Goal: Task Accomplishment & Management: Complete application form

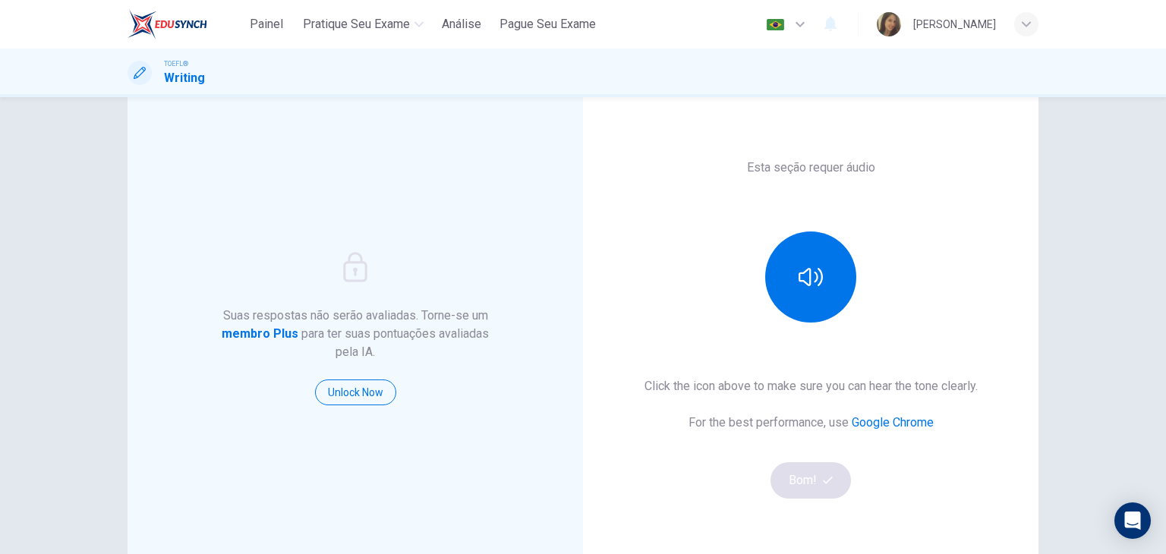
scroll to position [76, 0]
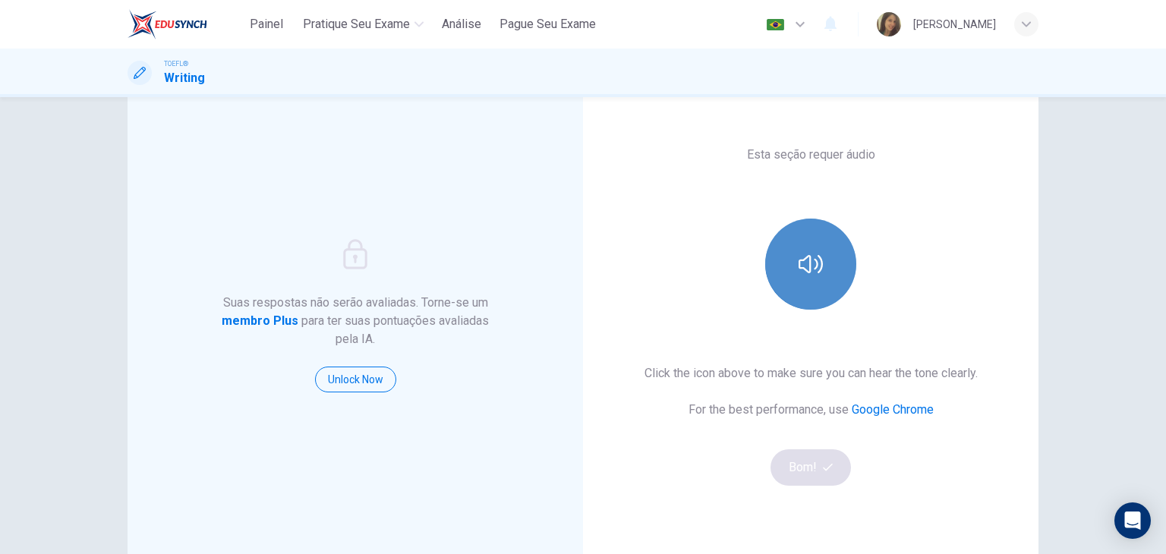
click at [776, 278] on button "button" at bounding box center [810, 264] width 91 height 91
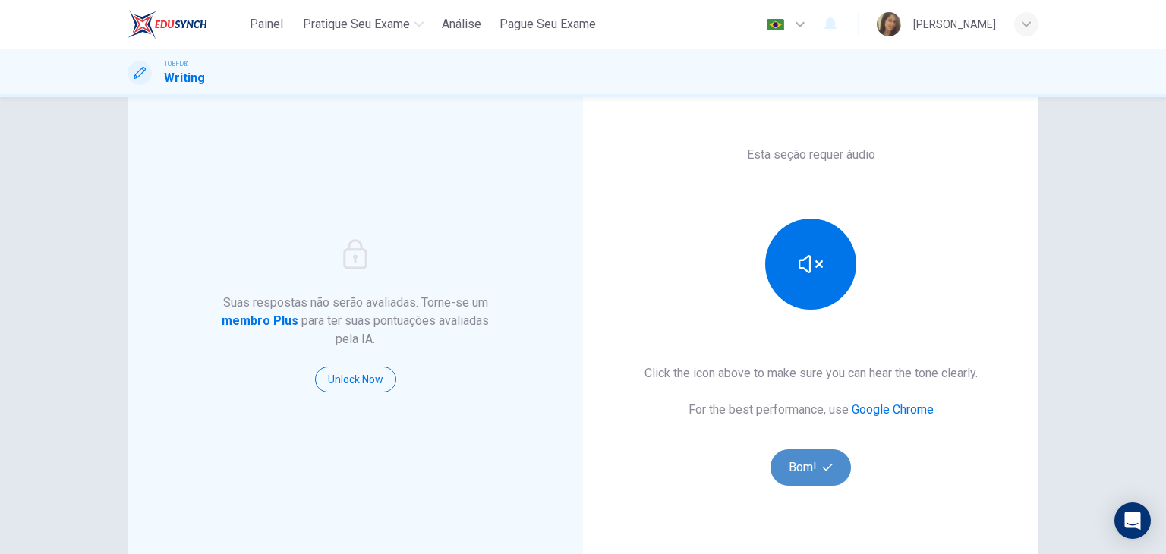
click at [795, 462] on button "Bom!" at bounding box center [810, 467] width 81 height 36
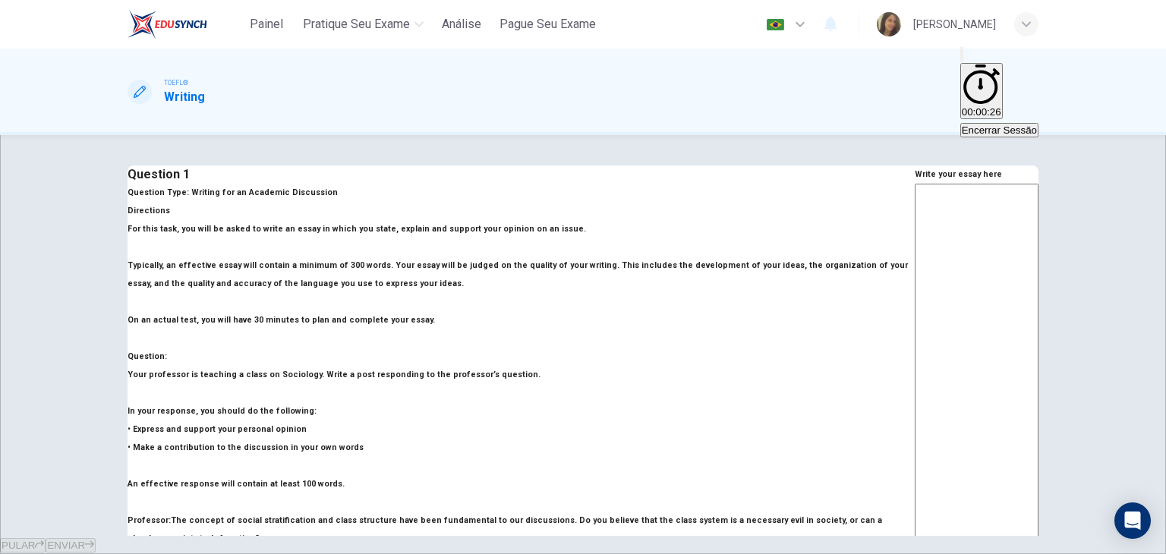
drag, startPoint x: 454, startPoint y: 242, endPoint x: 473, endPoint y: 250, distance: 20.7
click at [474, 250] on p "For this task, you will be asked to write an essay in which you state, explain …" at bounding box center [521, 274] width 787 height 109
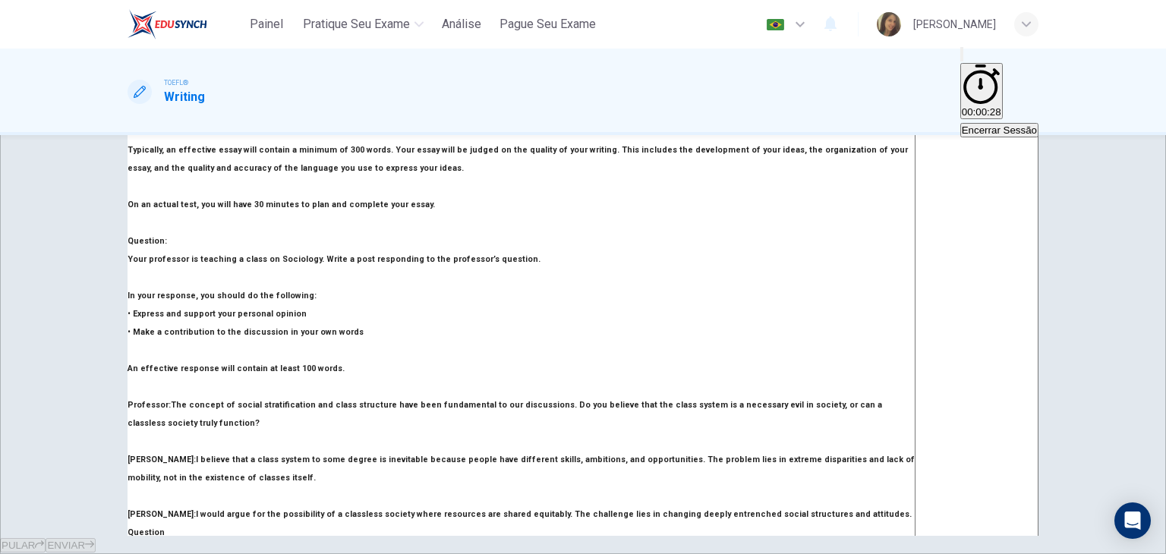
scroll to position [152, 0]
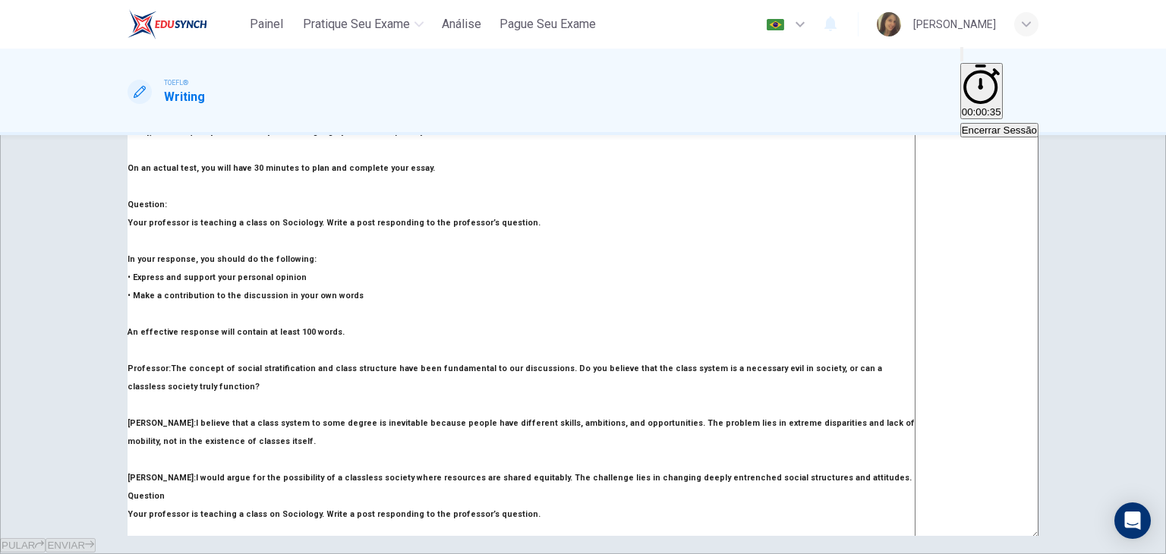
drag, startPoint x: 159, startPoint y: 244, endPoint x: 323, endPoint y: 260, distance: 164.7
drag, startPoint x: 279, startPoint y: 244, endPoint x: 347, endPoint y: 272, distance: 73.2
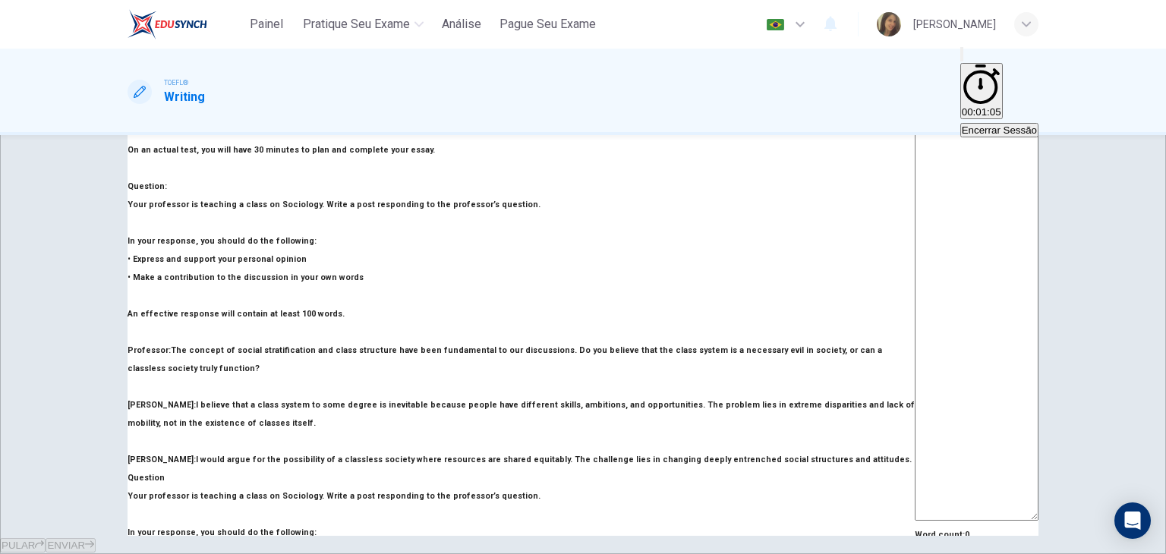
scroll to position [0, 0]
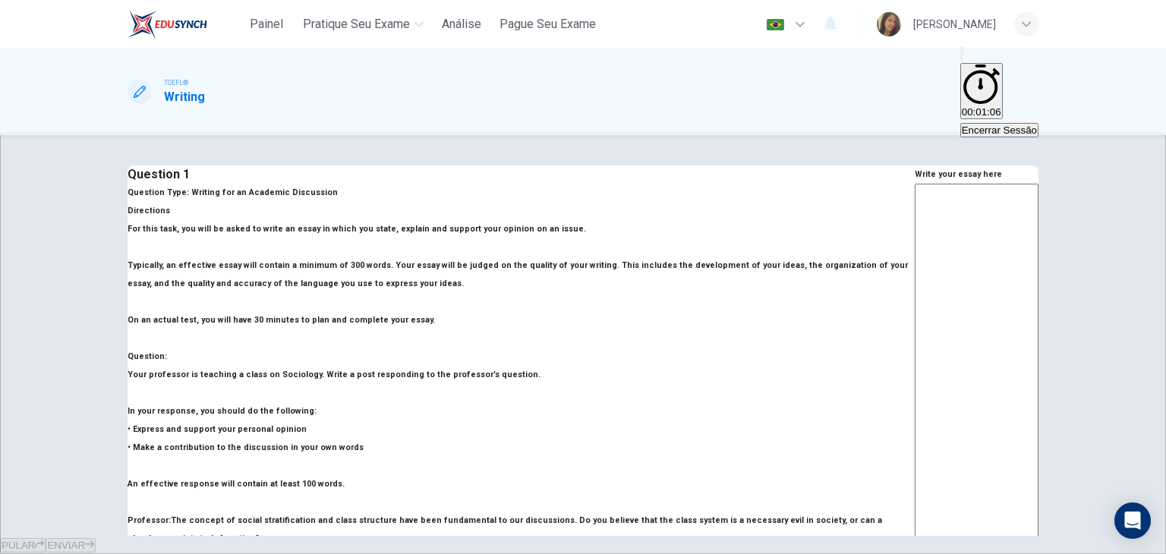
click at [915, 216] on textarea at bounding box center [977, 437] width 124 height 507
type textarea "I"
type textarea "x"
type textarea "In"
type textarea "x"
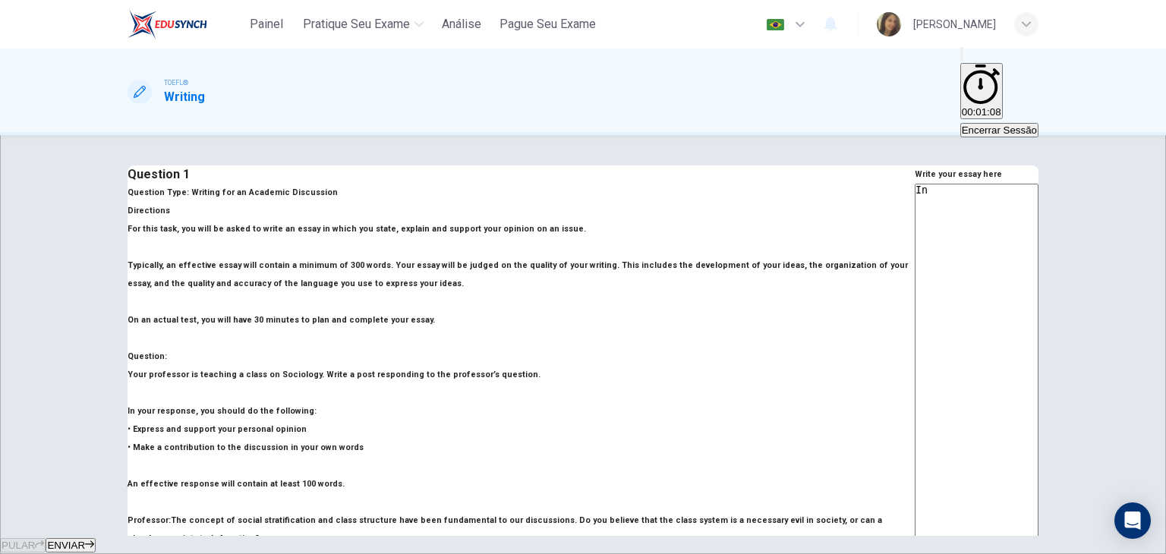
type textarea "In"
type textarea "x"
type textarea "In m"
type textarea "x"
type textarea "In my"
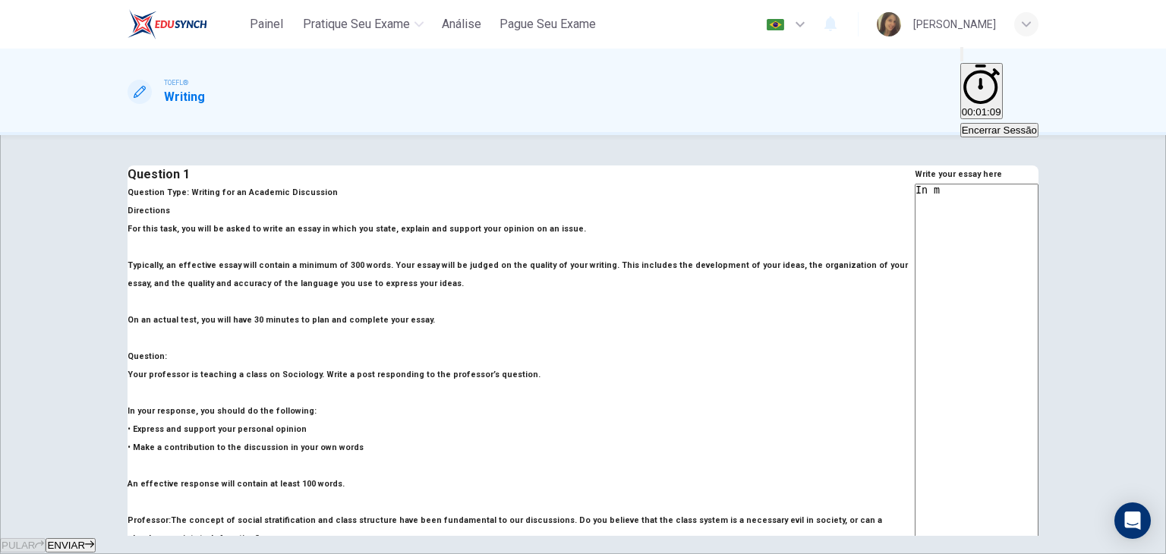
type textarea "x"
type textarea "In my"
type textarea "x"
type textarea "In my o"
type textarea "x"
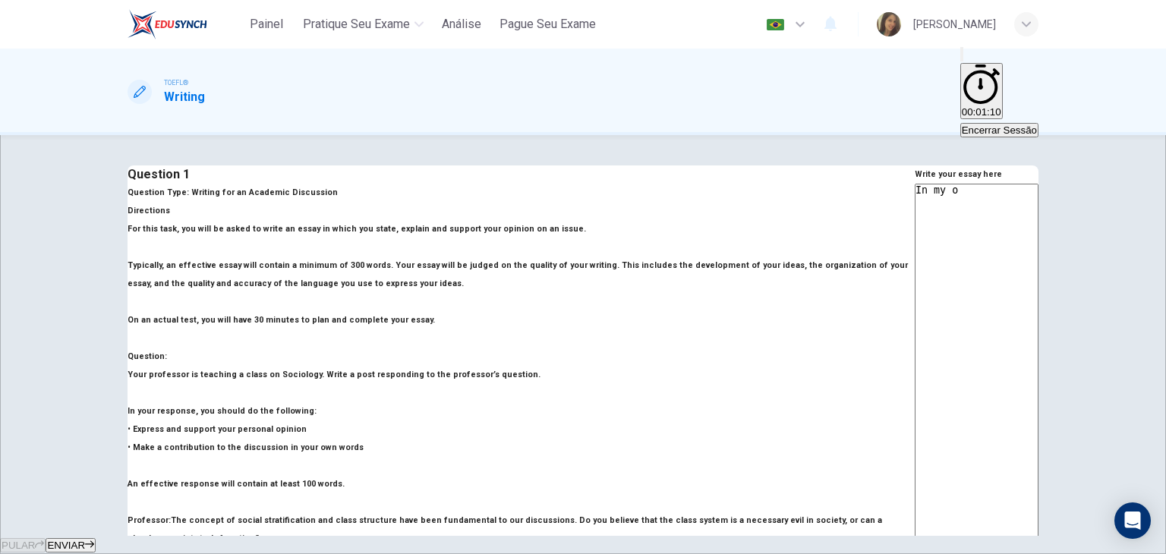
type textarea "In my op"
type textarea "x"
type textarea "In my opi"
type textarea "x"
type textarea "In my opin"
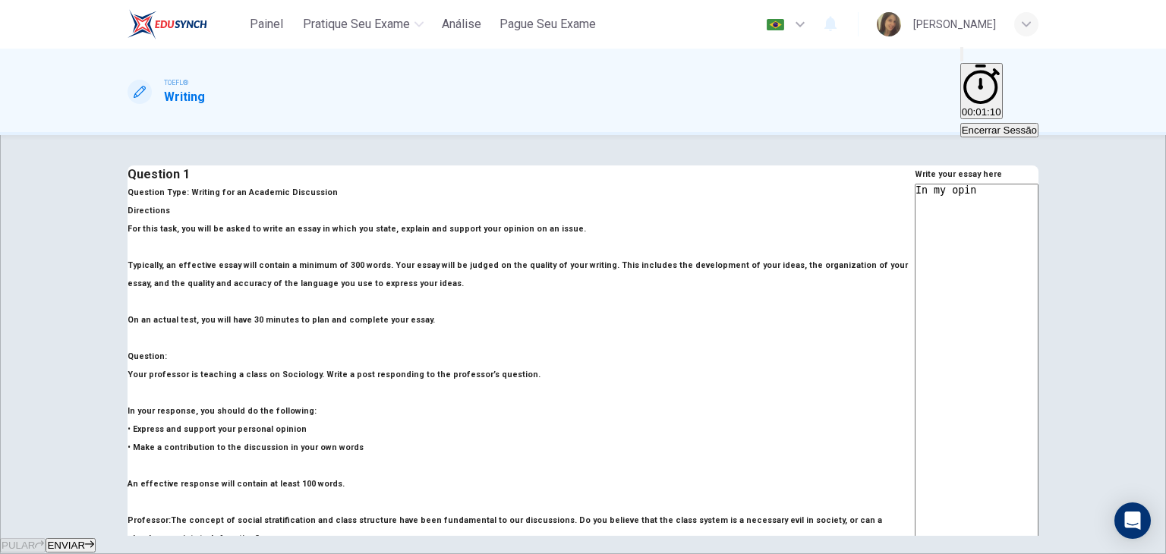
type textarea "x"
type textarea "In my opini"
type textarea "x"
type textarea "In my opinio"
type textarea "x"
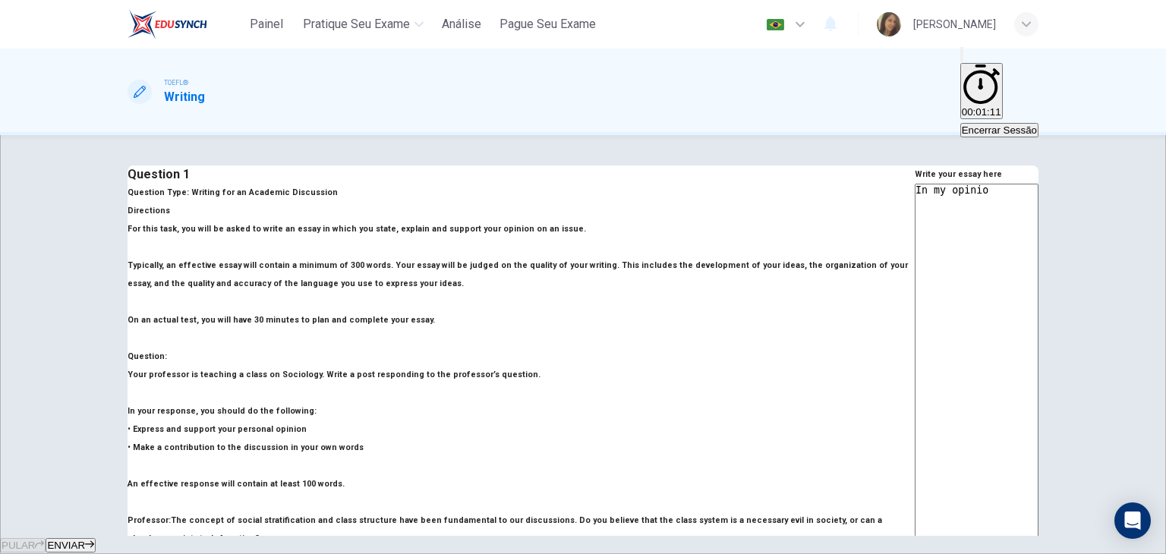
type textarea "In my opinion"
type textarea "x"
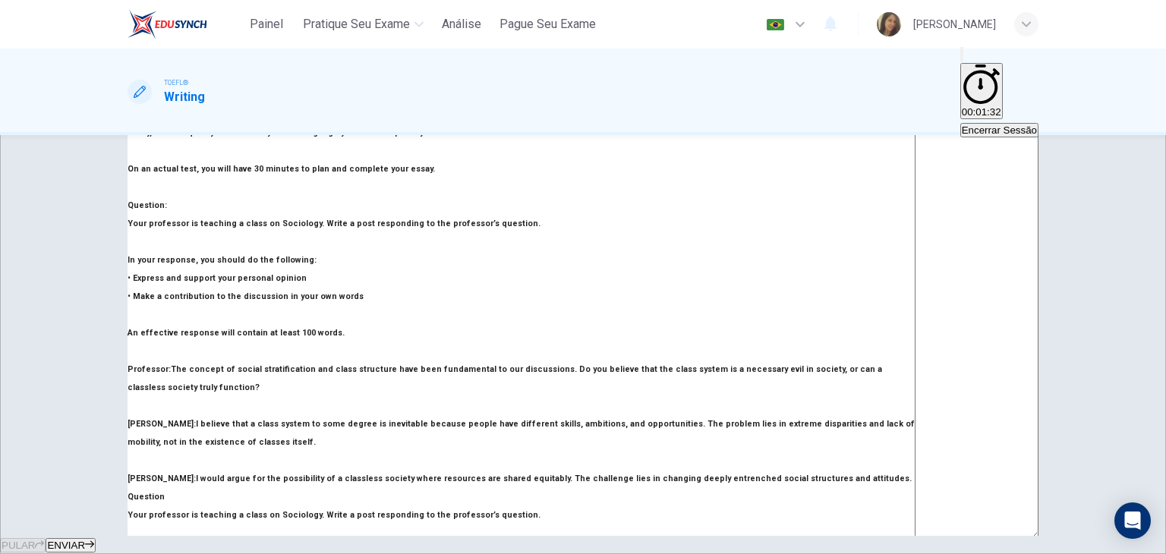
scroll to position [152, 0]
type textarea "In my opinion,"
type textarea "x"
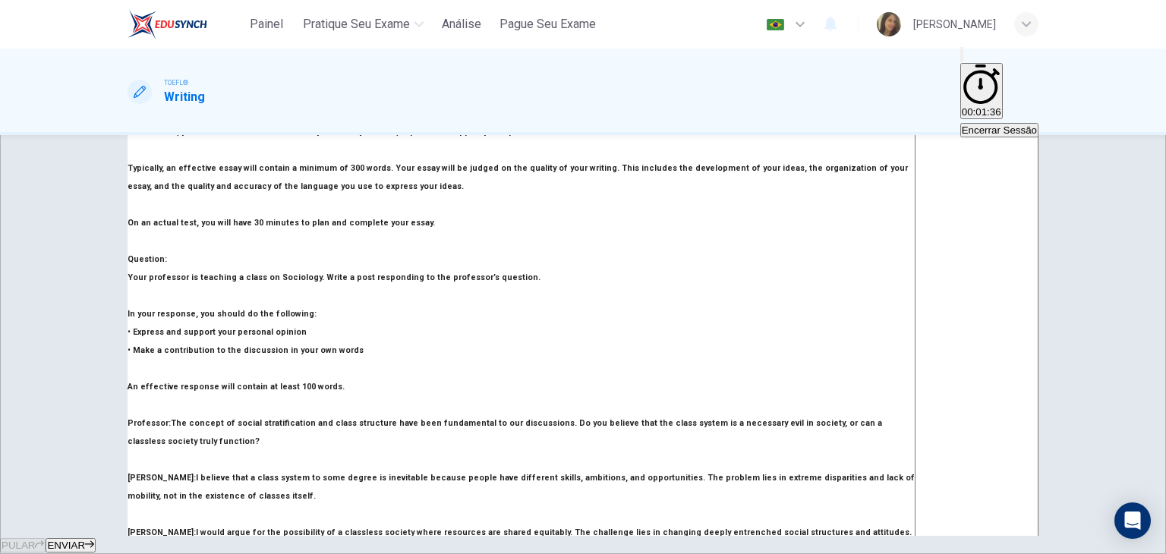
type textarea "In my opinion,"
type textarea "x"
type textarea "In my opinion, w"
type textarea "x"
type textarea "In my opinion, we"
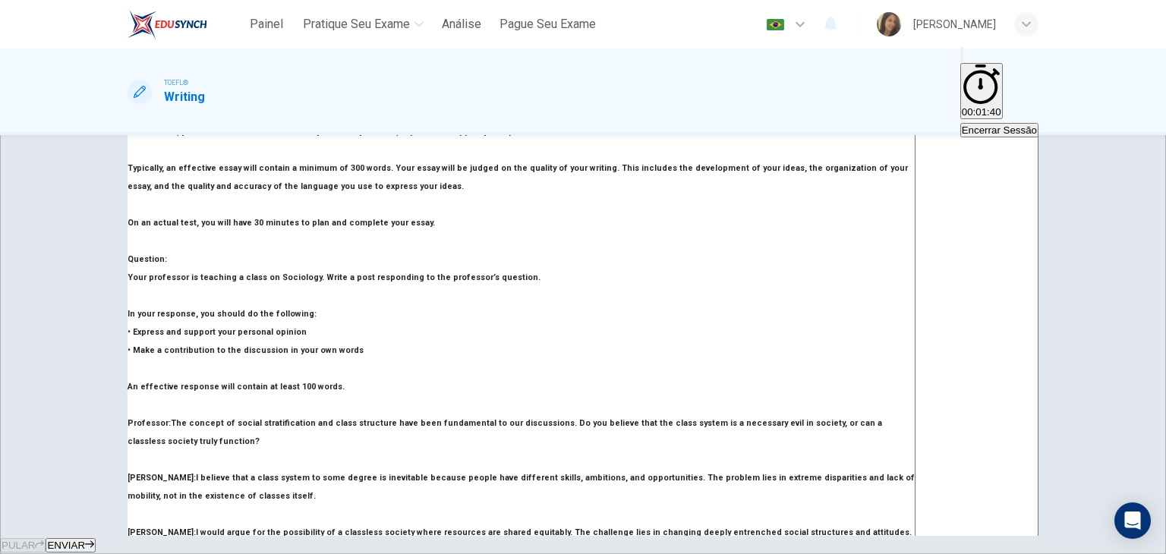
type textarea "x"
type textarea "In my opinion, we"
type textarea "x"
type textarea "In my opinion, we n"
type textarea "x"
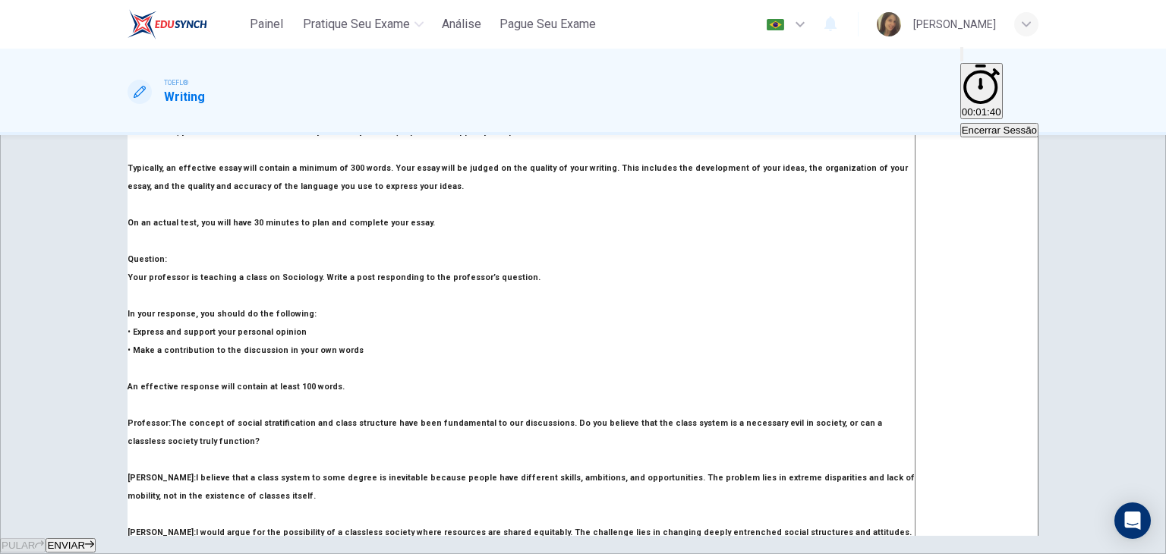
type textarea "In my opinion, we ne"
type textarea "x"
type textarea "In my opinion, we nee"
type textarea "x"
type textarea "In my opinion, we need"
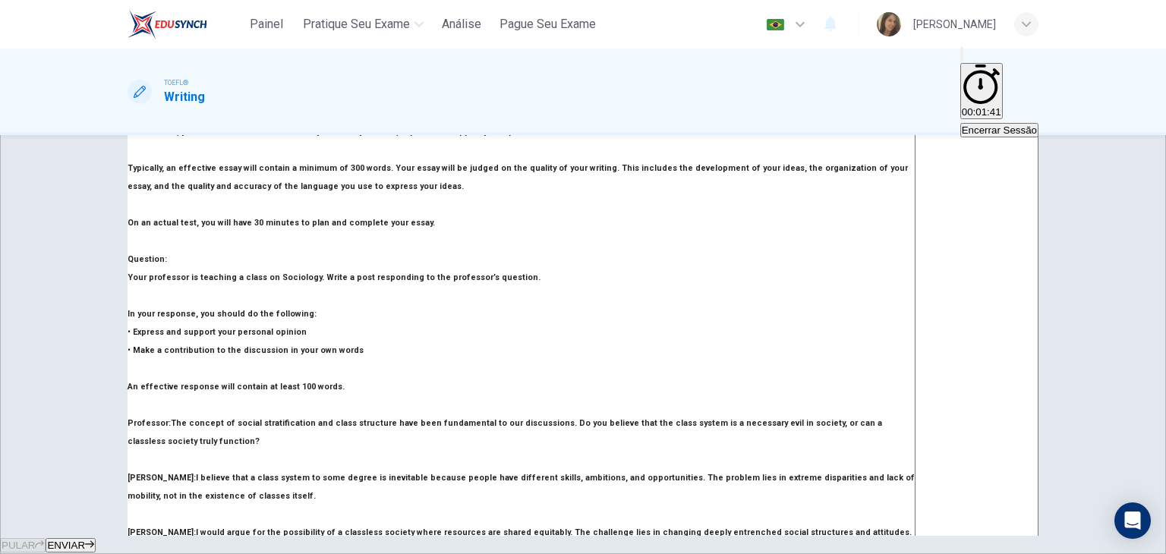
type textarea "x"
type textarea "In my opinion, we need"
type textarea "x"
type textarea "In my opinion, we need a"
type textarea "x"
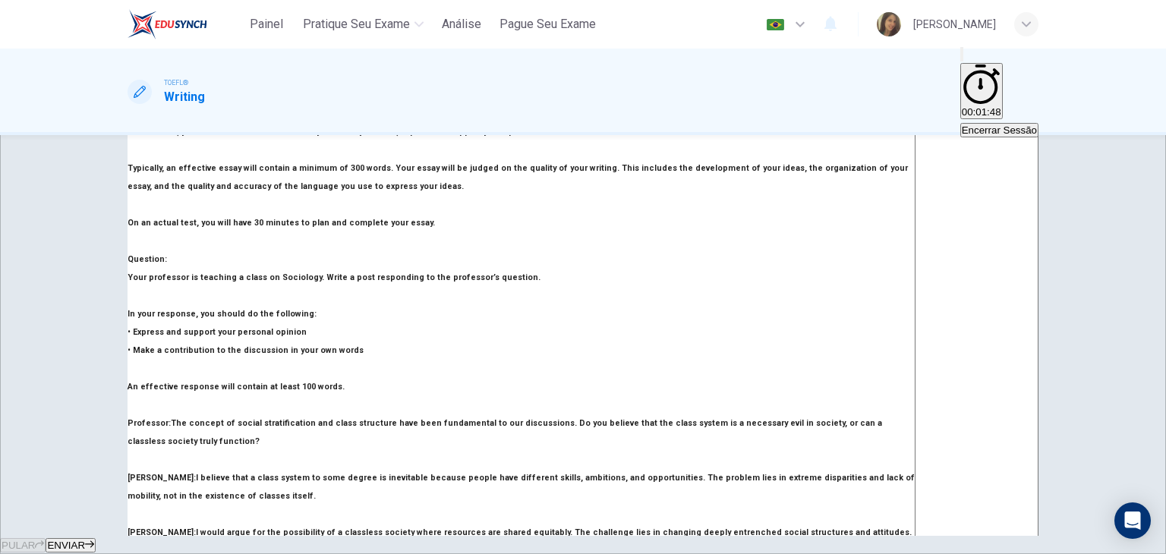
scroll to position [76, 0]
type textarea "In my opinion, we need a"
type textarea "x"
type textarea "In my opinion, we need a c"
type textarea "x"
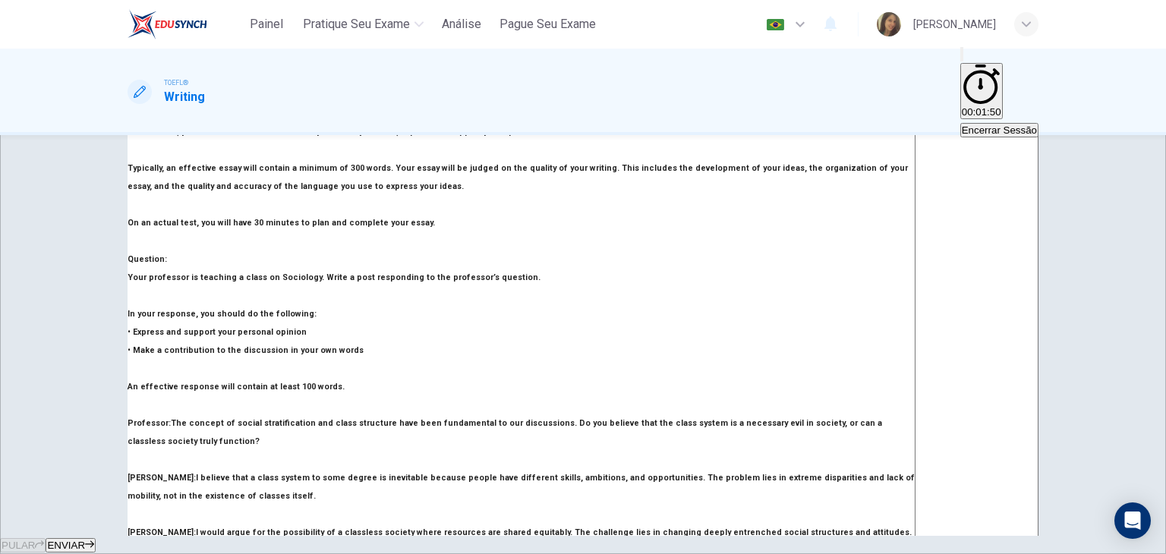
type textarea "In my opinion, we need a cl"
type textarea "x"
type textarea "In my opinion, we need a cla"
type textarea "x"
type textarea "In my opinion, we need a clas"
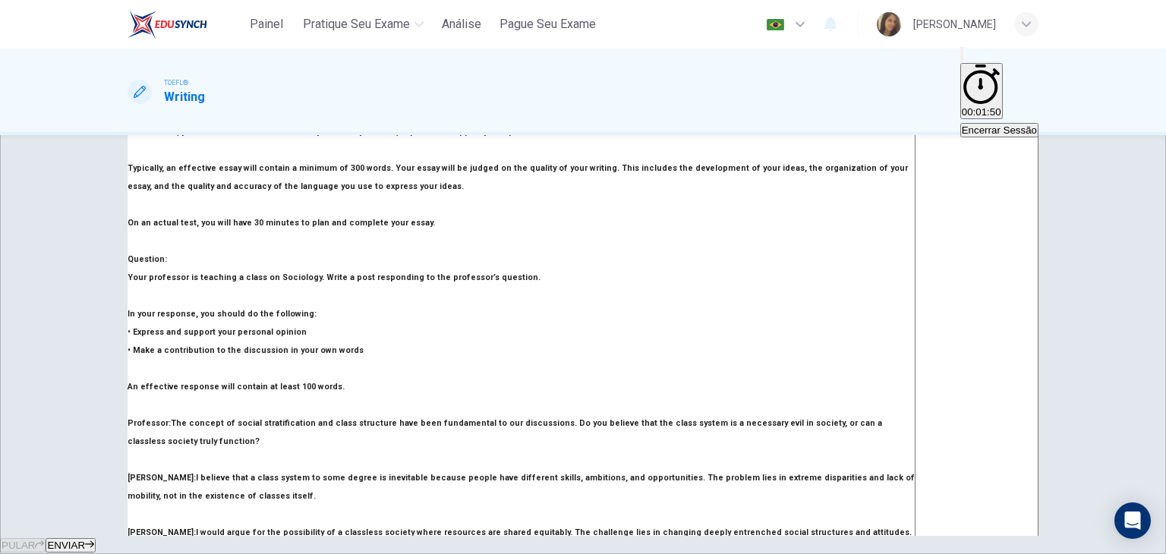
type textarea "x"
type textarea "In my opinion, we need a class"
type textarea "x"
type textarea "In my opinion, we need a class"
type textarea "x"
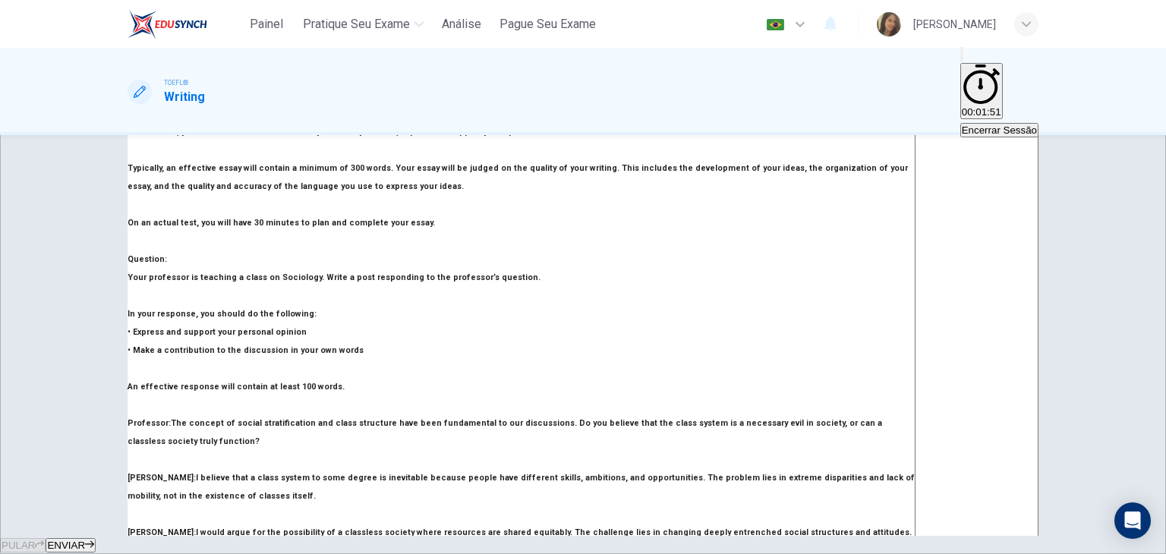
type textarea "In my opinion, we need a class s"
type textarea "x"
type textarea "In my opinion, we need a class sy"
type textarea "x"
type textarea "In my opinion, we need a class sys"
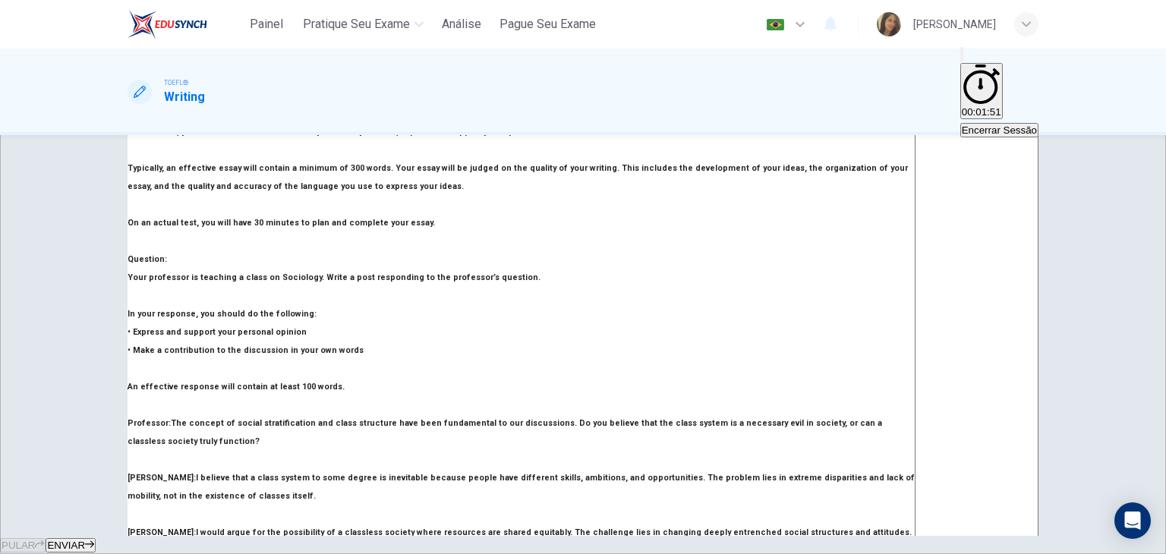
type textarea "x"
type textarea "In my opinion, we need a class syst"
type textarea "x"
type textarea "In my opinion, we need a class syste"
type textarea "x"
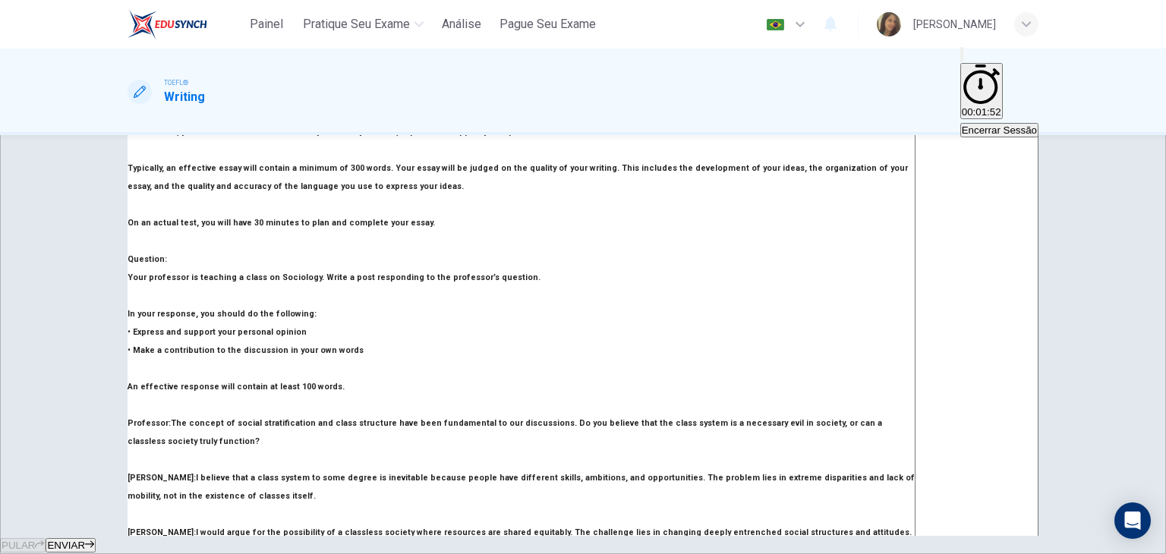
type textarea "In my opinion, we need a class systea"
type textarea "x"
type textarea "In my opinion, we need a class systeam"
type textarea "x"
type textarea "In my opinion, we need a class systeam"
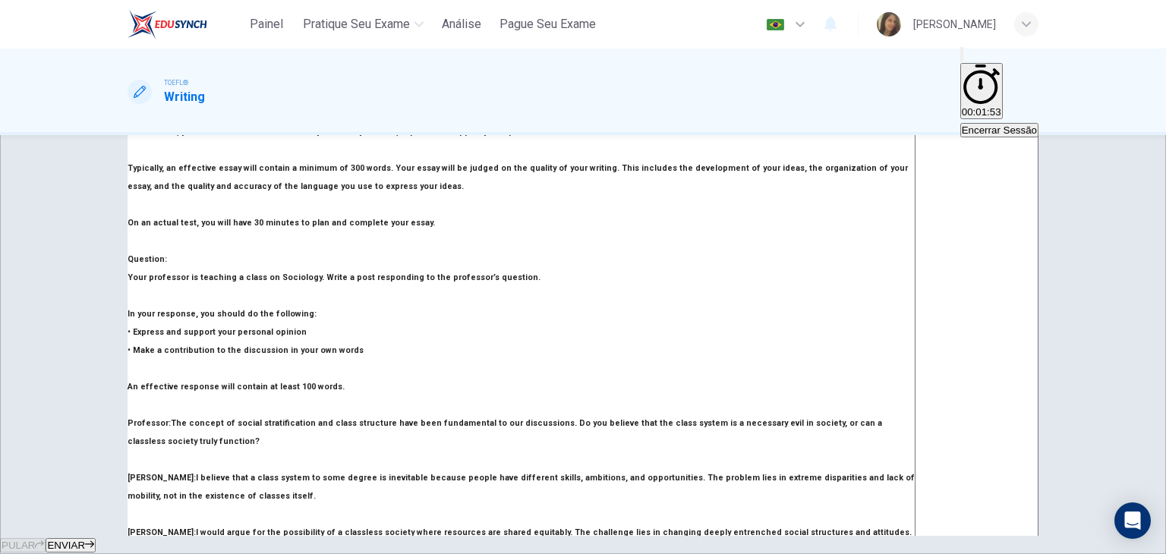
type textarea "x"
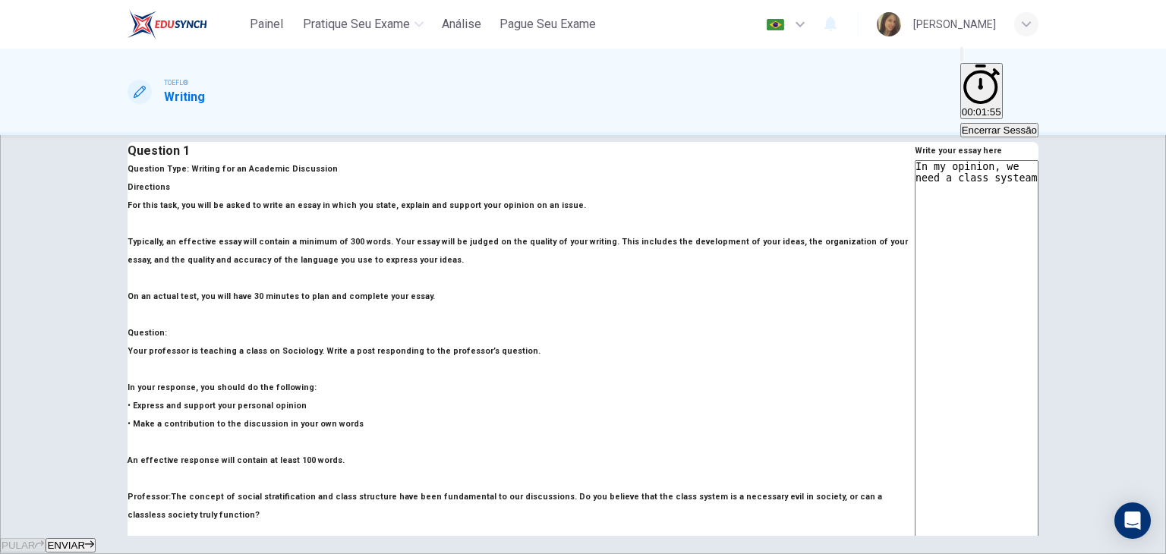
scroll to position [21, 0]
type textarea "In my opinion, we need a class systeam"
type textarea "x"
type textarea "In my opinion, we need a class systea"
type textarea "x"
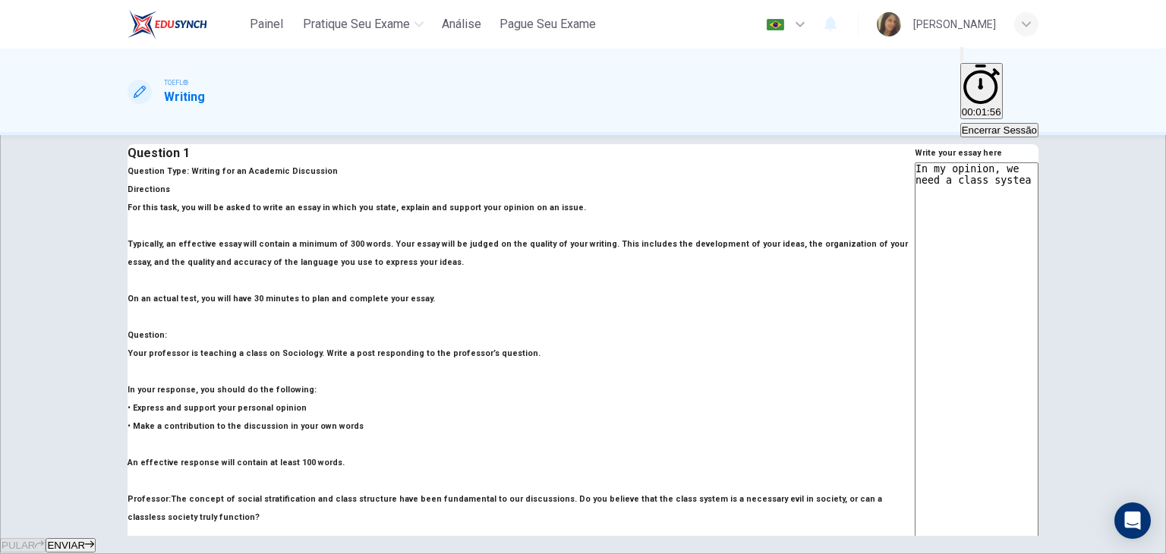
type textarea "In my opinion, we need a class syste"
type textarea "x"
type textarea "In my opinion, we need a class system"
type textarea "x"
type textarea "In my opinion, we need a class system"
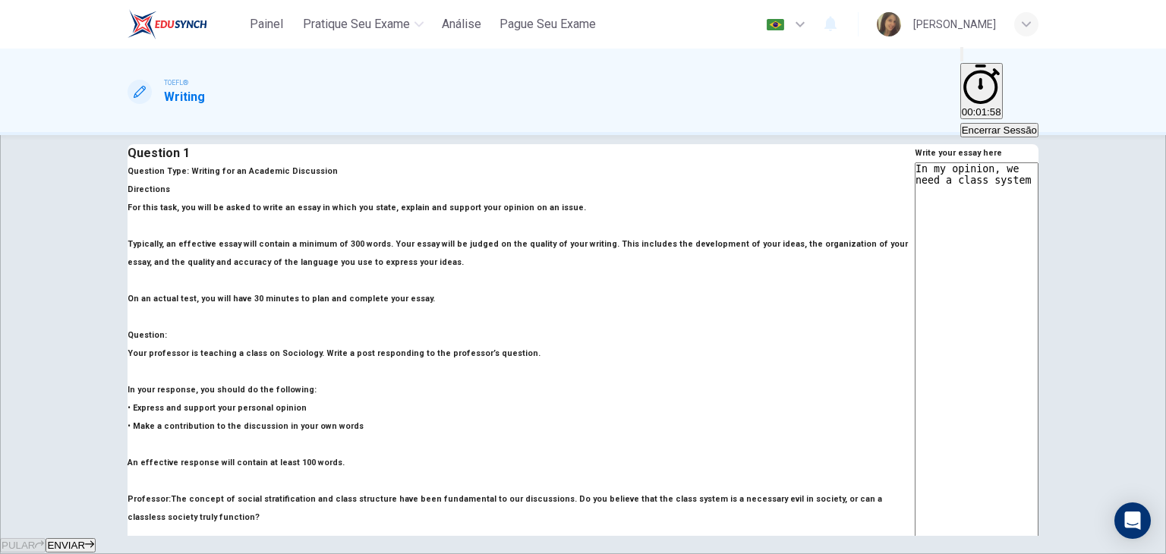
type textarea "x"
type textarea "In my opinion, we need a class system i"
type textarea "x"
type textarea "In my opinion, we need a class system in"
type textarea "x"
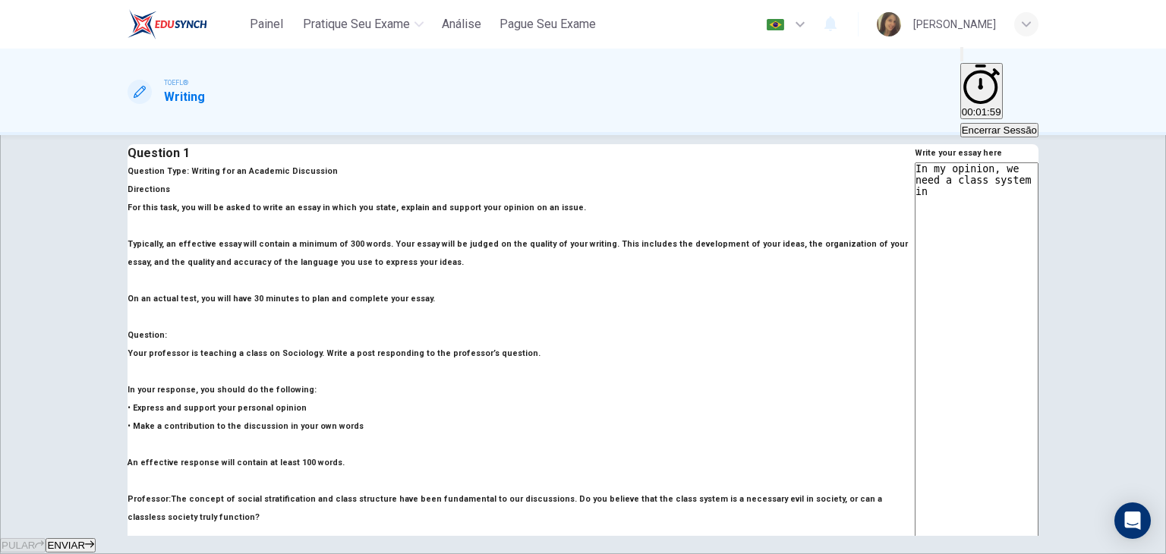
type textarea "In my opinion, we need a class system in"
type textarea "x"
type textarea "In my opinion, we need a class system in o"
type textarea "x"
type textarea "In my opinion, we need a class system in ou"
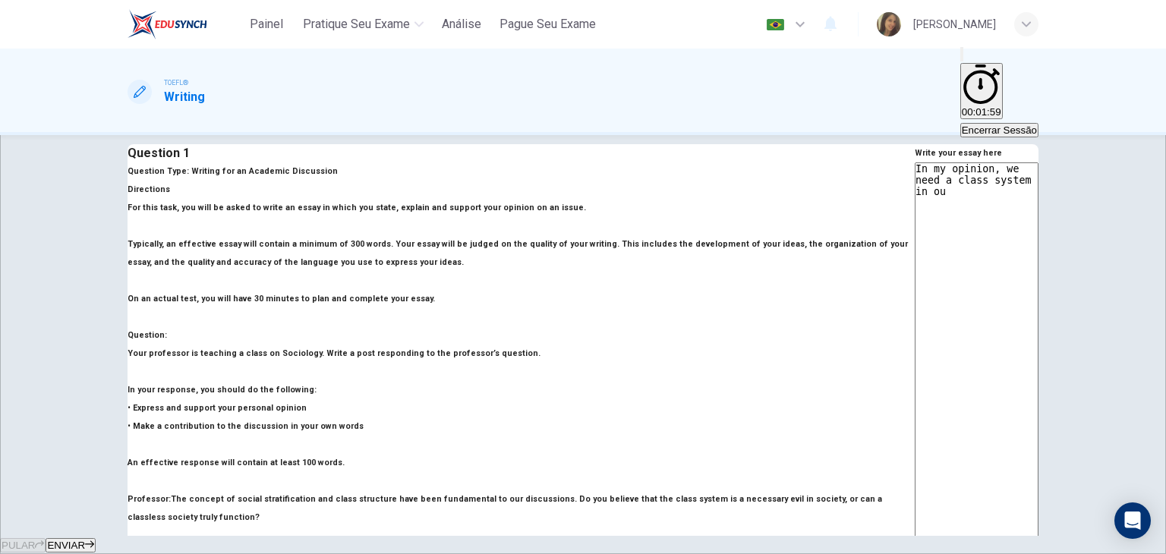
type textarea "x"
type textarea "In my opinion, we need a class system in our"
type textarea "x"
type textarea "In my opinion, we need a class system in our"
type textarea "x"
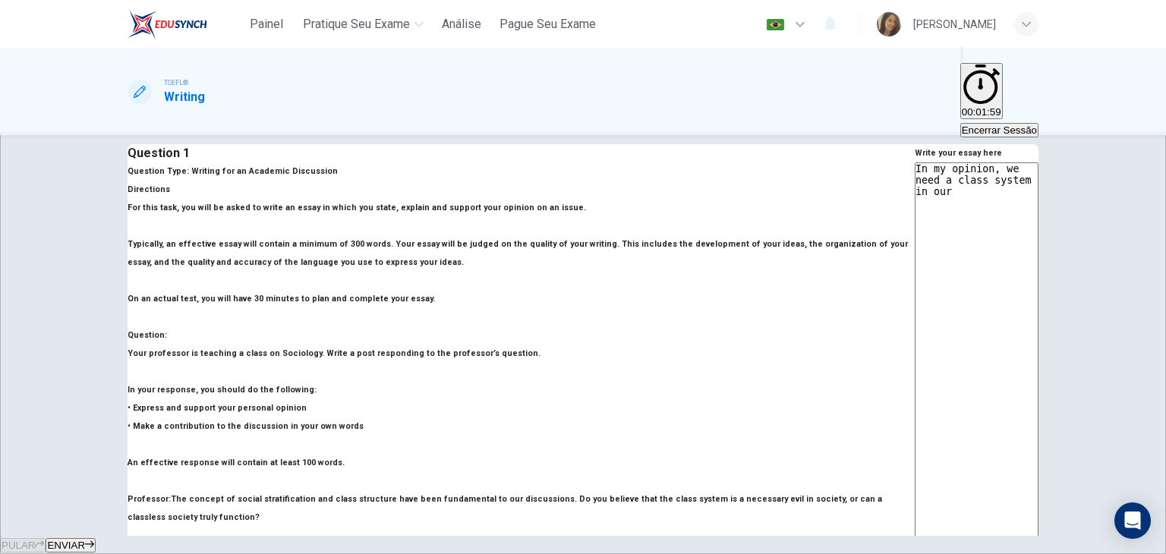
type textarea "In my opinion, we need a class system in our s"
type textarea "x"
type textarea "In my opinion, we need a class system in our so"
type textarea "x"
type textarea "In my opinion, we need a class system in our soc"
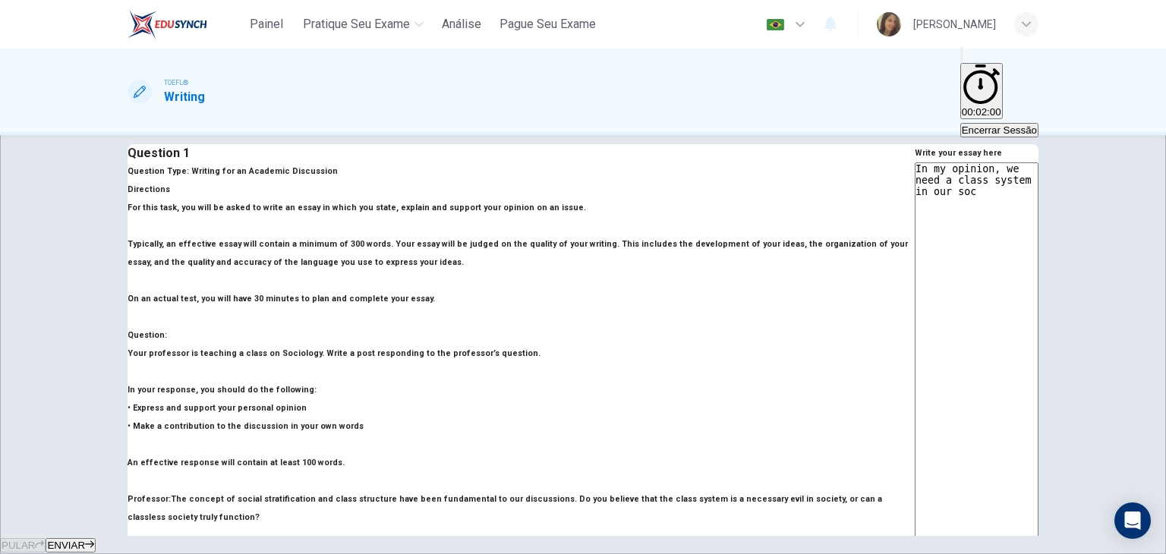
type textarea "x"
type textarea "In my opinion, we need a class system in our soci"
type textarea "x"
type textarea "In my opinion, we need a class system in our socie"
type textarea "x"
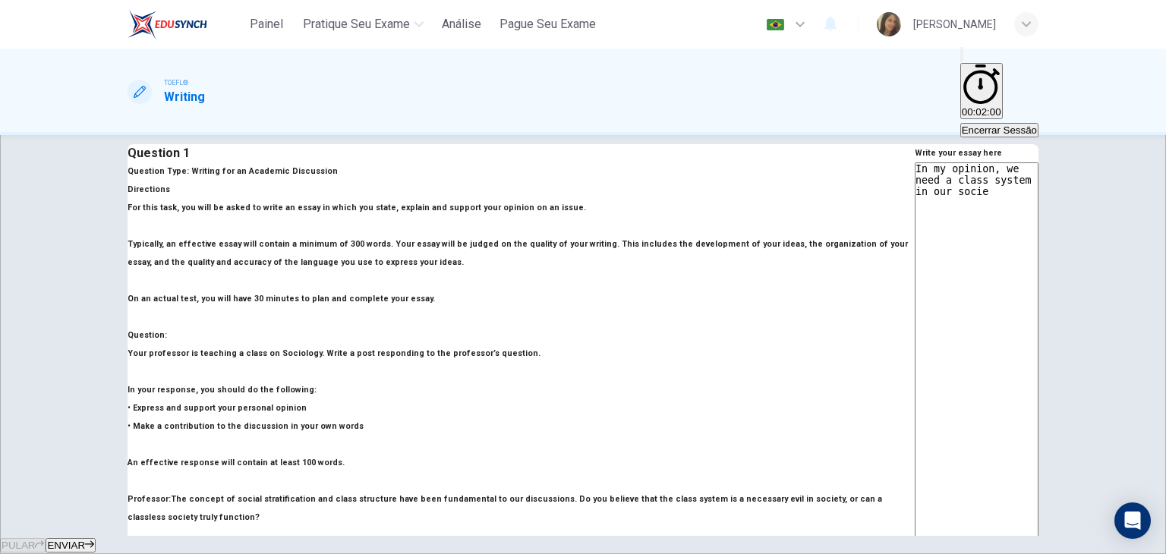
type textarea "In my opinion, we need a class system in our societ"
type textarea "x"
type textarea "In my opinion, we need a class system in our society"
type textarea "x"
type textarea "In my opinion, we need a class system in our society."
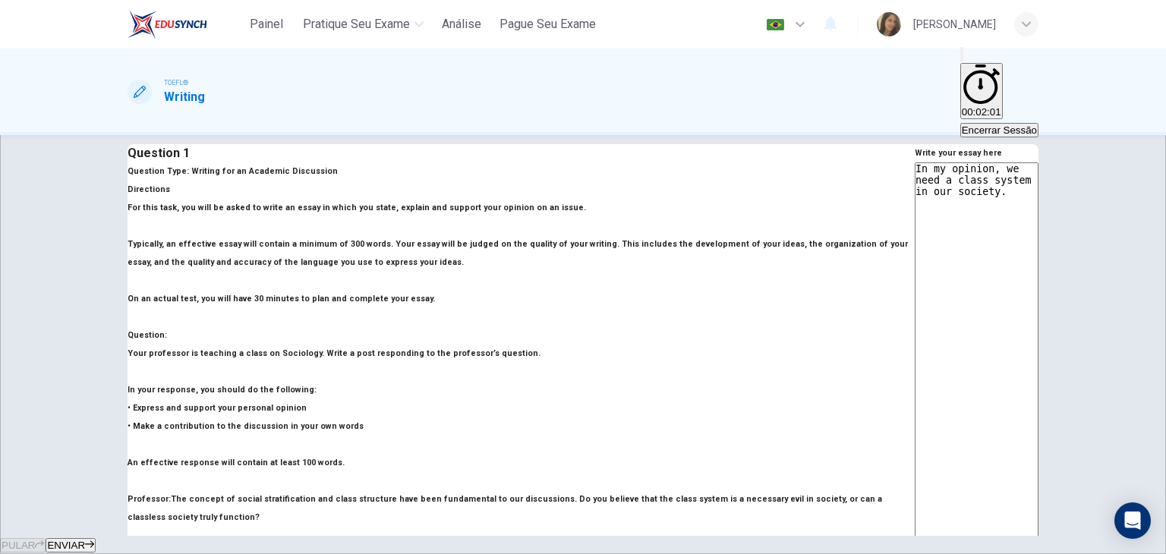
type textarea "x"
type textarea "In my opinion, we need a class system in our society."
type textarea "x"
type textarea "In my opinion, we need a class system in our society. M"
type textarea "x"
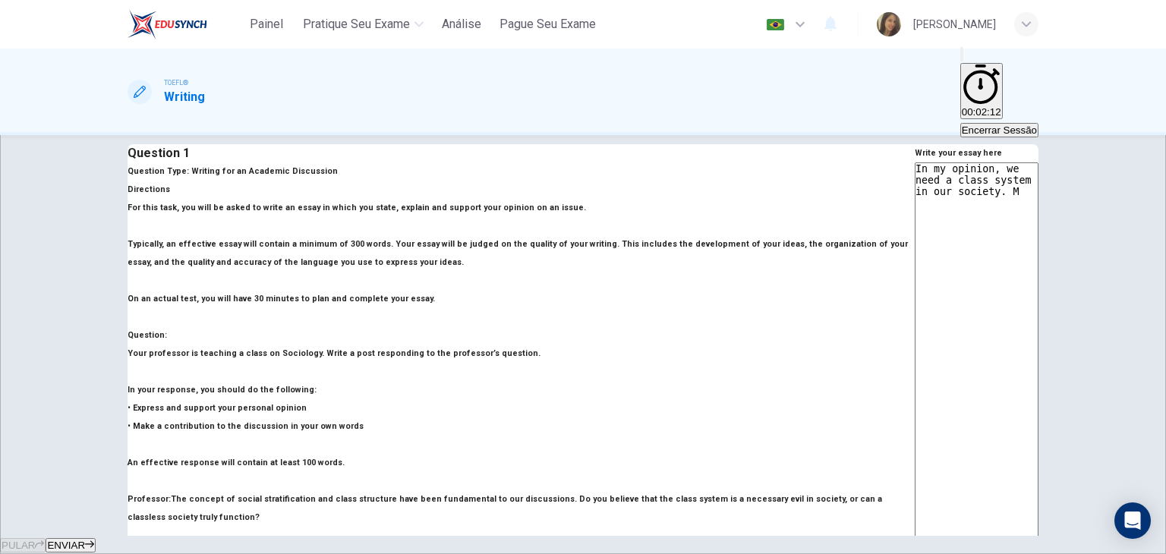
type textarea "In my opinion, we need a class system in our society. My"
type textarea "x"
type textarea "In my opinion, we need a class system in our society. My"
type textarea "x"
type textarea "In my opinion, we need a class system in our society. My p"
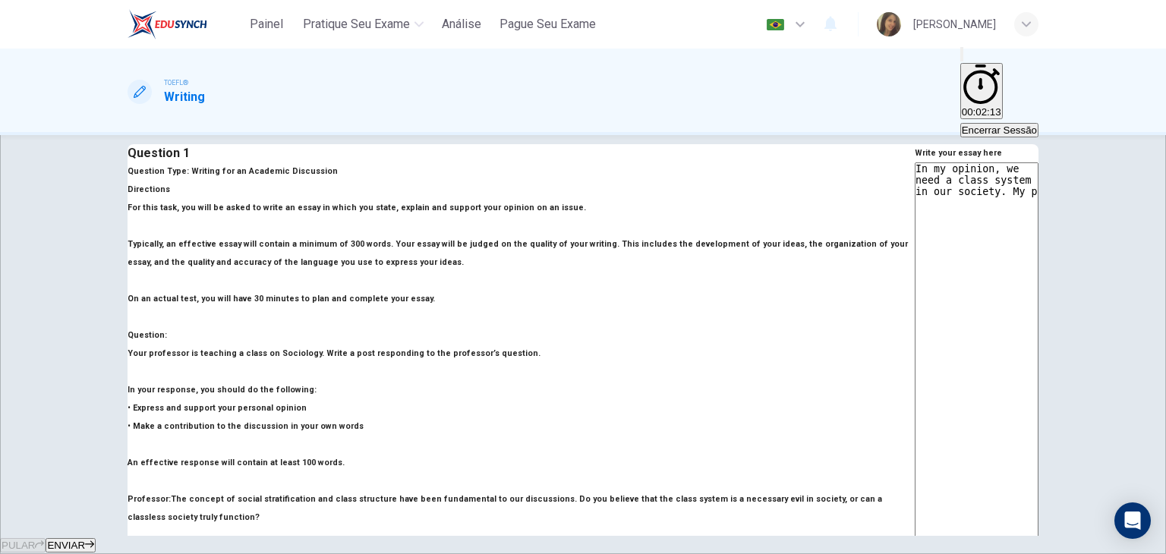
type textarea "x"
type textarea "In my opinion, we need a class system in our society. My pw"
type textarea "x"
type textarea "In my opinion, we need a class system in our society. My pwe"
type textarea "x"
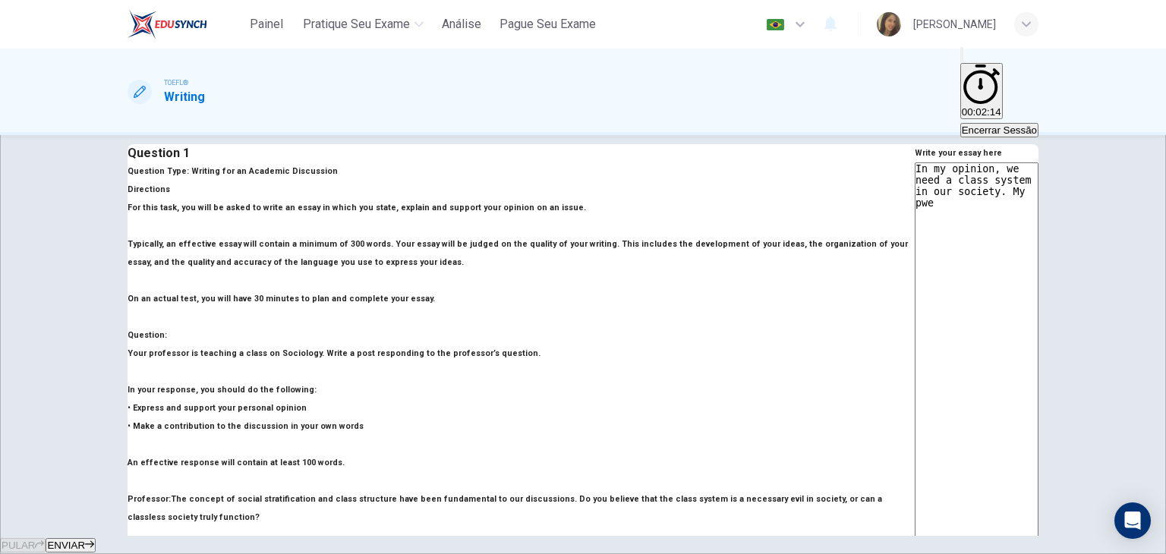
type textarea "In my opinion, we need a class system in our society. My pw"
type textarea "x"
type textarea "In my opinion, we need a class system in our society. My p"
type textarea "x"
type textarea "In my opinion, we need a class system in our society. My pe"
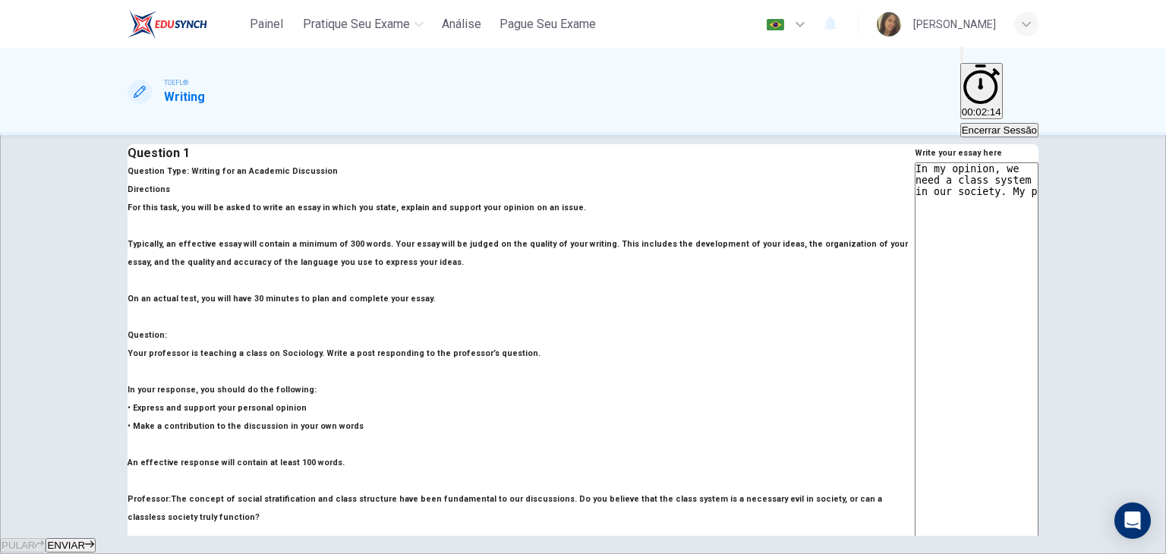
type textarea "x"
type textarea "In my opinion, we need a class system in our society. My per"
type textarea "x"
type textarea "In my opinion, we need a class system in our society. My pers"
type textarea "x"
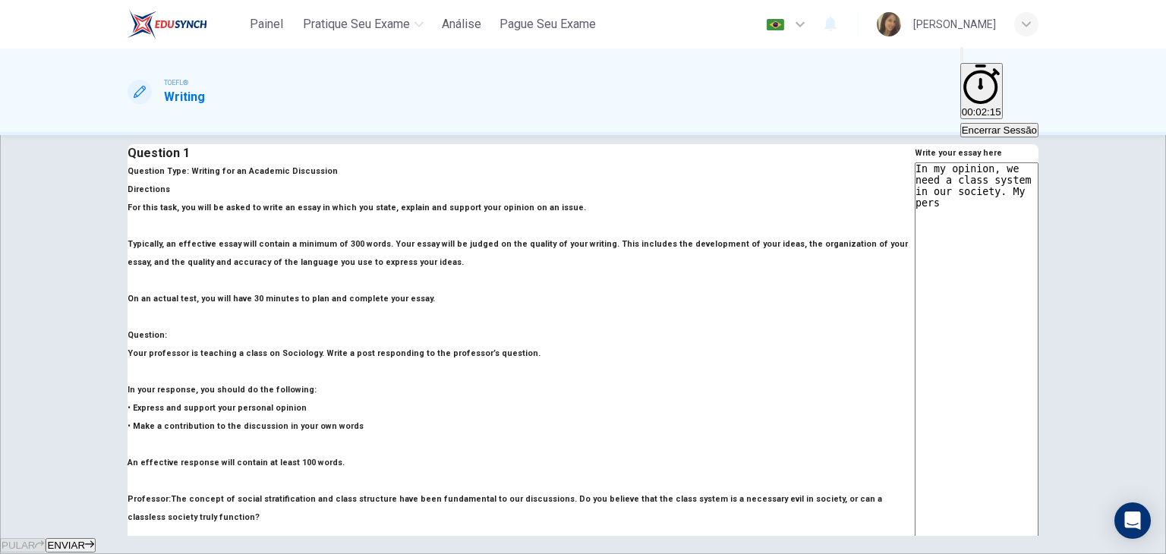
type textarea "In my opinion, we need a class system in our society. My perso"
type textarea "x"
type textarea "In my opinion, we need a class system in our society. My person"
type textarea "x"
type textarea "In my opinion, we need a class system in our society. My persona"
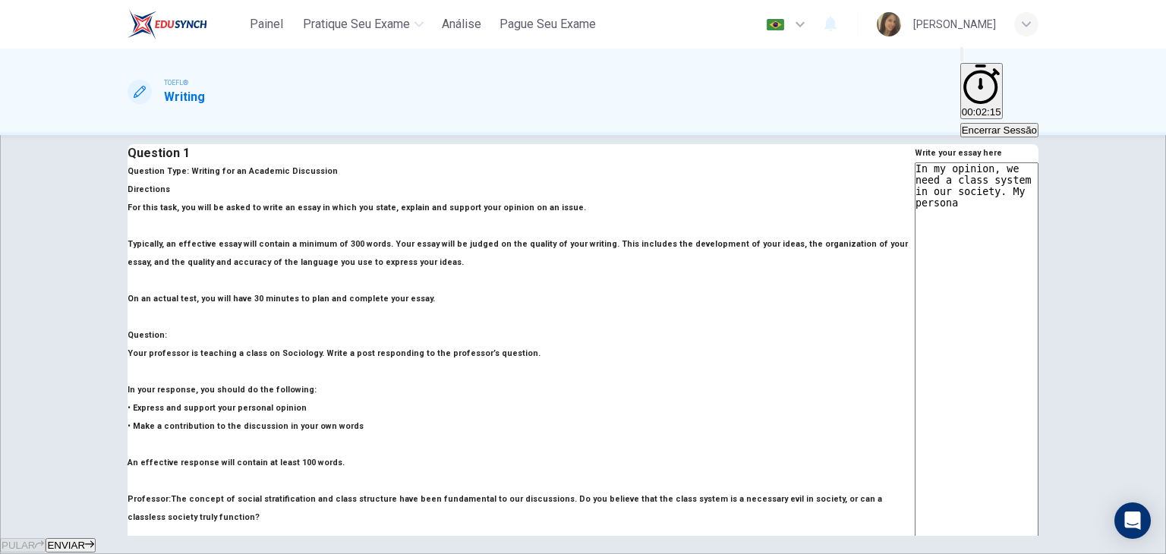
type textarea "x"
type textarea "In my opinion, we need a class system in our society. My personal"
type textarea "x"
type textarea "In my opinion, we need a class system in our society. My personal"
type textarea "x"
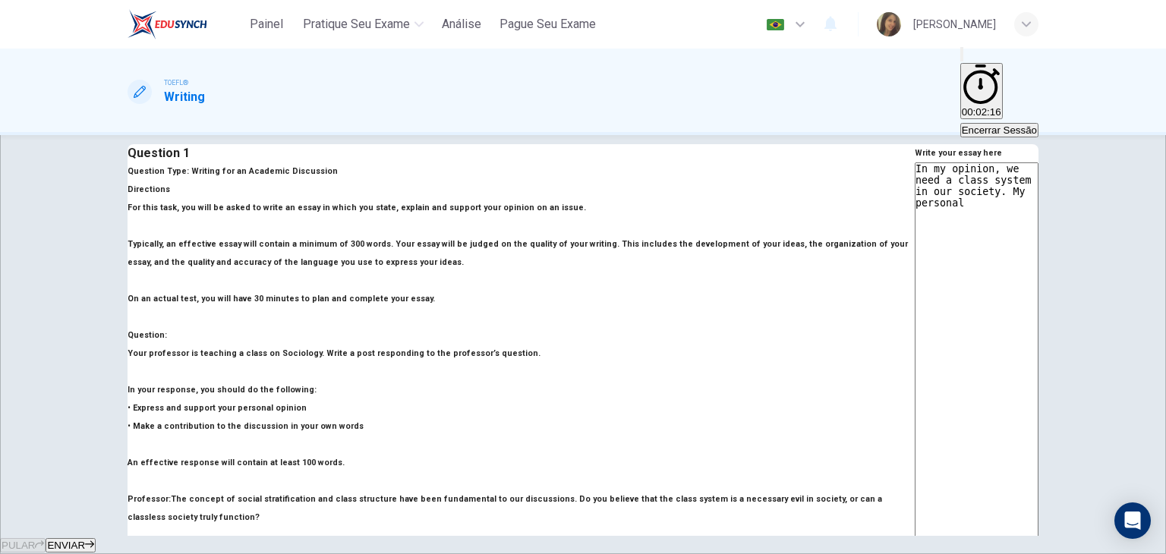
type textarea "In my opinion, we need a class system in our society. My personal b"
type textarea "x"
type textarea "In my opinion, we need a class system in our society. My personal be"
type textarea "x"
type textarea "In my opinion, we need a class system in our society. My personal bel"
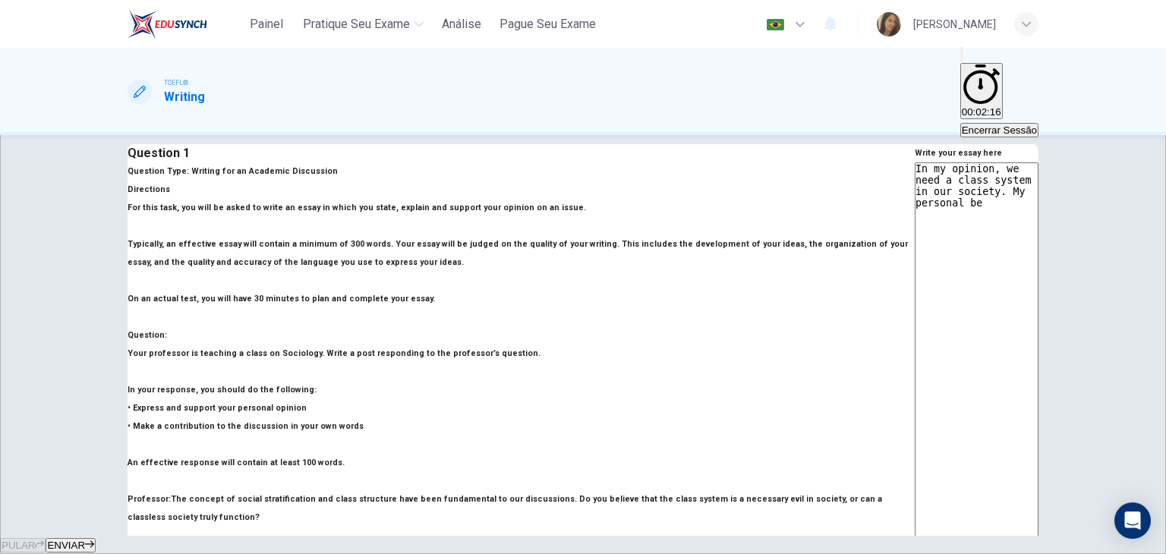
type textarea "x"
type textarea "In my opinion, we need a class system in our society. My personal beli"
type textarea "x"
type textarea "In my opinion, we need a class system in our society. My personal belie"
type textarea "x"
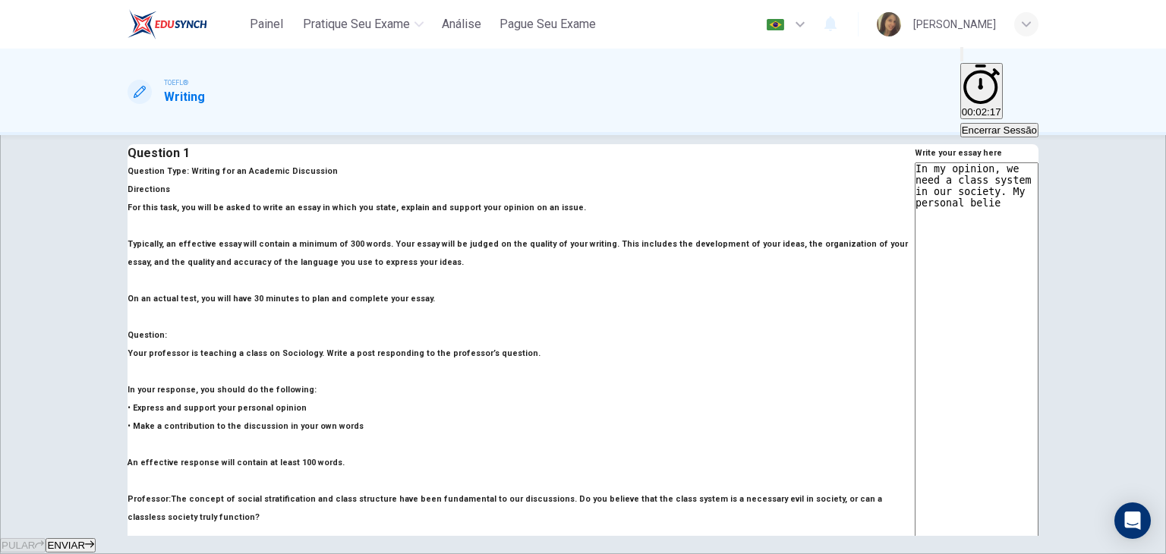
type textarea "In my opinion, we need a class system in our society. My personal belief"
type textarea "x"
type textarea "In my opinion, we need a class system in our society. My personal belief"
type textarea "x"
type textarea "In my opinion, we need a class system in our society. My personal belief i"
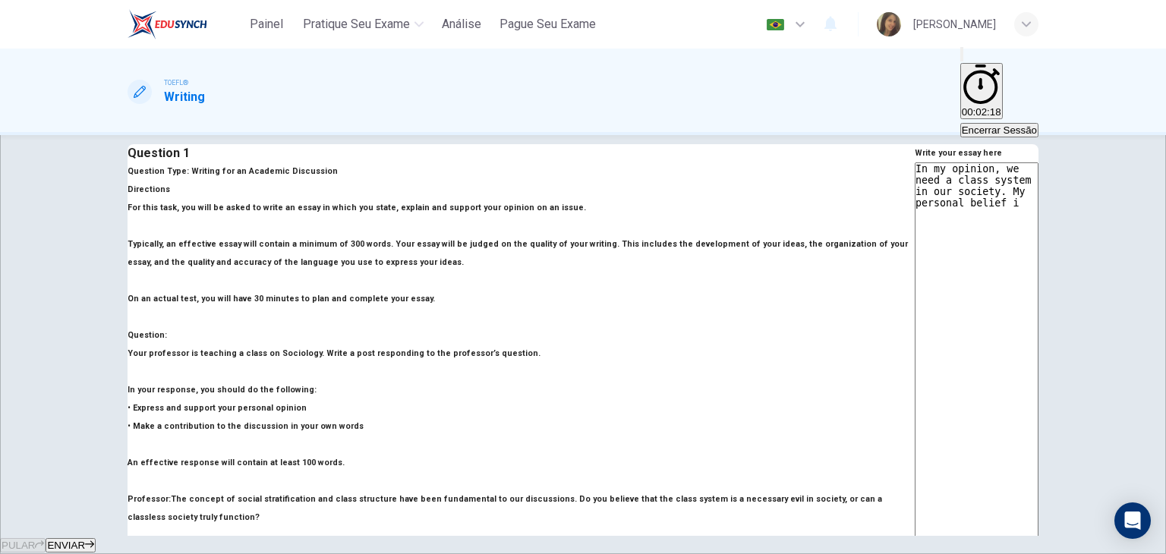
type textarea "x"
type textarea "In my opinion, we need a class system in our society. My personal belief is"
type textarea "x"
type textarea "In my opinion, we need a class system in our society. My personal belief is"
type textarea "x"
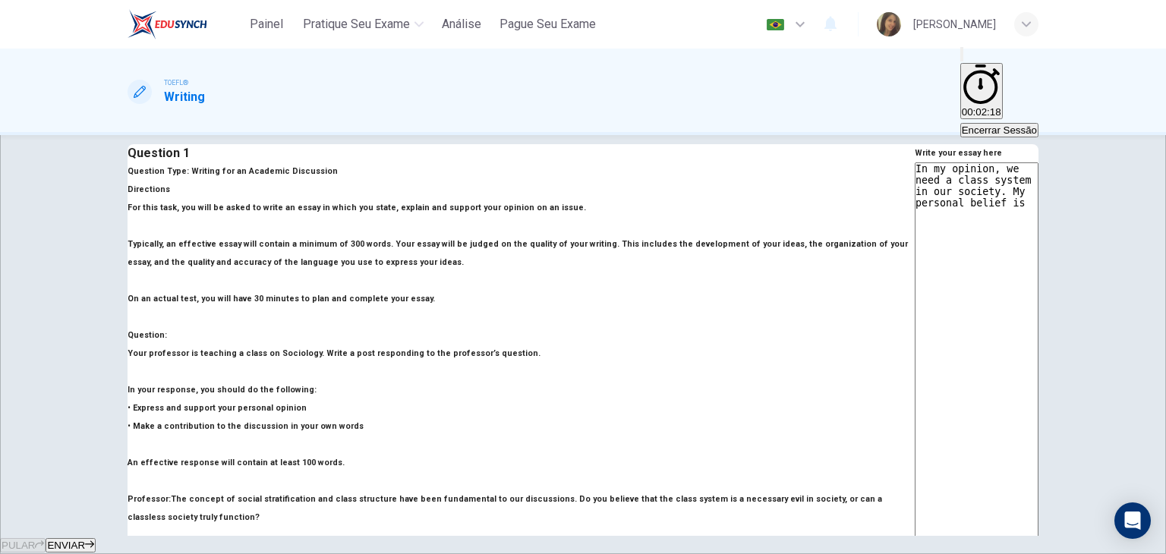
type textarea "In my opinion, we need a class system in our society. My personal belief is t"
type textarea "x"
type textarea "In my opinion, we need a class system in our society. My personal belief is th"
type textarea "x"
type textarea "In my opinion, we need a class system in our society. My personal belief is tha"
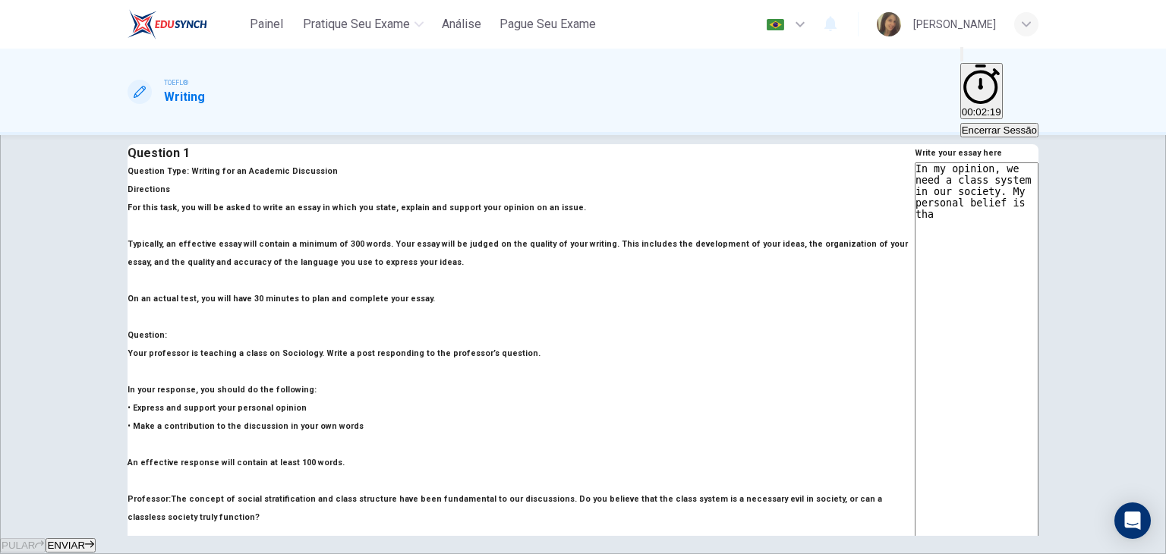
type textarea "x"
type textarea "In my opinion, we need a class system in our society. My personal belief is that"
type textarea "x"
type textarea "In my opinion, we need a class system in our society. My personal belief is that"
type textarea "x"
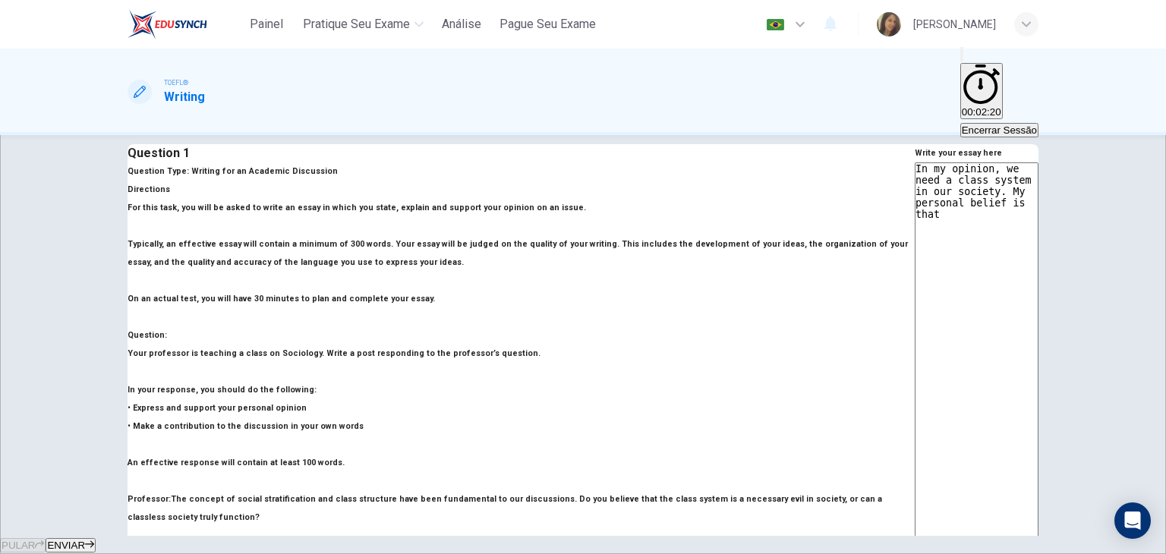
type textarea "In my opinion, we need a class system in our society. My personal belief is tha…"
type textarea "x"
type textarea "In my opinion, we need a class system in our society. My personal belief is tha…"
type textarea "x"
type textarea "In my opinion, we need a class system in our society. My personal belief is tha…"
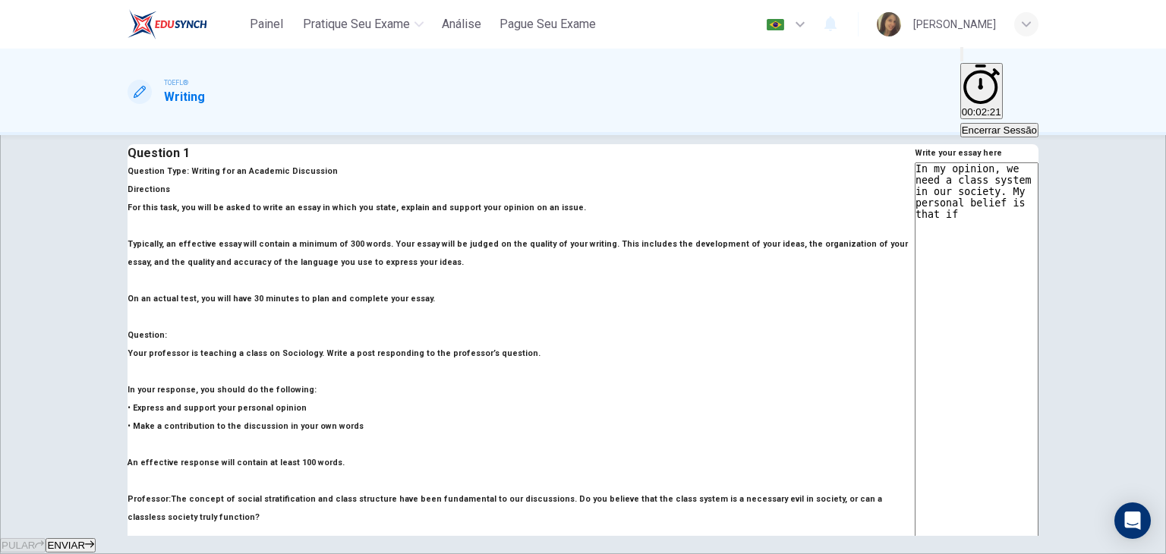
type textarea "x"
type textarea "In my opinion, we need a class system in our society. My personal belief is tha…"
type textarea "x"
type textarea "In my opinion, we need a class system in our society. My personal belief is tha…"
type textarea "x"
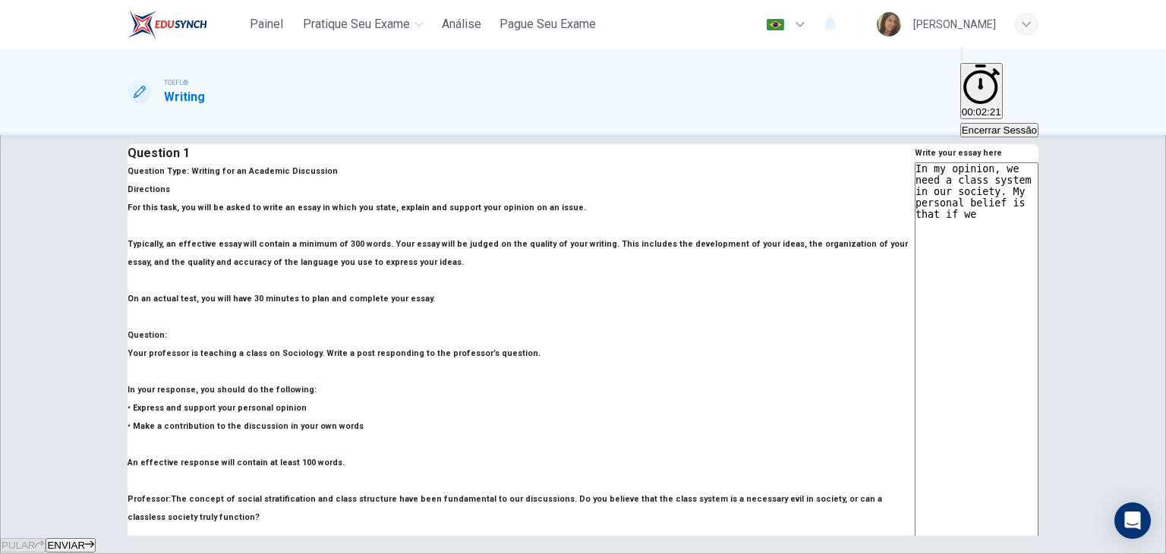
type textarea "In my opinion, we need a class system in our society. My personal belief is tha…"
type textarea "x"
type textarea "In my opinion, we need a class system in our society. My personal belief is tha…"
type textarea "x"
type textarea "In my opinion, we need a class system in our society. My personal belief is tha…"
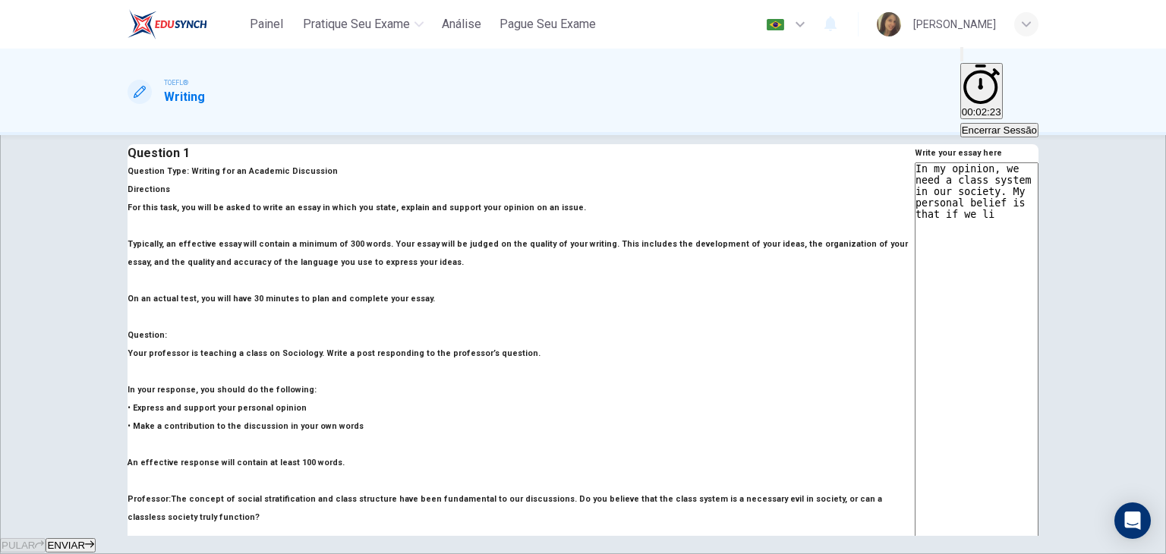
type textarea "x"
type textarea "In my opinion, we need a class system in our society. My personal belief is tha…"
type textarea "x"
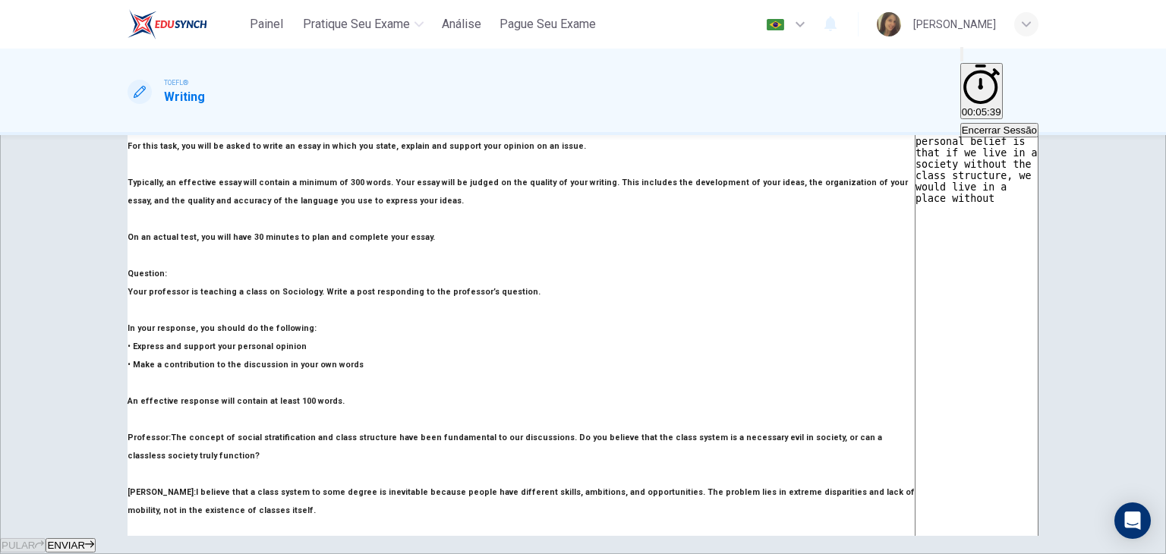
scroll to position [0, 0]
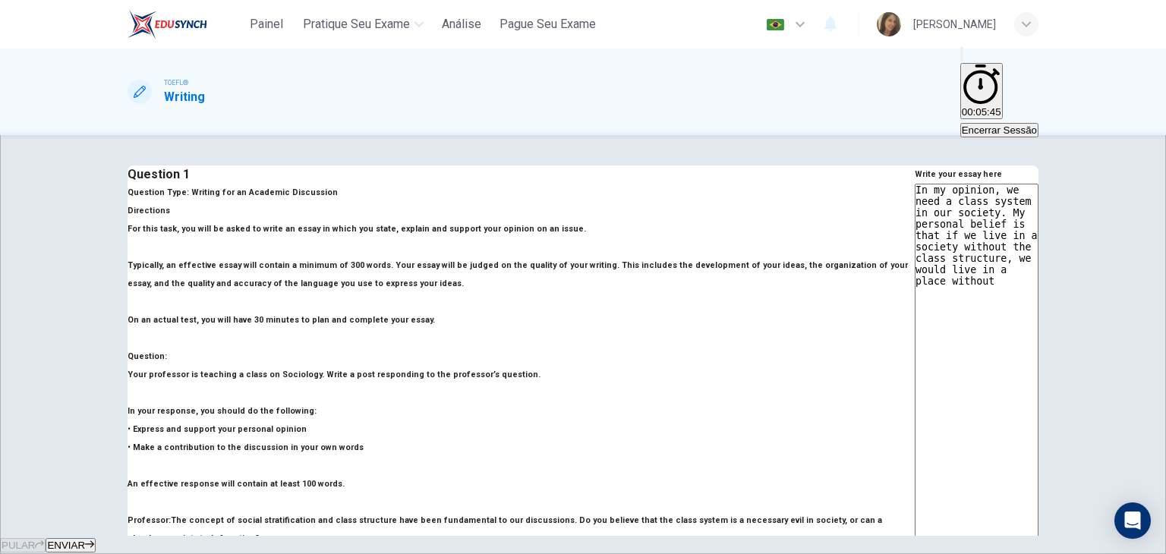
drag, startPoint x: 765, startPoint y: 241, endPoint x: 731, endPoint y: 244, distance: 34.3
click at [915, 244] on textarea "In my opinion, we need a class system in our society. My personal belief is tha…" at bounding box center [977, 437] width 124 height 507
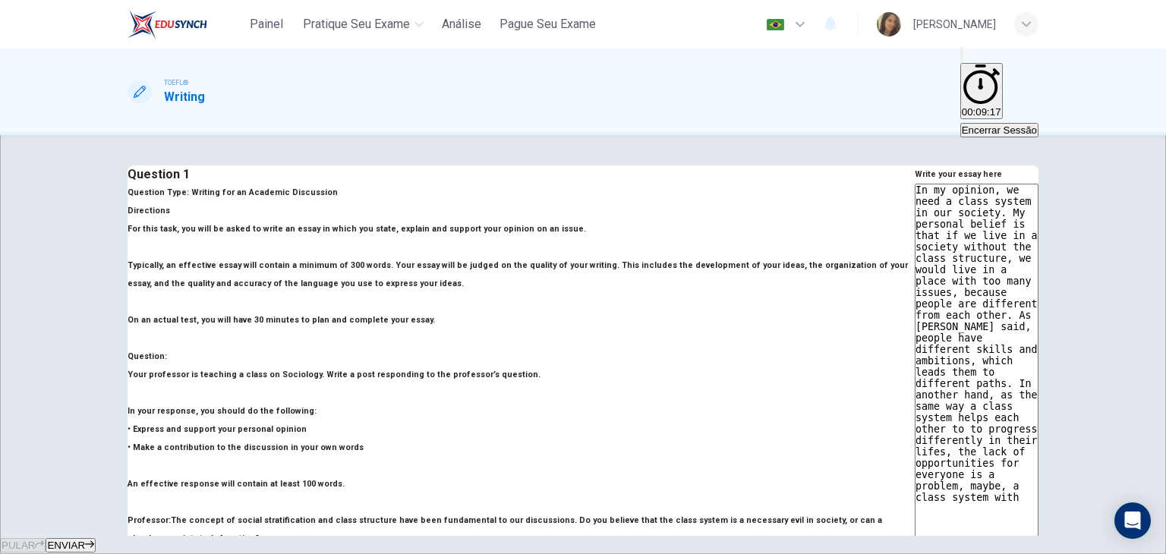
click at [937, 287] on textarea "In my opinion, we need a class system in our society. My personal belief is tha…" at bounding box center [977, 437] width 124 height 507
click at [915, 328] on textarea "In my opinion, we need a class system in our society. My personal belief is tha…" at bounding box center [977, 437] width 124 height 507
click at [96, 538] on button "ENVIAR" at bounding box center [71, 545] width 50 height 14
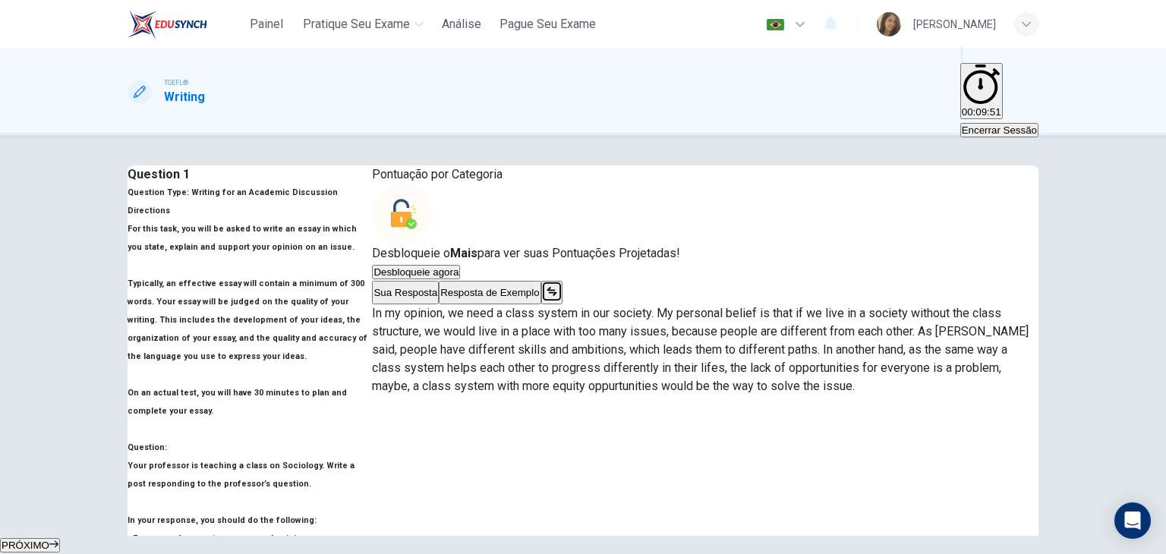
click at [460, 265] on button "Desbloqueie agora" at bounding box center [416, 272] width 88 height 14
click at [540, 304] on button "Resposta de Exemplo" at bounding box center [490, 293] width 102 height 24
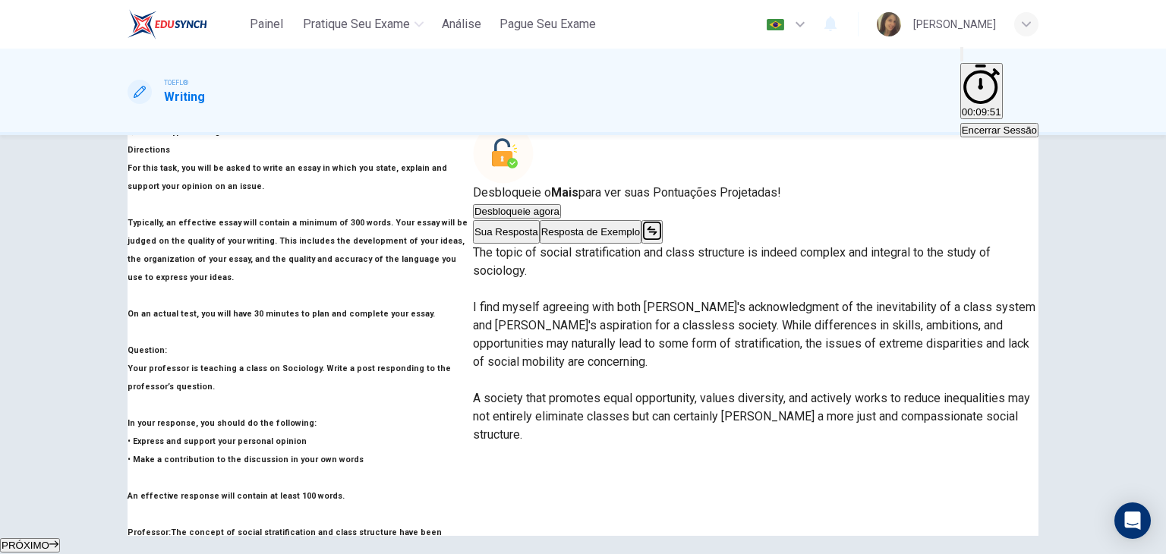
scroll to position [52, 0]
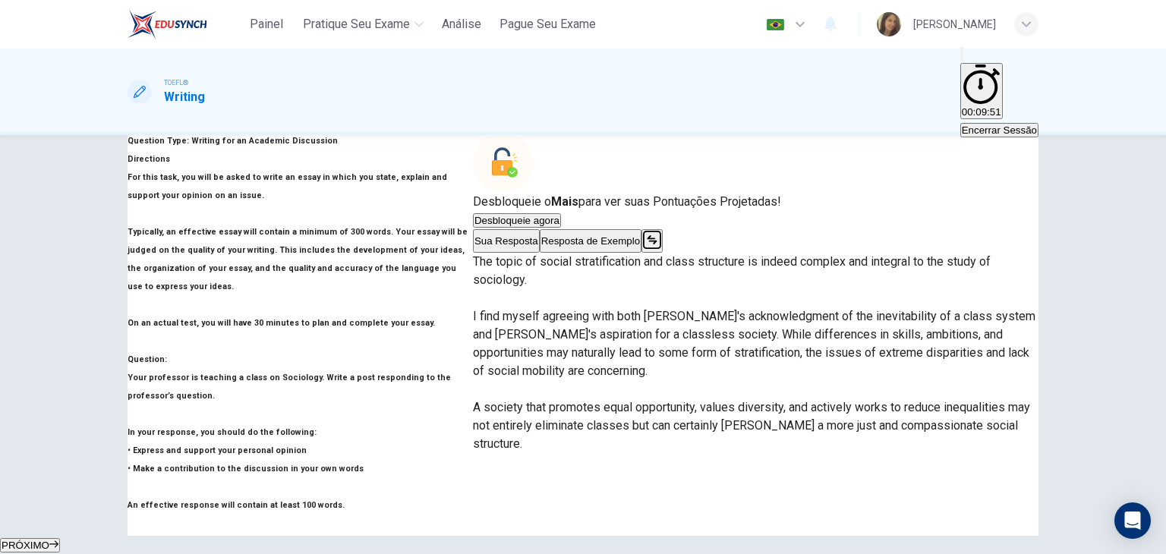
click at [540, 253] on button "Sua Resposta" at bounding box center [506, 241] width 67 height 24
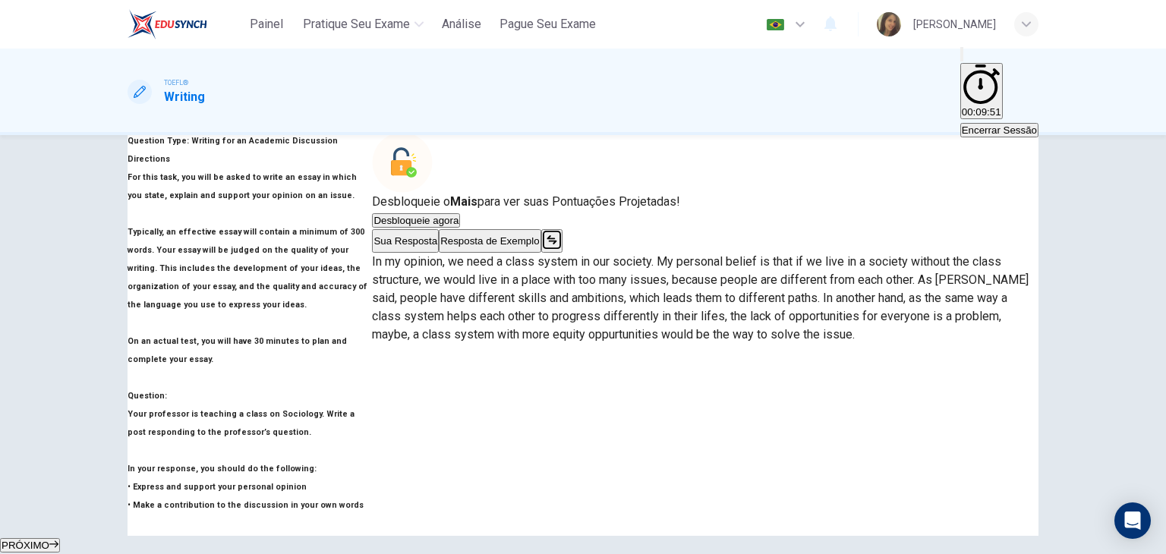
click at [460, 213] on button "Desbloqueie agora" at bounding box center [416, 220] width 88 height 14
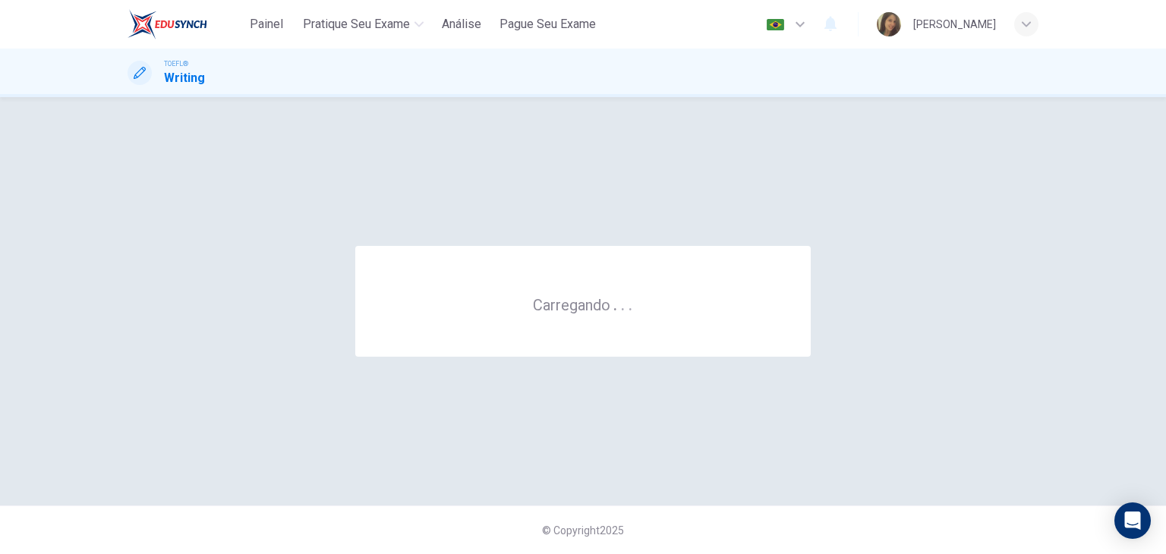
scroll to position [0, 0]
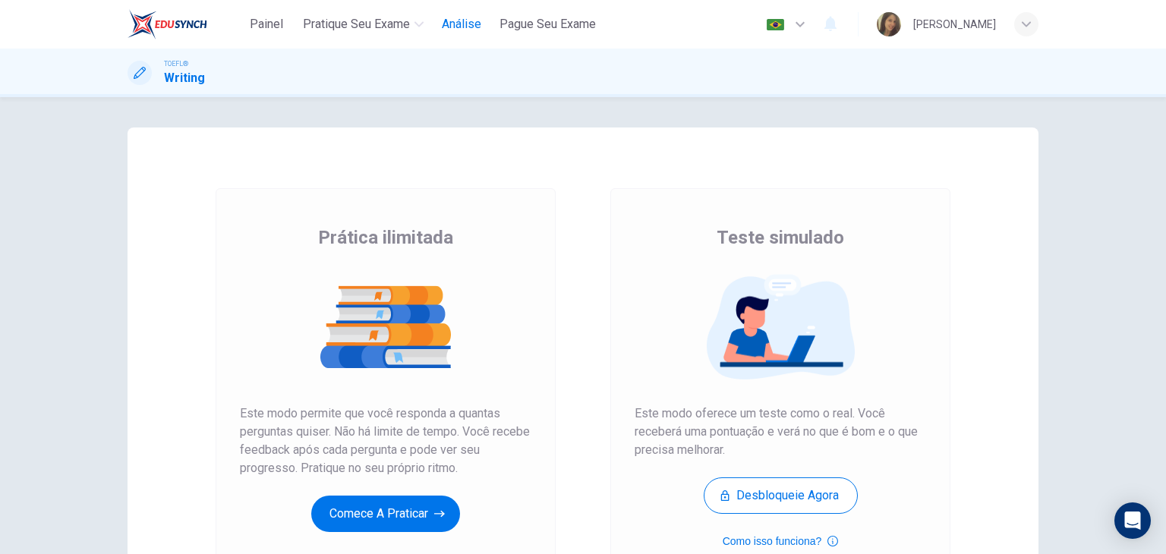
click at [472, 24] on span "Análise" at bounding box center [461, 24] width 39 height 18
click at [351, 480] on div "Prática ilimitada Este modo permite que você responda a quantas perguntas quise…" at bounding box center [385, 378] width 291 height 307
click at [346, 502] on button "Comece a praticar" at bounding box center [385, 514] width 149 height 36
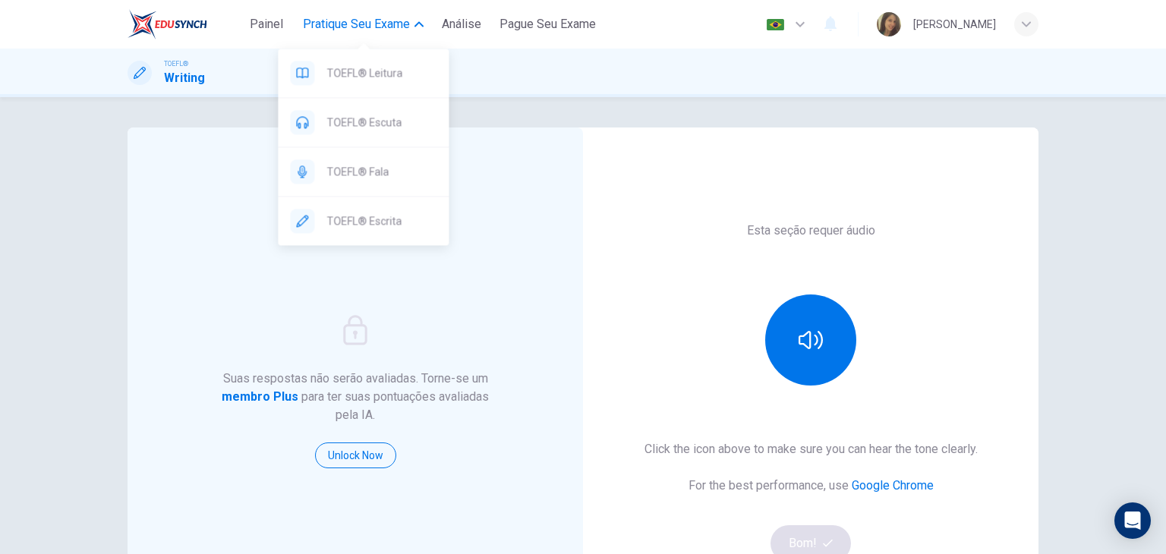
click at [395, 27] on span "Pratique seu exame" at bounding box center [356, 24] width 107 height 18
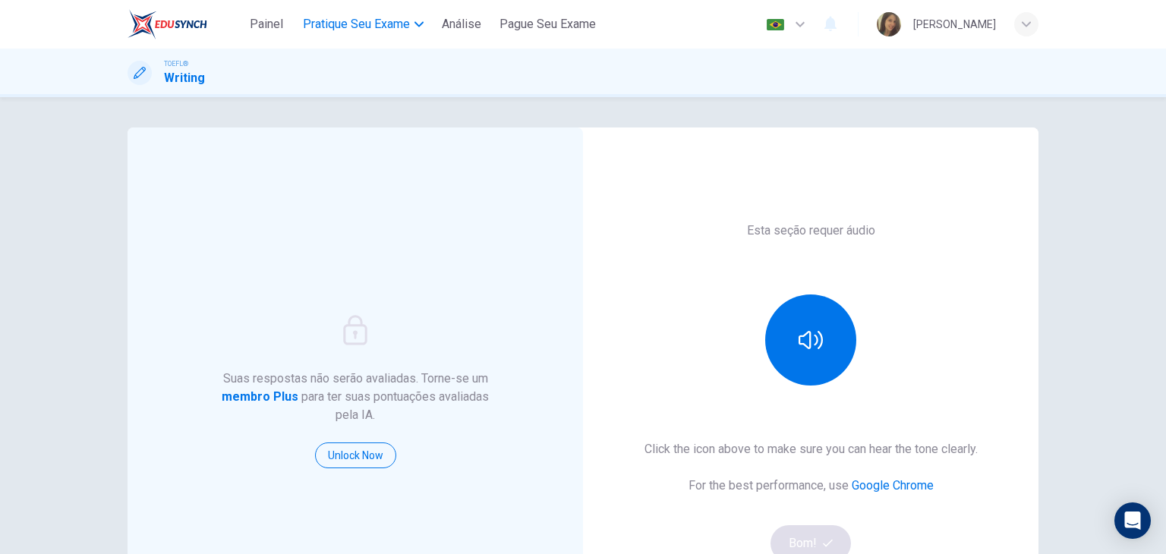
click at [399, 30] on span "Pratique seu exame" at bounding box center [356, 24] width 107 height 18
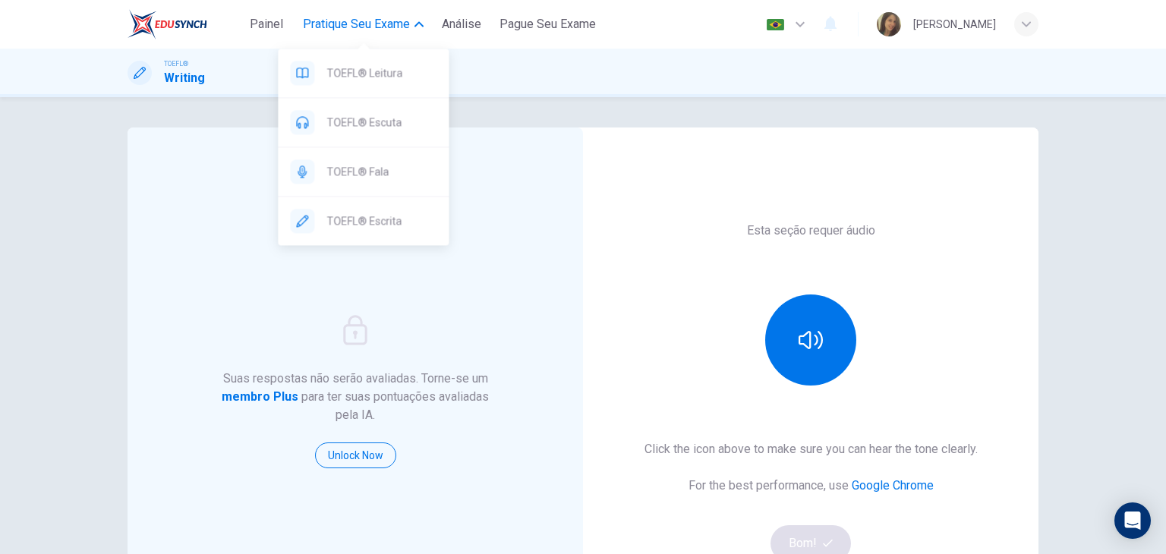
click at [401, 30] on span "Pratique seu exame" at bounding box center [356, 24] width 107 height 18
click at [345, 222] on span "TOEFL® Escrita" at bounding box center [381, 221] width 110 height 18
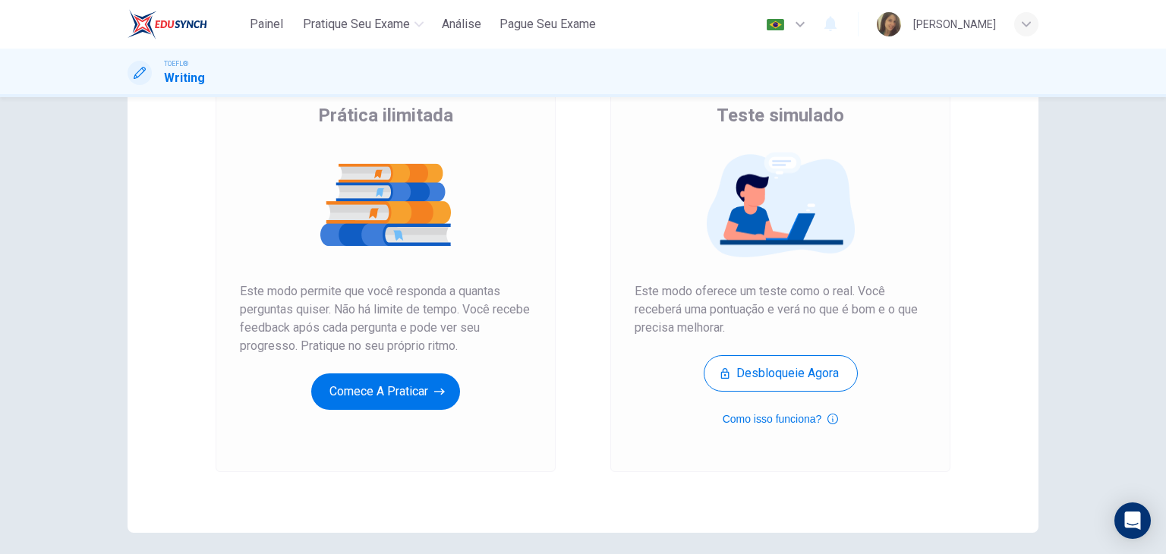
scroll to position [28, 0]
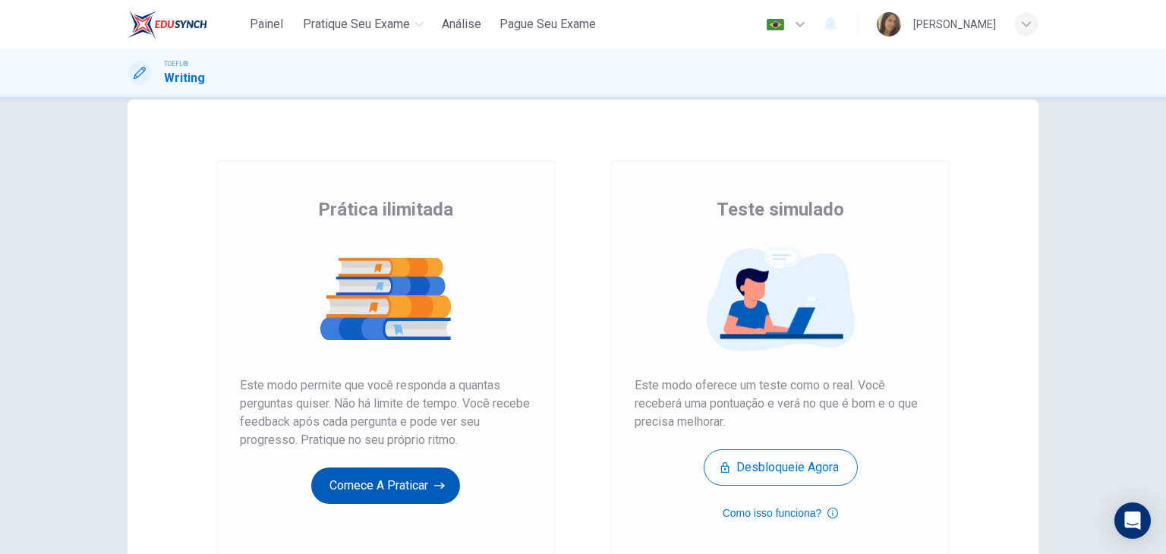
click at [440, 480] on icon "button" at bounding box center [439, 485] width 11 height 15
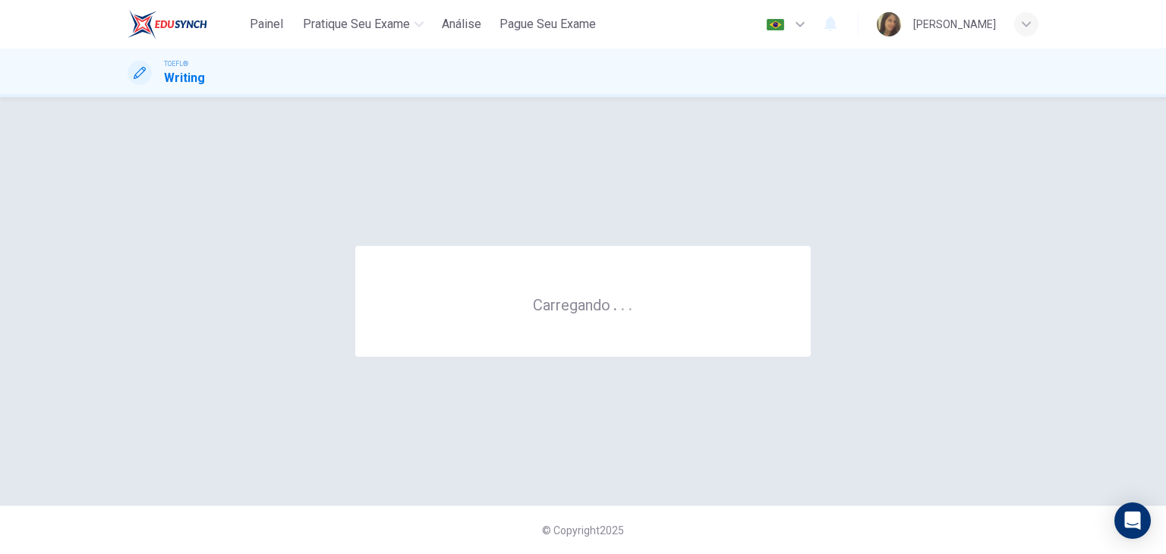
scroll to position [0, 0]
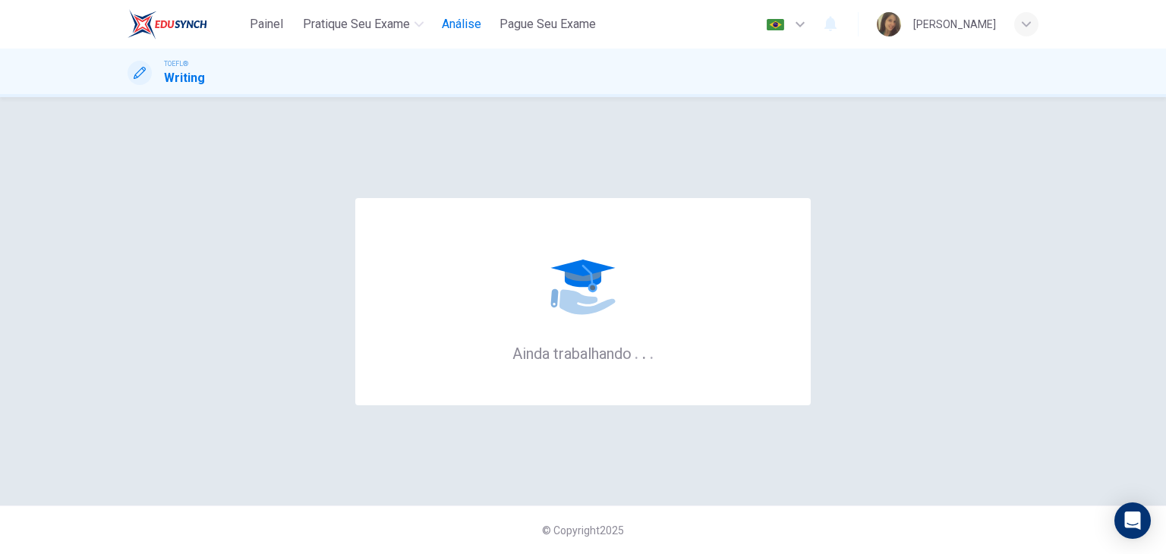
click at [462, 36] on button "Análise" at bounding box center [462, 24] width 52 height 27
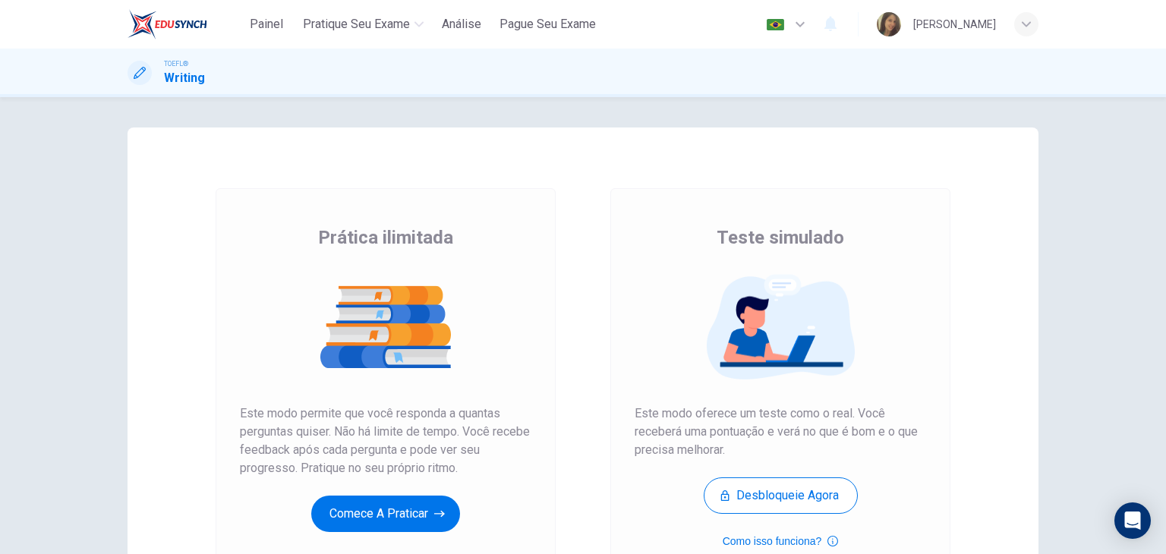
click at [125, 60] on div "TOEFL® Writing" at bounding box center [582, 72] width 959 height 29
click at [141, 71] on icon at bounding box center [140, 73] width 12 height 12
click at [358, 6] on div "Painel Pratique seu exame Análise Pague Seu Exame Português pt ​ Beatriz Westph…" at bounding box center [583, 24] width 911 height 49
click at [371, 17] on span "Pratique seu exame" at bounding box center [356, 24] width 107 height 18
click at [371, 14] on button "Pratique seu exame" at bounding box center [363, 24] width 133 height 27
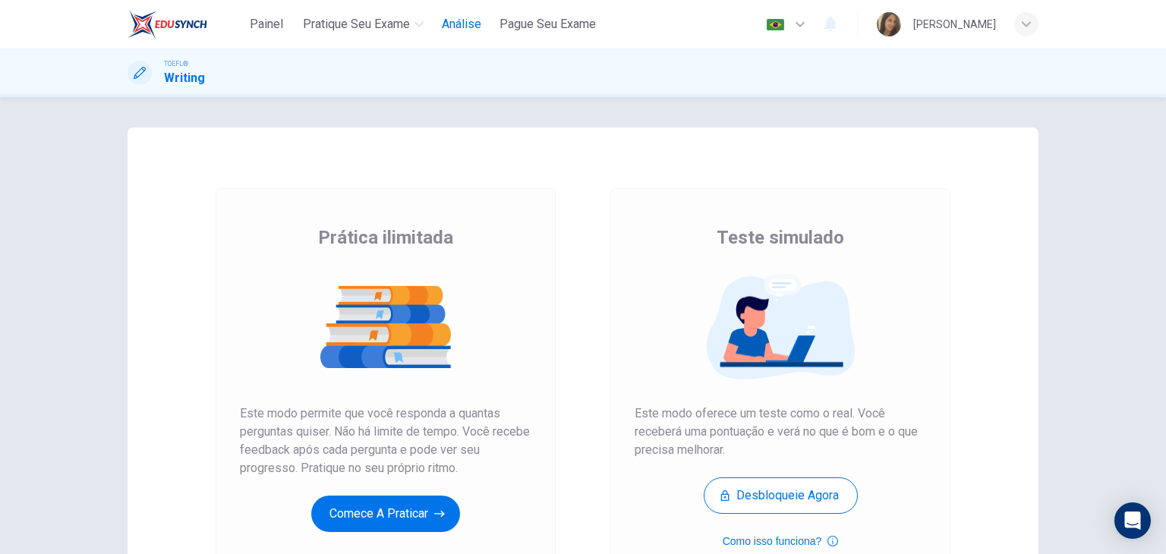
click at [471, 25] on span "Análise" at bounding box center [461, 24] width 39 height 18
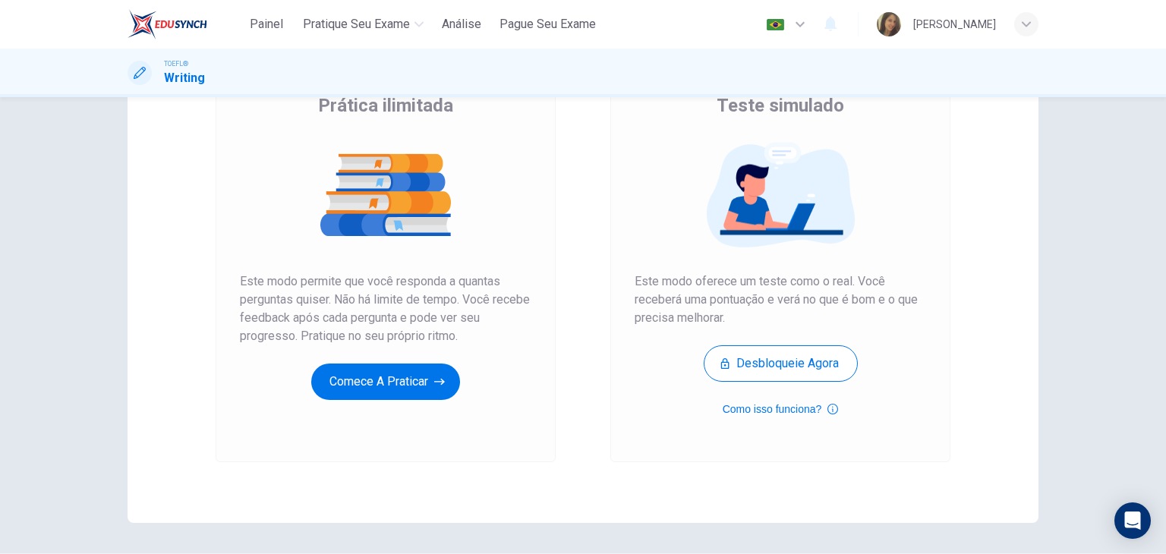
scroll to position [180, 0]
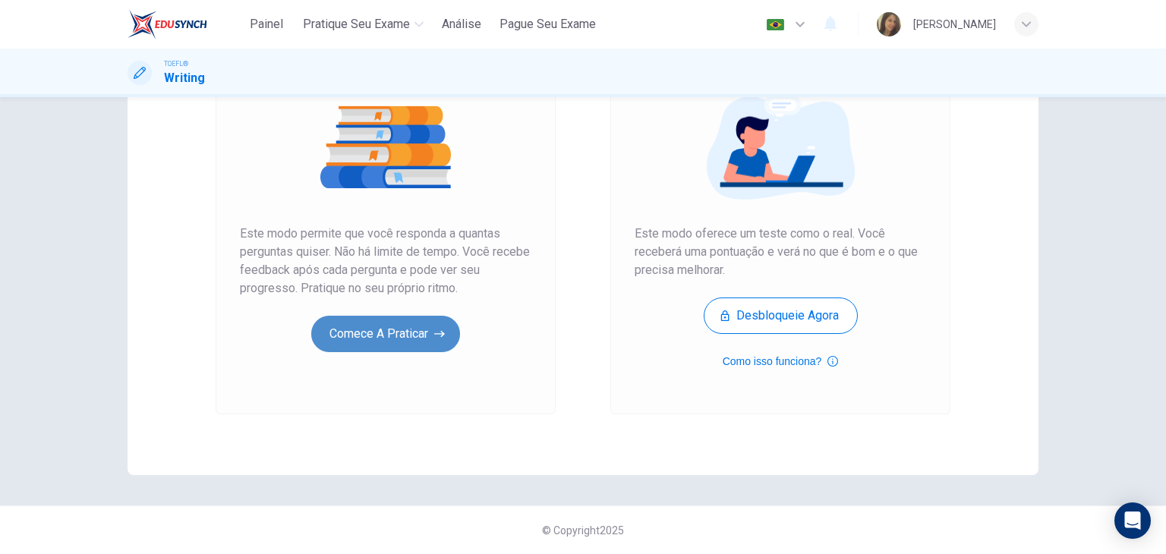
click at [427, 342] on button "Comece a praticar" at bounding box center [385, 334] width 149 height 36
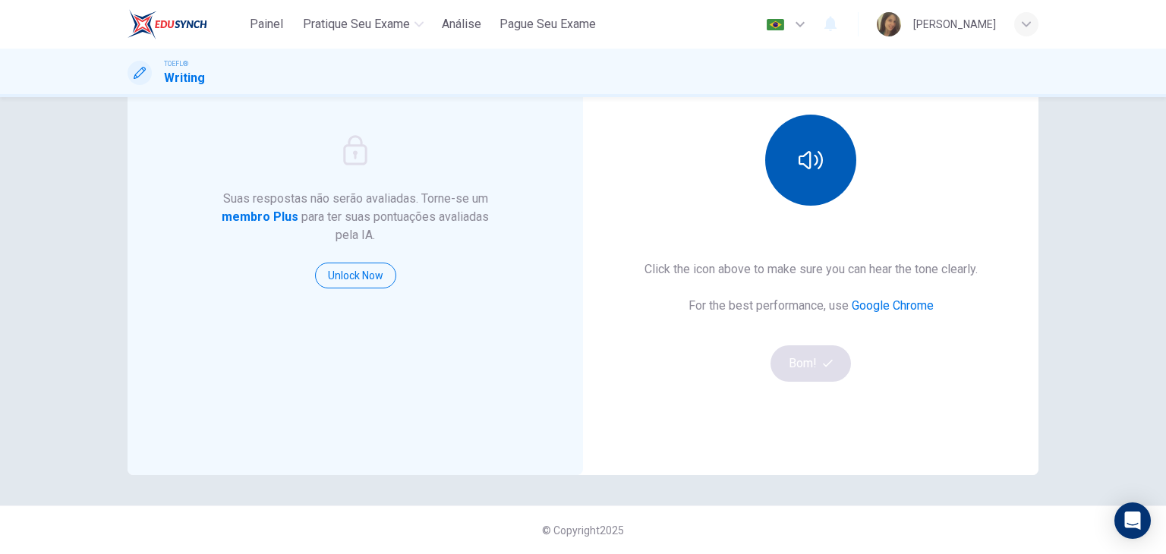
click at [801, 170] on icon "button" at bounding box center [810, 160] width 24 height 24
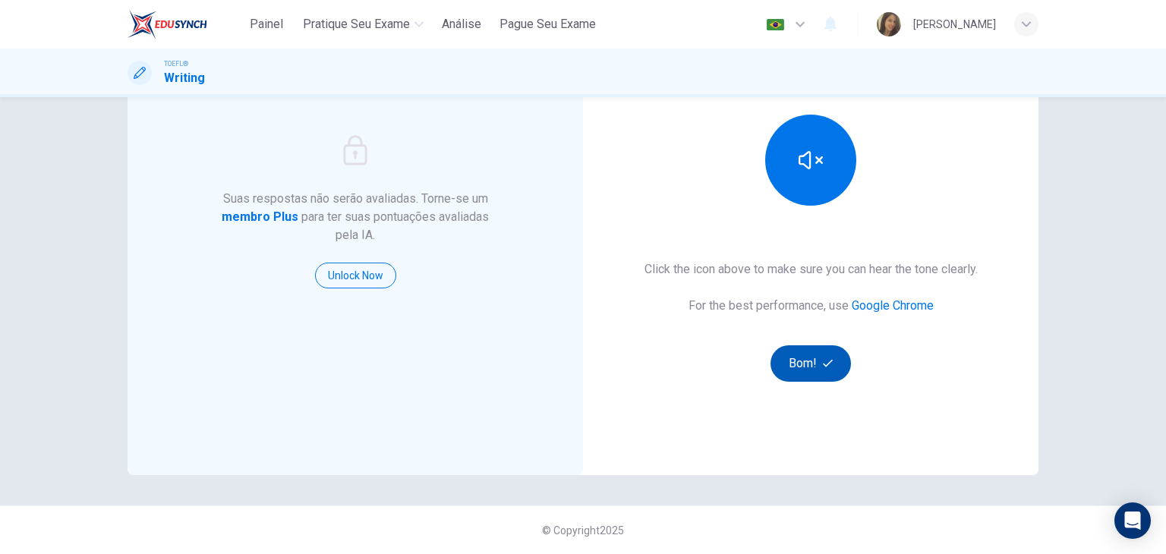
click at [787, 353] on button "Bom!" at bounding box center [810, 363] width 81 height 36
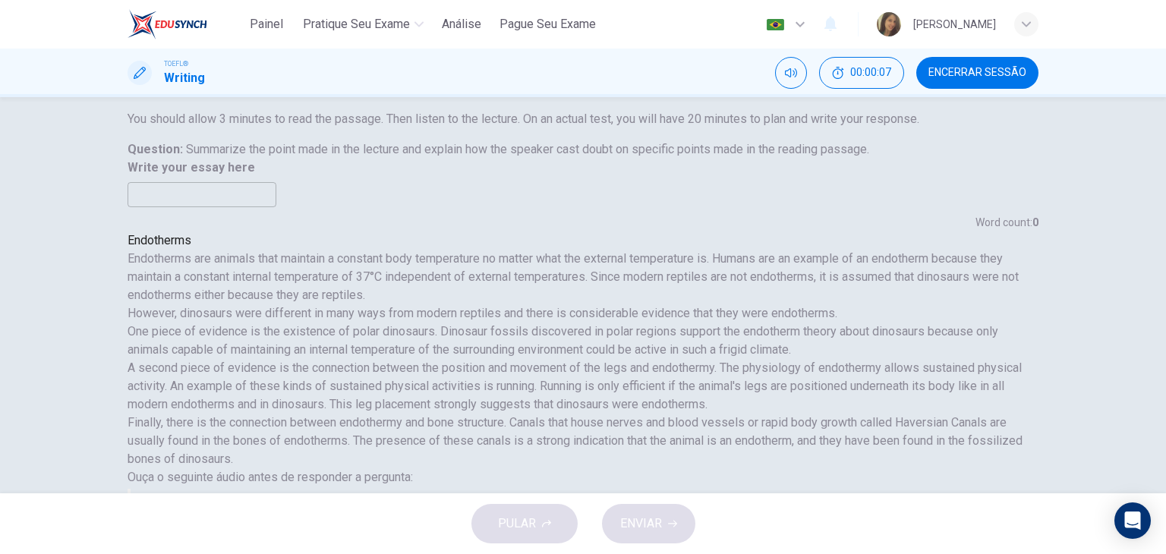
scroll to position [0, 0]
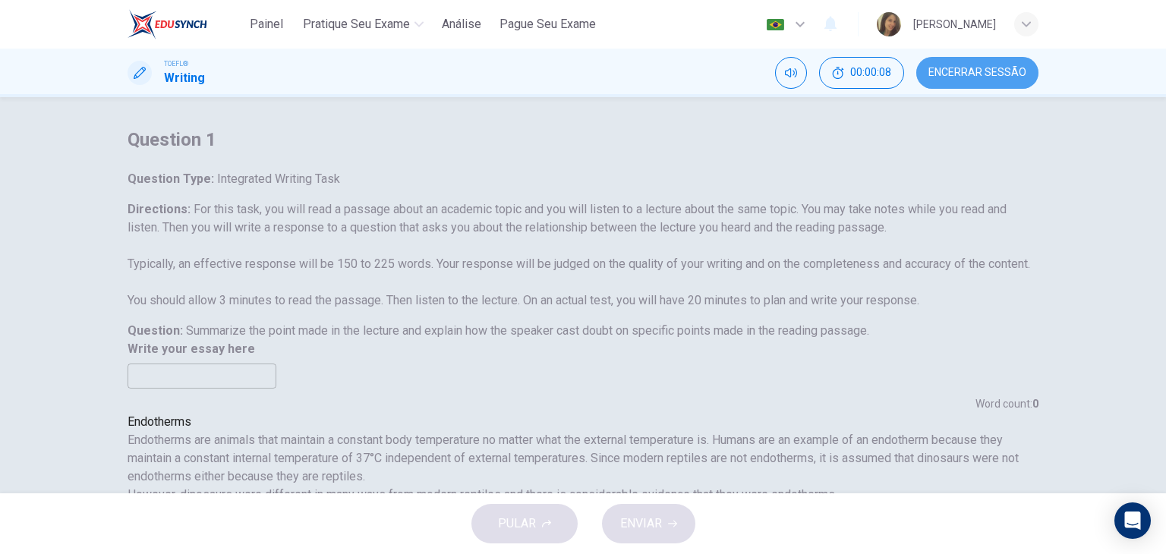
click at [1006, 73] on span "Encerrar Sessão" at bounding box center [977, 73] width 98 height 12
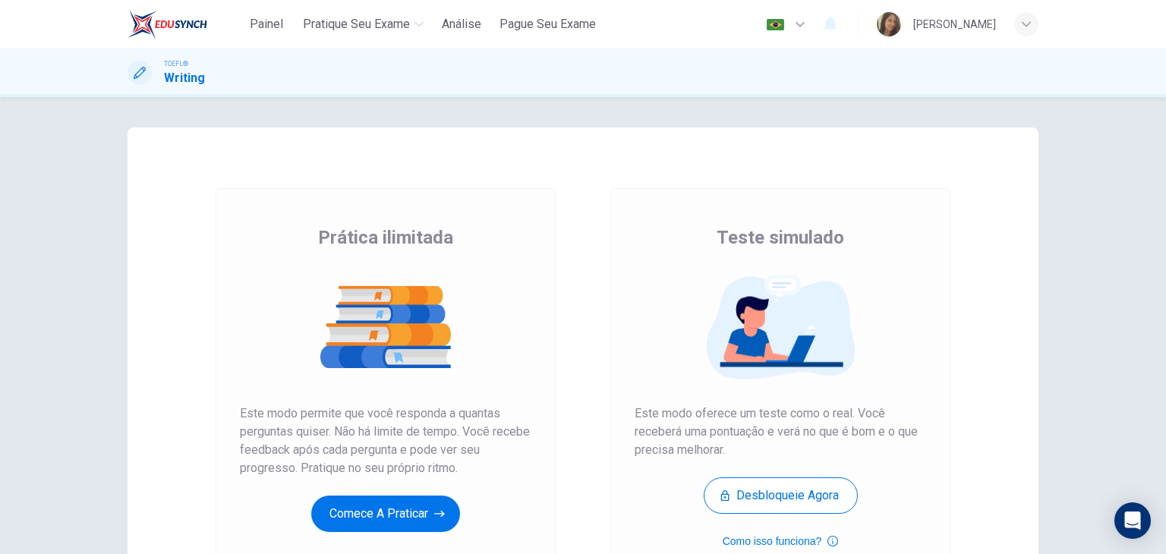
click at [146, 65] on div at bounding box center [140, 73] width 24 height 24
click at [449, 21] on span "Análise" at bounding box center [461, 24] width 39 height 18
click at [133, 76] on div at bounding box center [140, 73] width 24 height 24
click at [360, 502] on button "Comece a praticar" at bounding box center [385, 514] width 149 height 36
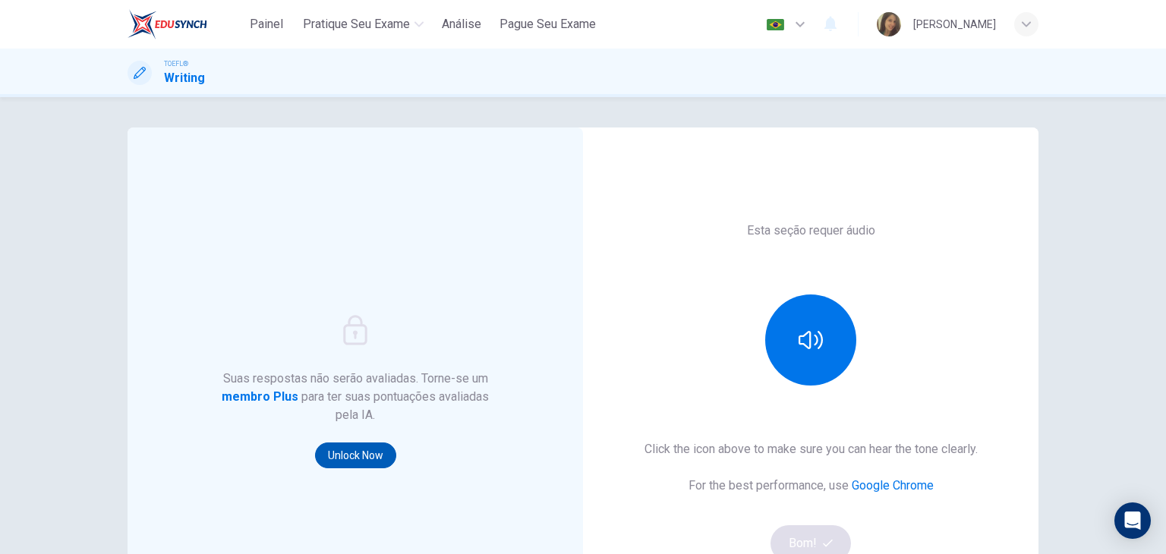
click at [352, 458] on button "Unlock Now" at bounding box center [355, 455] width 81 height 26
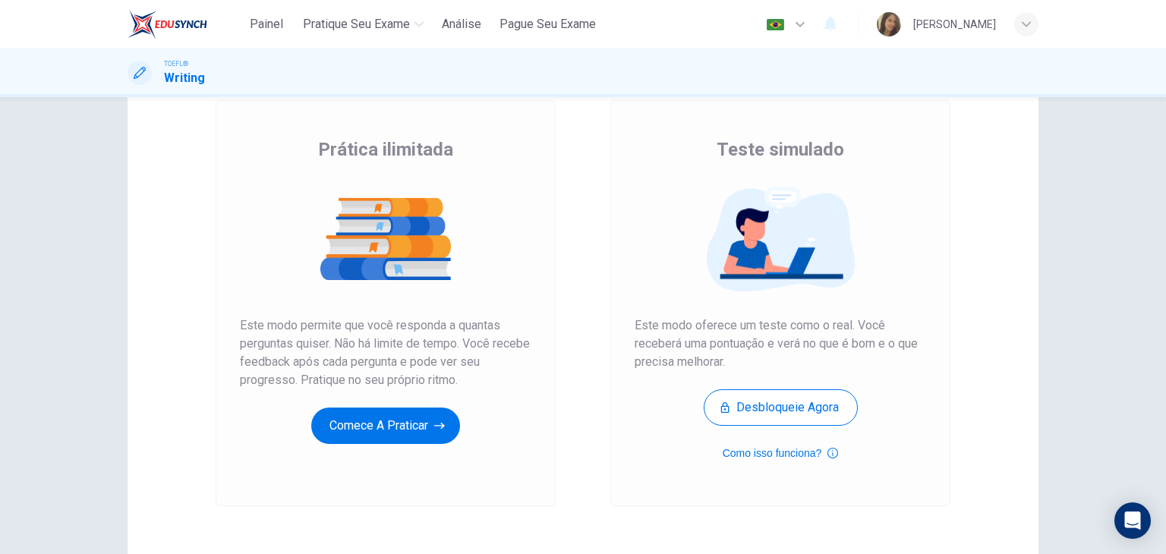
scroll to position [180, 0]
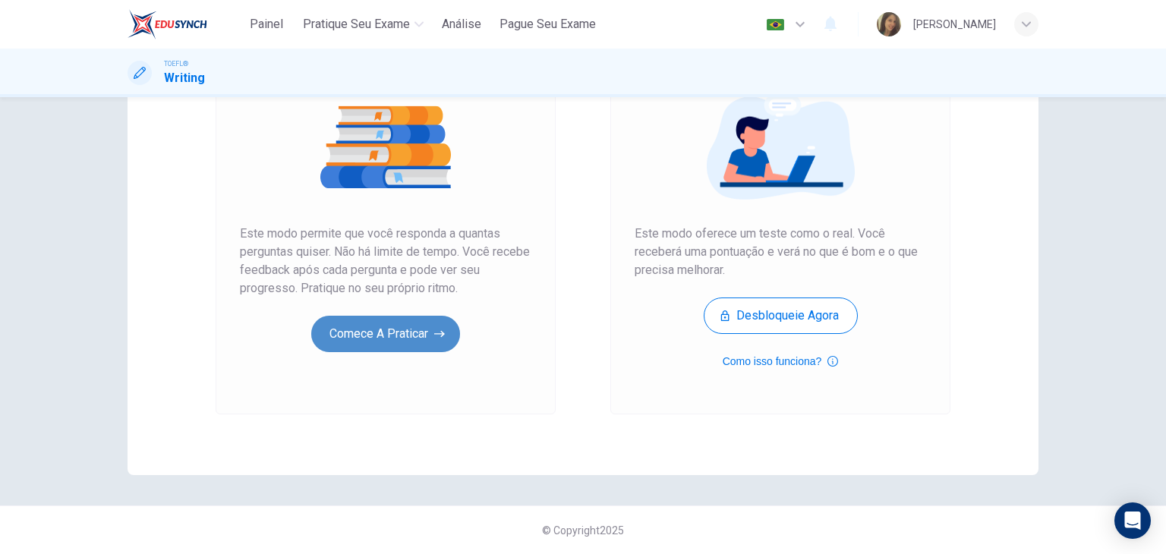
click at [451, 331] on button "Comece a praticar" at bounding box center [385, 334] width 149 height 36
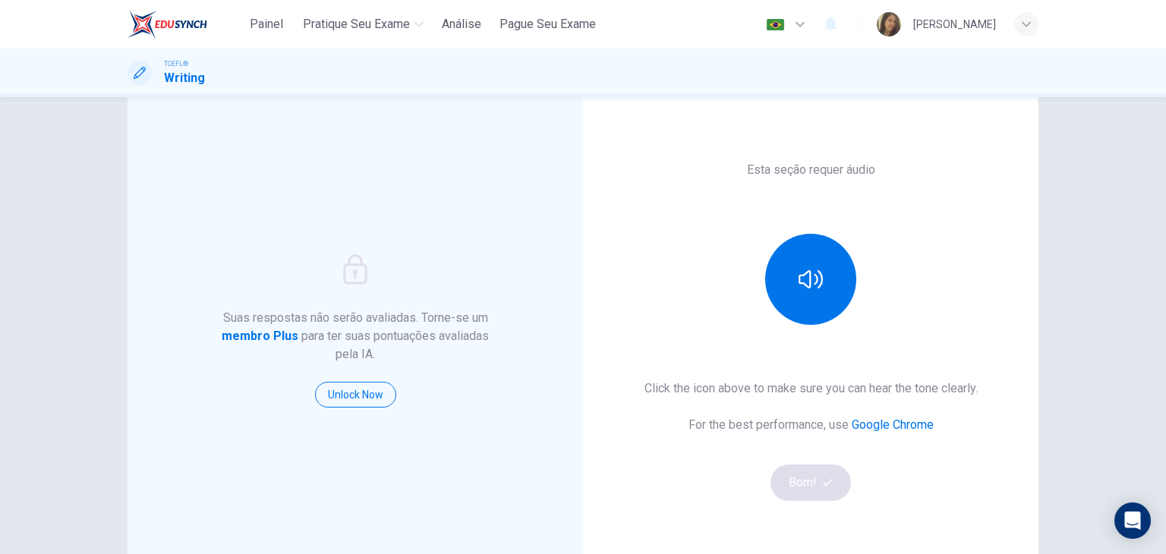
scroll to position [76, 0]
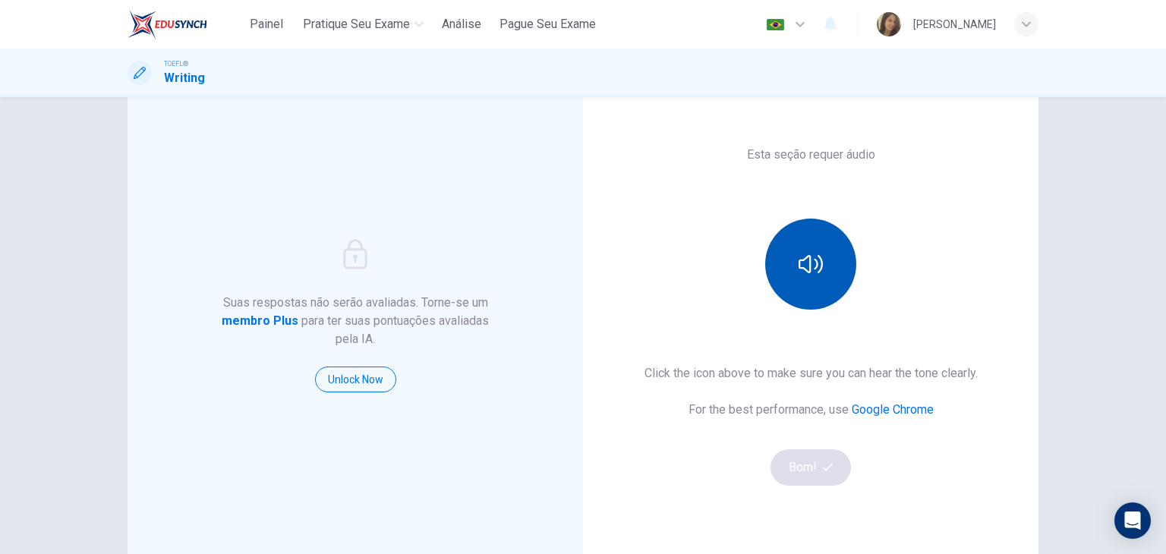
click at [796, 282] on button "button" at bounding box center [810, 264] width 91 height 91
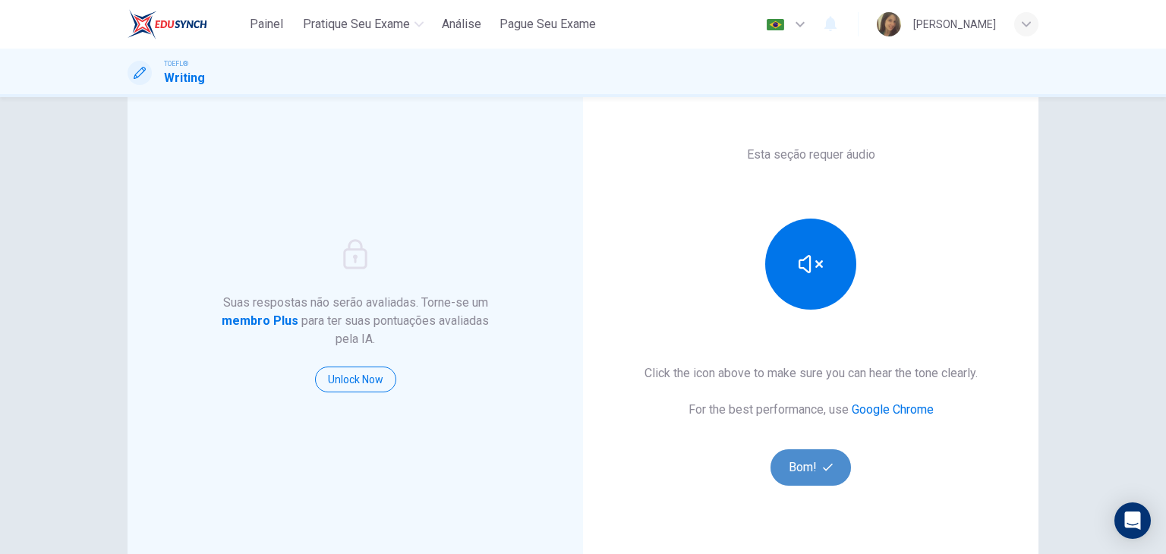
click at [814, 465] on button "Bom!" at bounding box center [810, 467] width 81 height 36
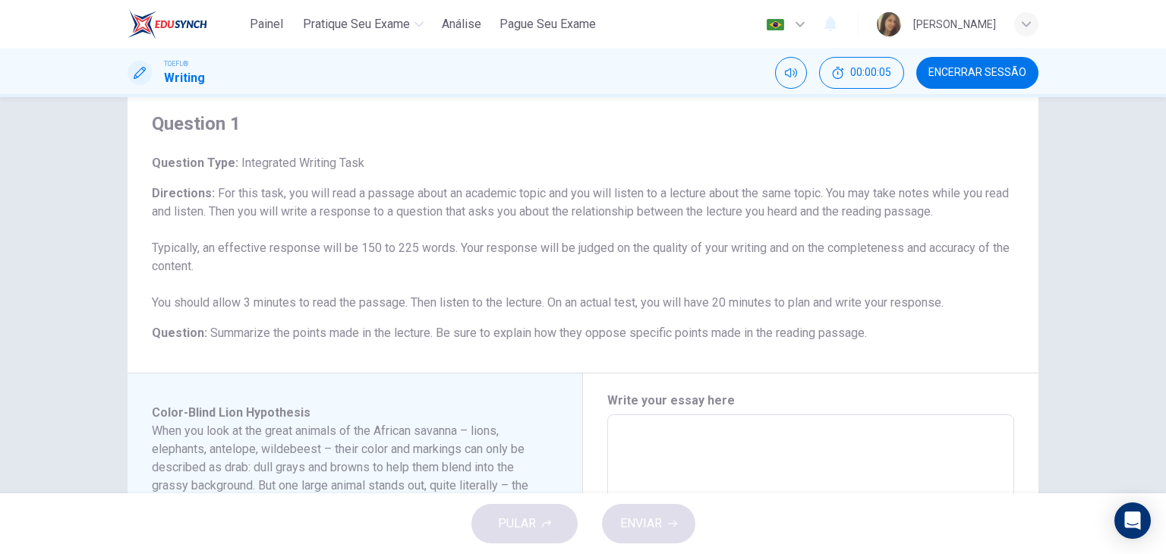
scroll to position [0, 0]
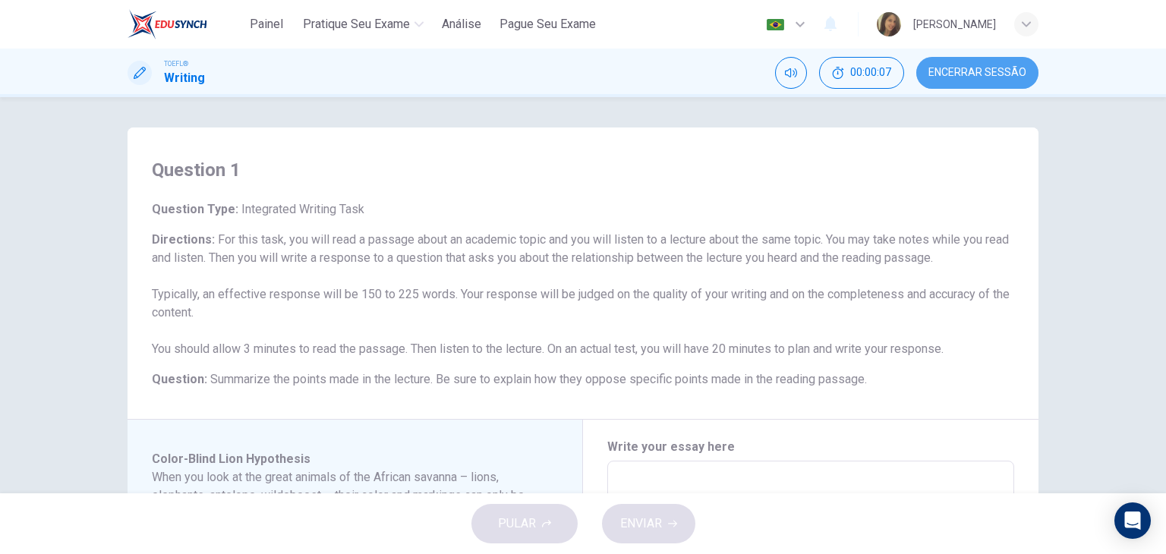
click at [972, 68] on span "Encerrar Sessão" at bounding box center [977, 73] width 98 height 12
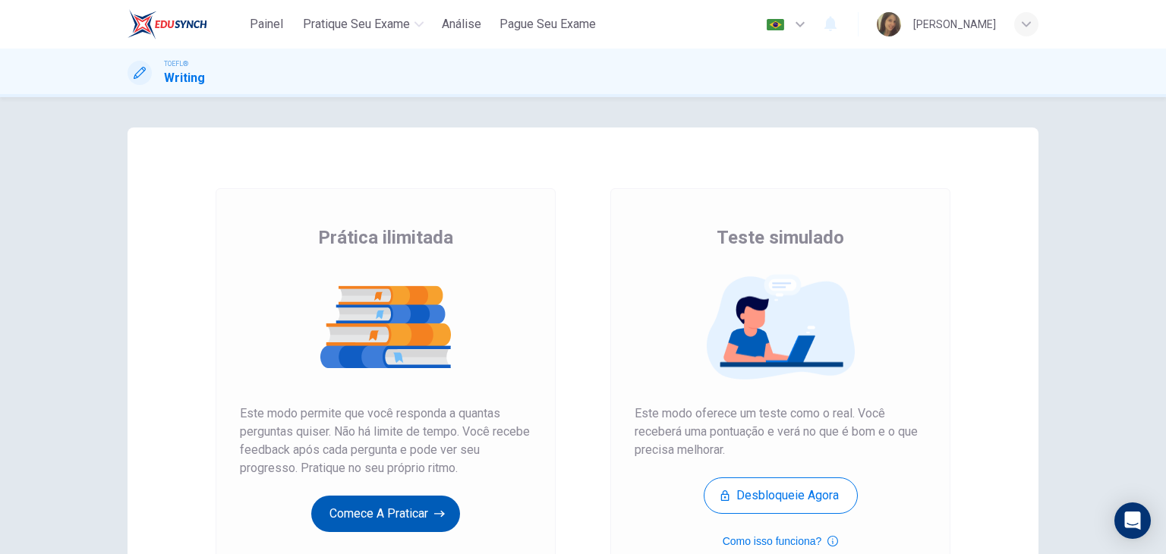
drag, startPoint x: 358, startPoint y: 534, endPoint x: 353, endPoint y: 526, distance: 9.3
click at [353, 528] on div "Prática ilimitada Este modo permite que você responda a quantas perguntas quise…" at bounding box center [386, 391] width 340 height 406
click at [353, 520] on button "Comece a praticar" at bounding box center [385, 514] width 149 height 36
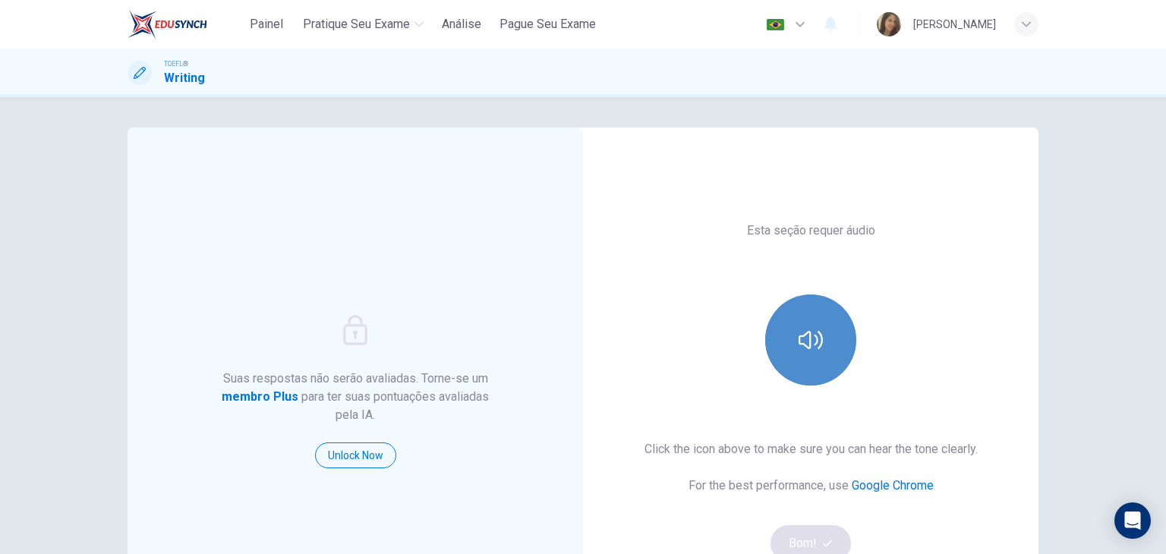
click at [798, 372] on button "button" at bounding box center [810, 339] width 91 height 91
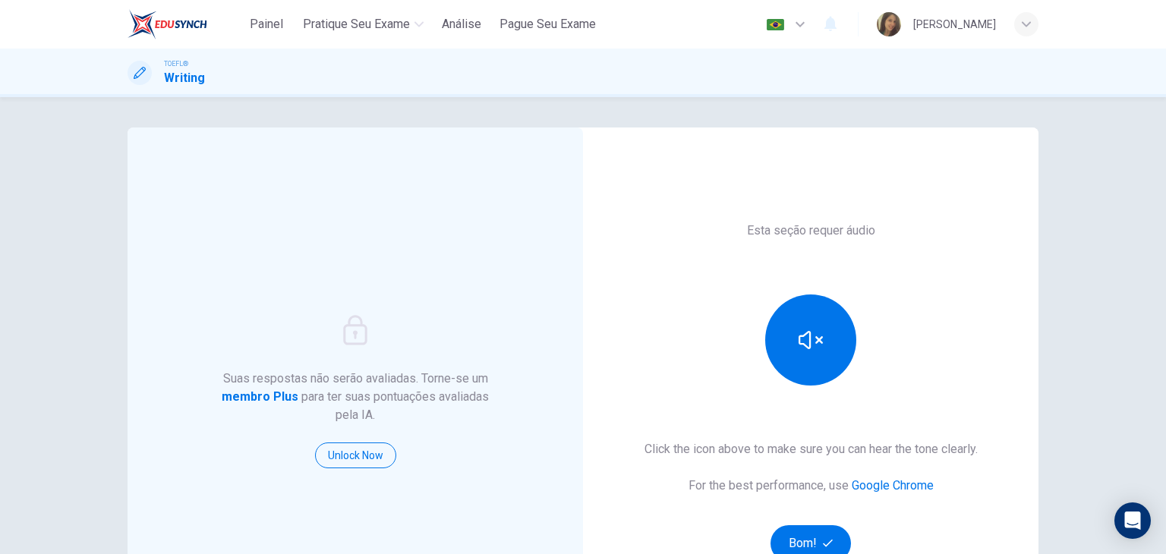
scroll to position [180, 0]
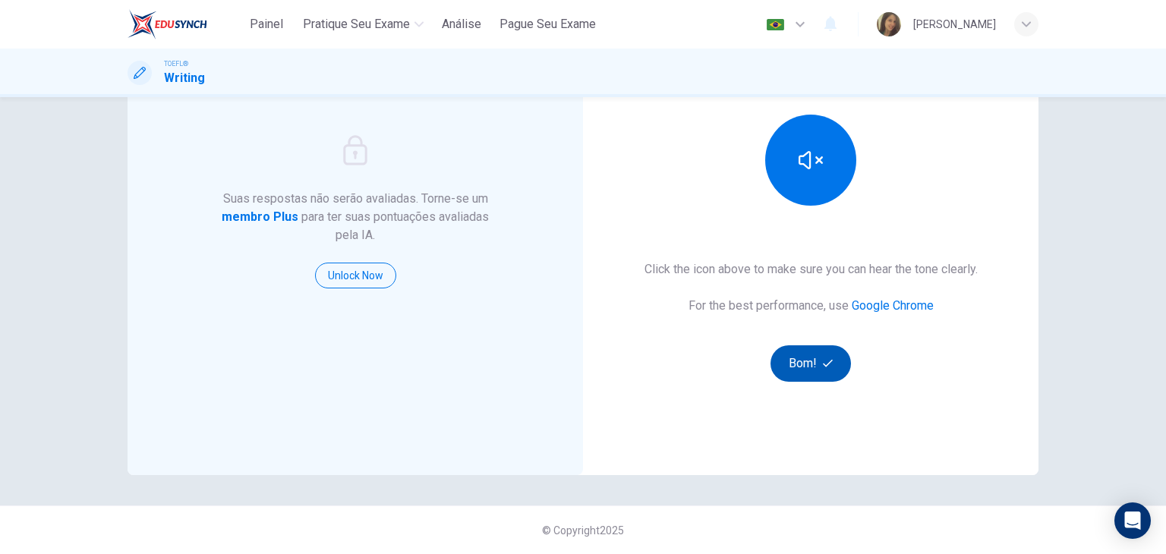
click at [801, 378] on button "Bom!" at bounding box center [810, 363] width 81 height 36
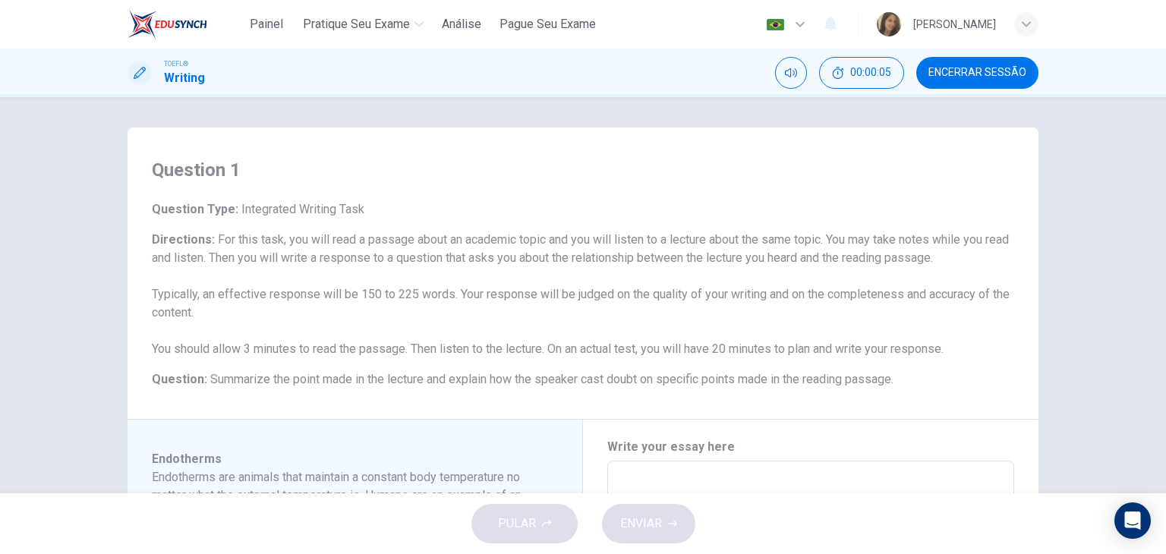
scroll to position [76, 0]
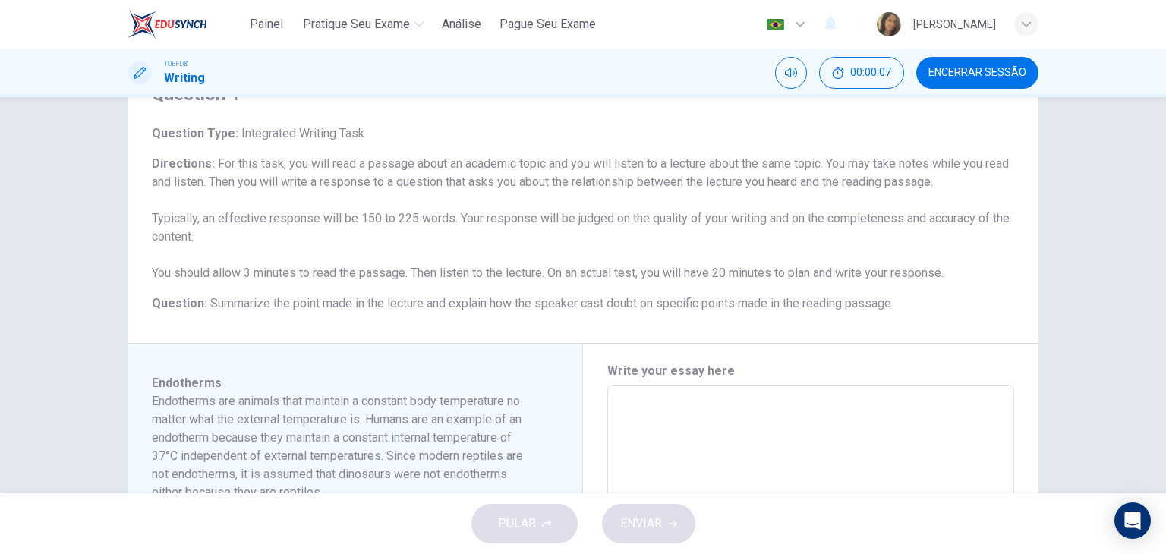
type textarea "."
type textarea "x"
type textarea ".."
type textarea "x"
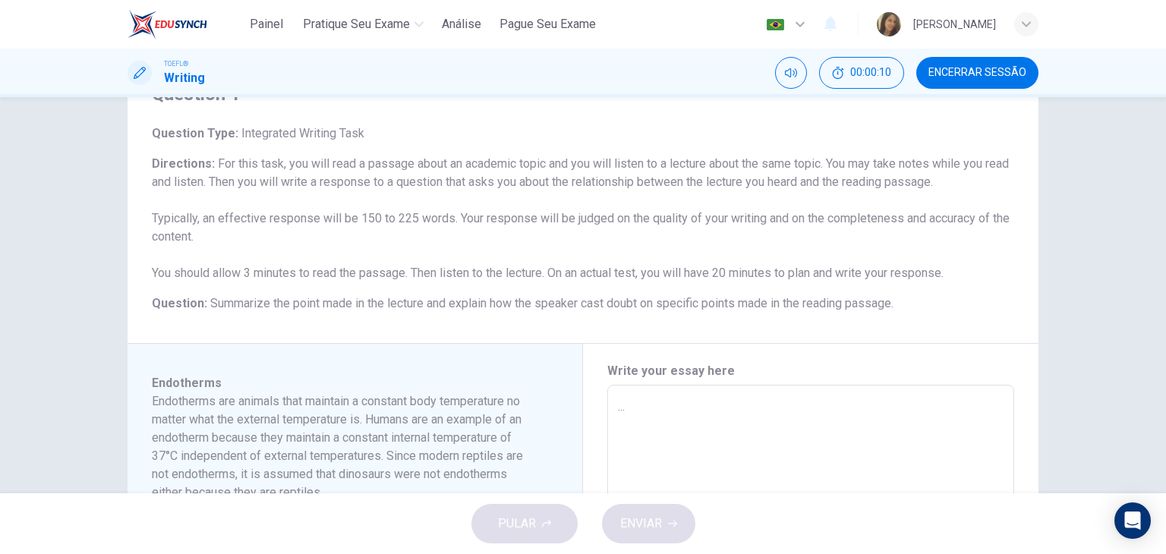
type textarea "...."
type textarea "x"
type textarea "....."
type textarea "x"
type textarea "......"
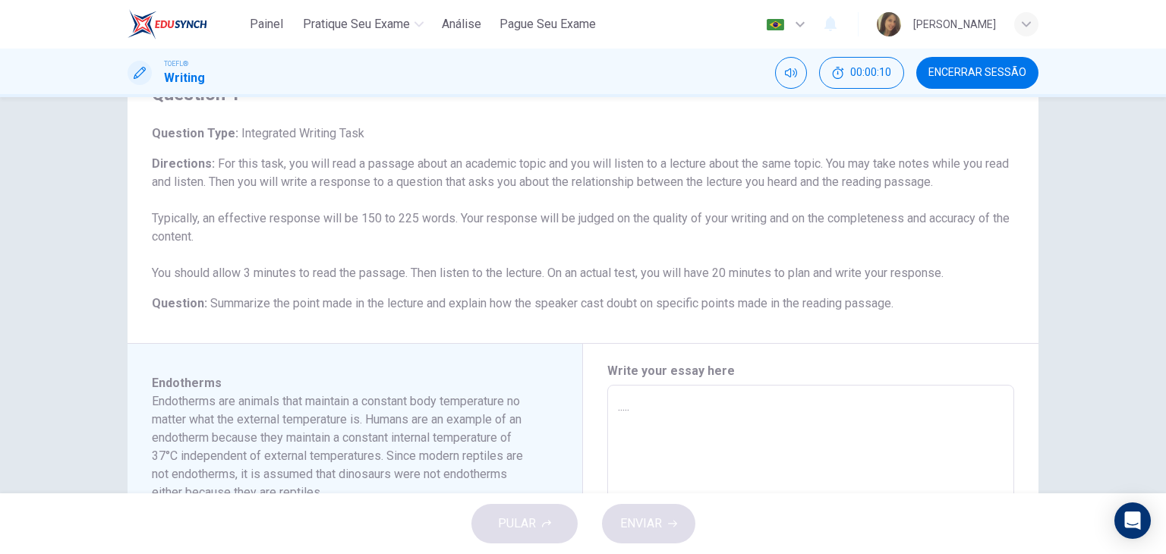
type textarea "x"
type textarea "......."
type textarea "x"
type textarea "........"
type textarea "x"
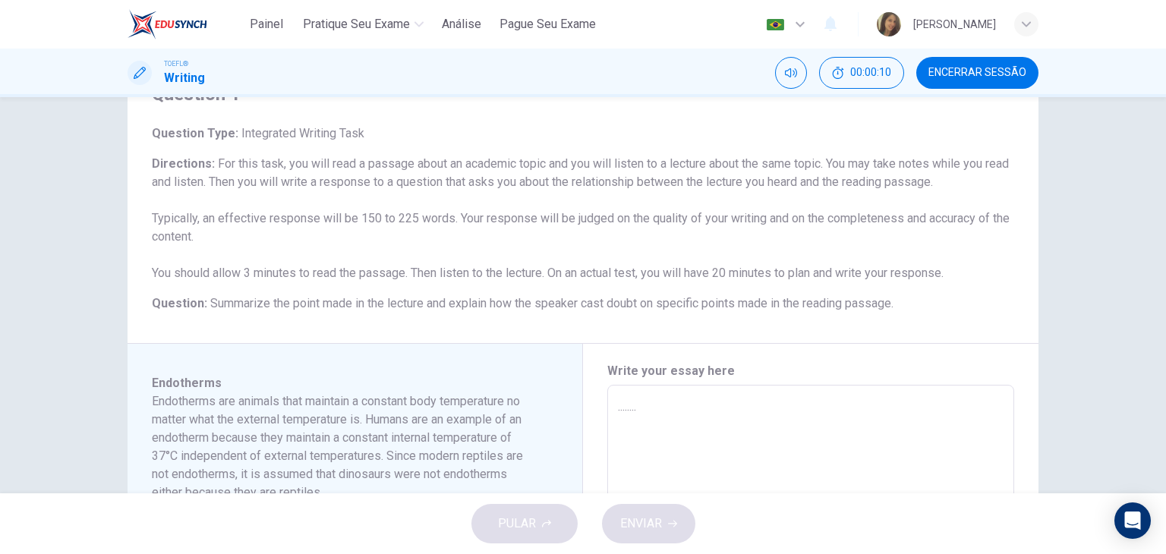
type textarea "........."
type textarea "x"
type textarea ".........."
type textarea "x"
type textarea "..........."
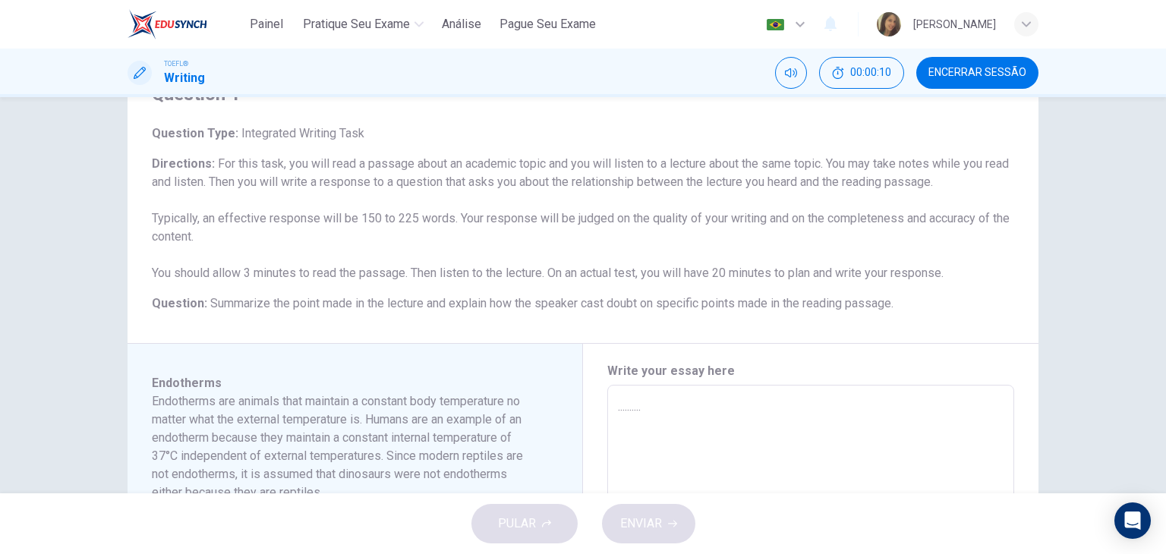
type textarea "x"
type textarea "............"
type textarea "x"
type textarea "............."
type textarea "x"
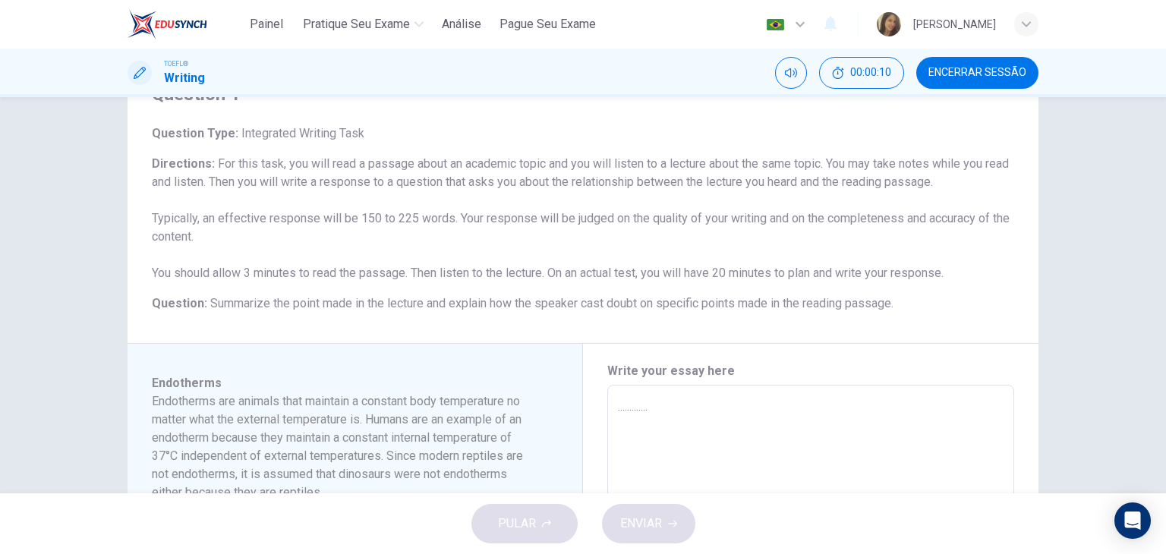
type textarea ".............."
type textarea "x"
type textarea "..............."
type textarea "x"
type textarea "................"
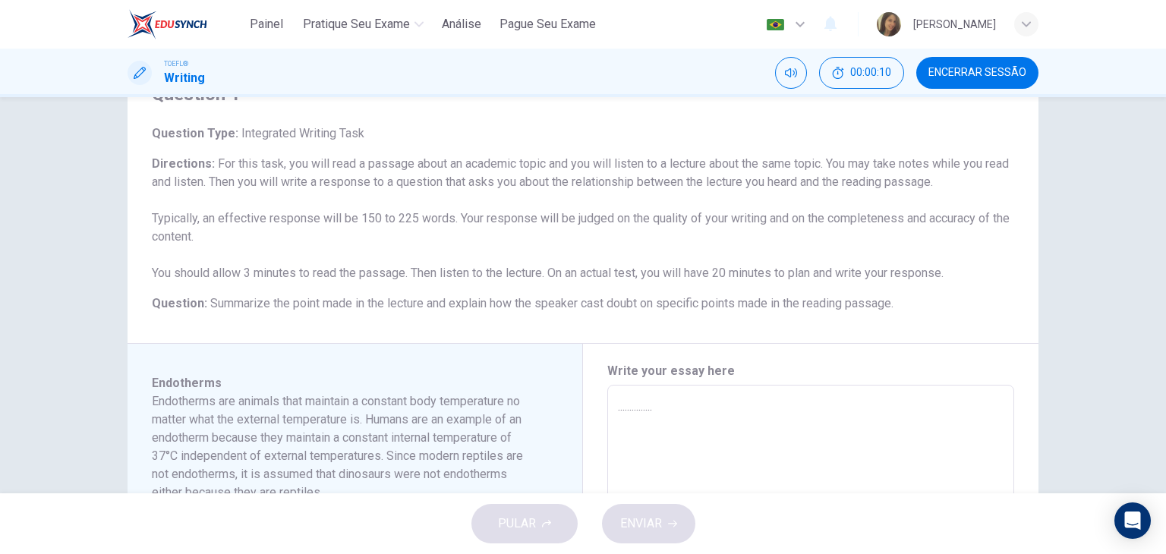
type textarea "x"
type textarea ".................."
type textarea "x"
type textarea "...................."
type textarea "x"
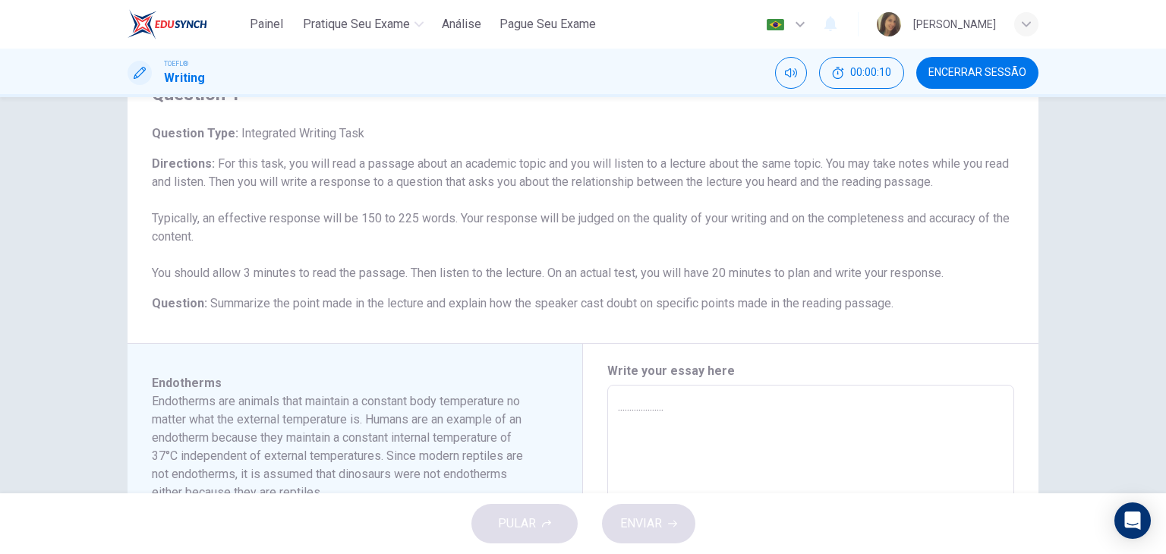
type textarea "....................."
type textarea "x"
type textarea "......................"
type textarea "x"
type textarea "......................."
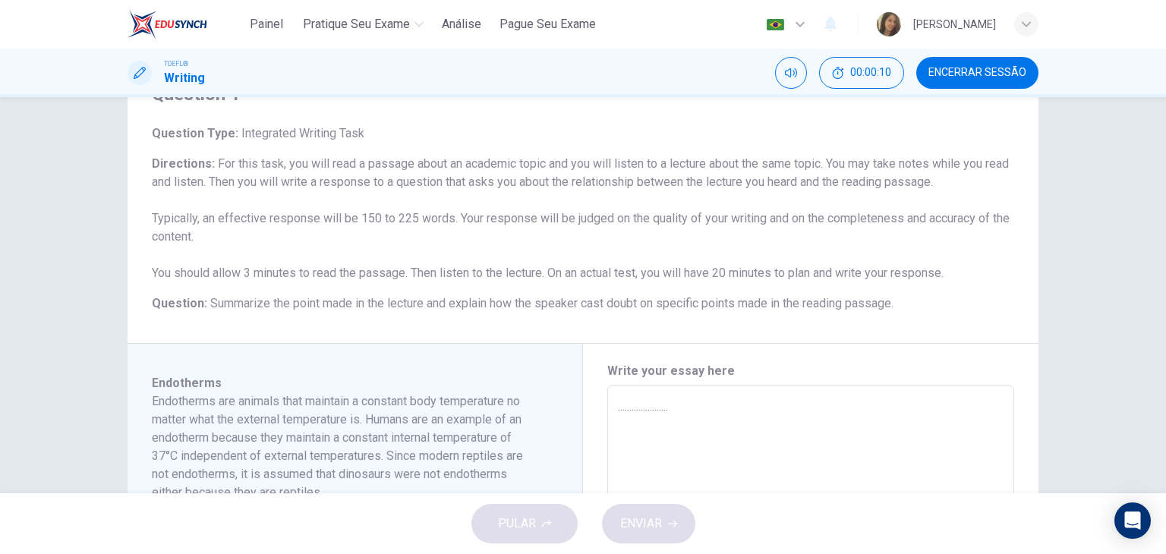
type textarea "x"
type textarea "........................"
type textarea "x"
type textarea "........................."
type textarea "x"
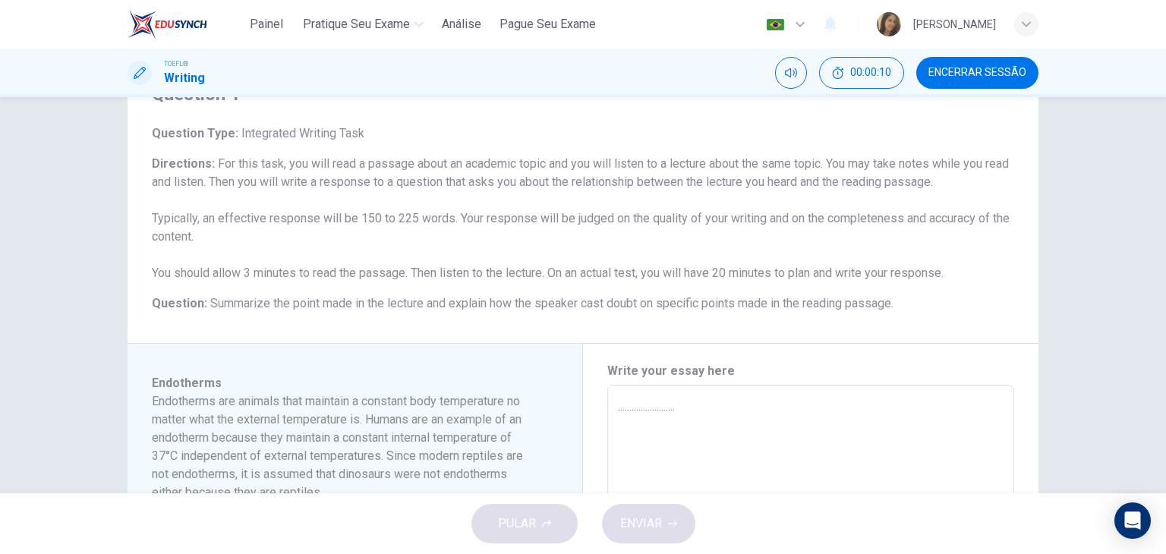
type textarea ".........................."
type textarea "x"
type textarea "............................"
type textarea "x"
type textarea ".............................."
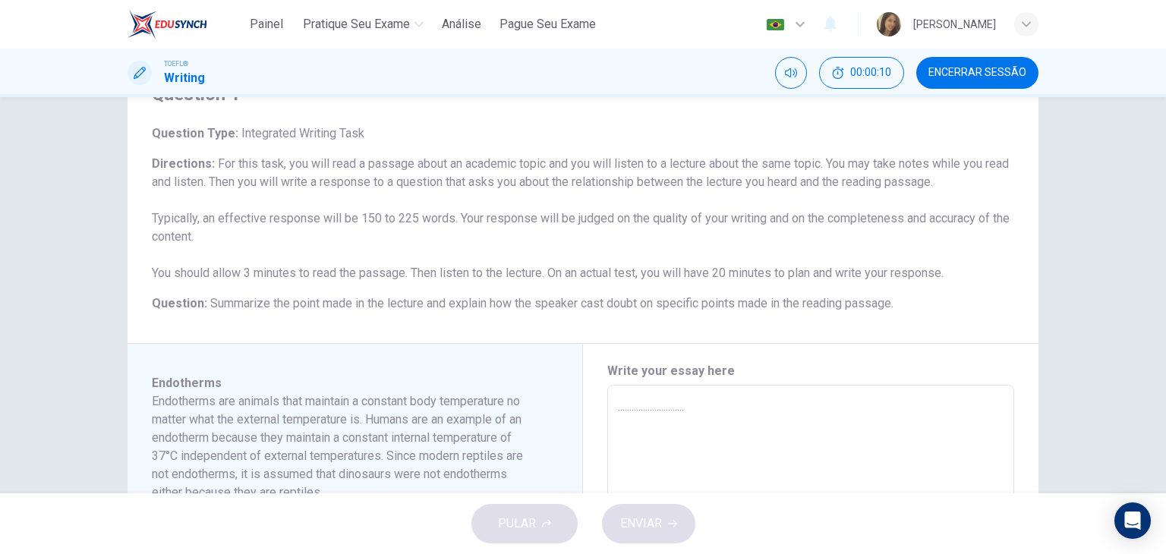
type textarea "x"
type textarea "..............................."
type textarea "x"
type textarea "................................"
type textarea "x"
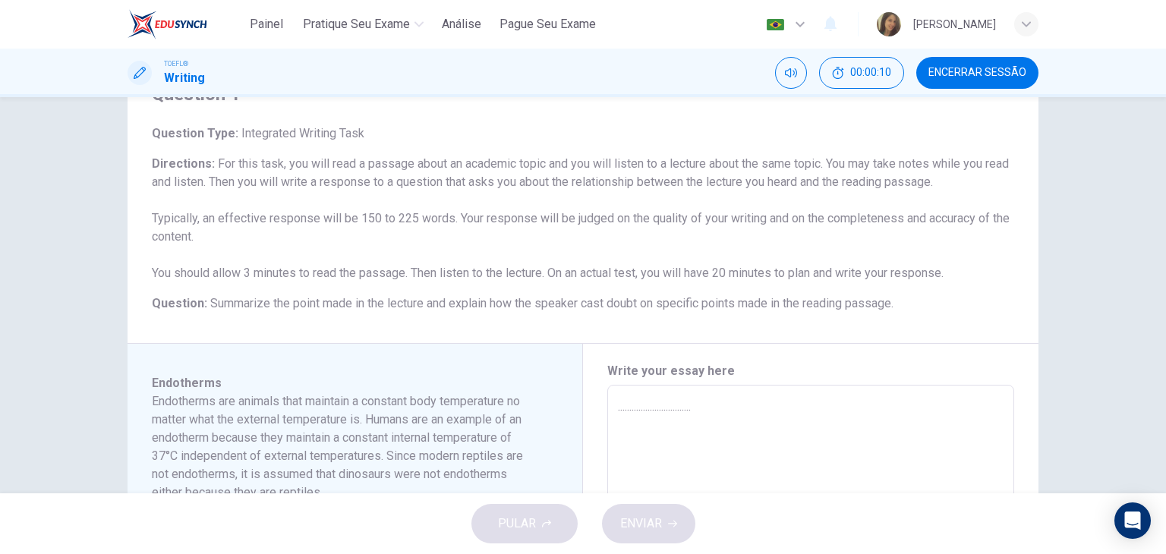
type textarea "................................."
type textarea "x"
type textarea "...................................."
type textarea "x"
type textarea "....................................."
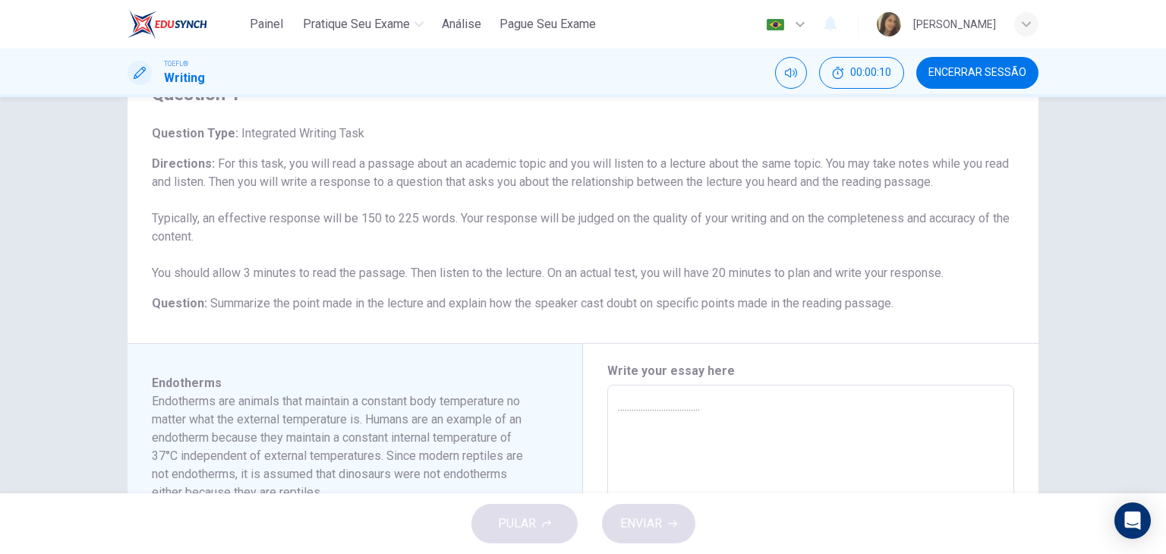
type textarea "x"
type textarea "......................................"
type textarea "x"
type textarea "......................................."
type textarea "x"
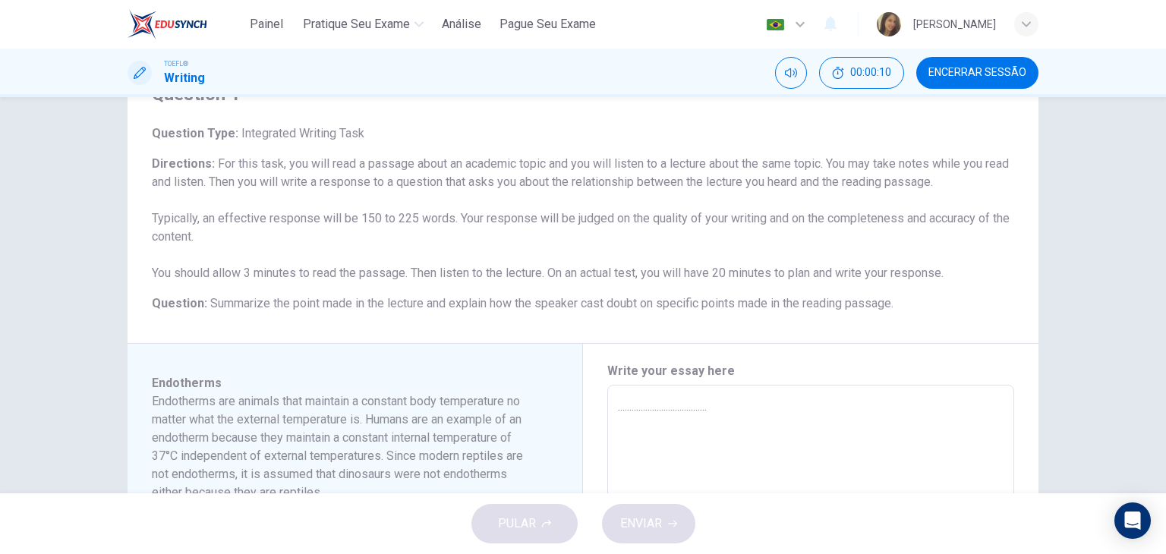
type textarea "........................................"
type textarea "x"
type textarea ".........................................."
type textarea "x"
type textarea "..........................................."
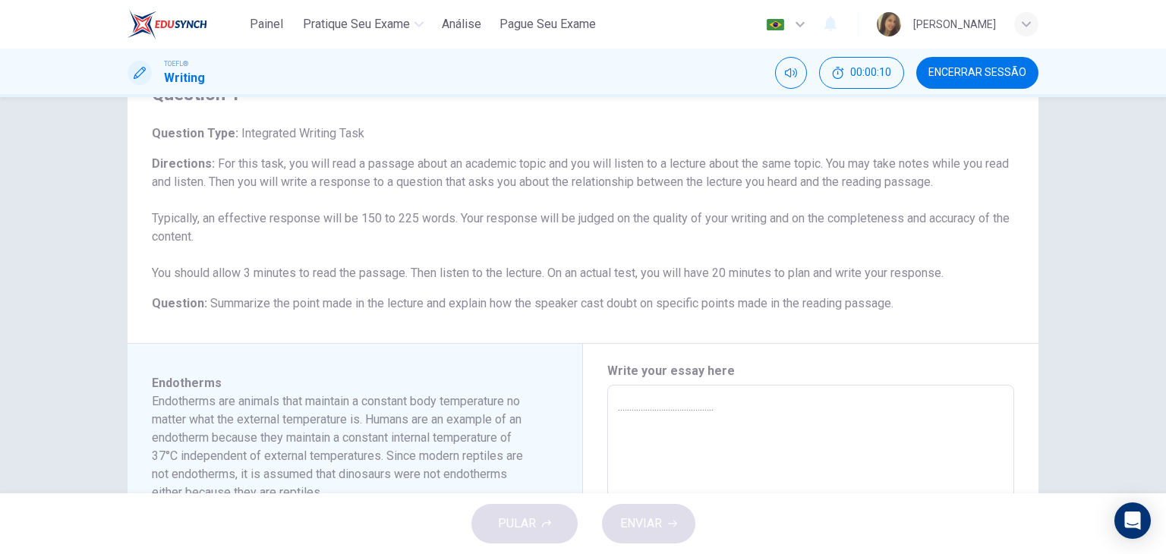
type textarea "x"
type textarea "............................................."
type textarea "x"
type textarea "............................................."
type textarea "x"
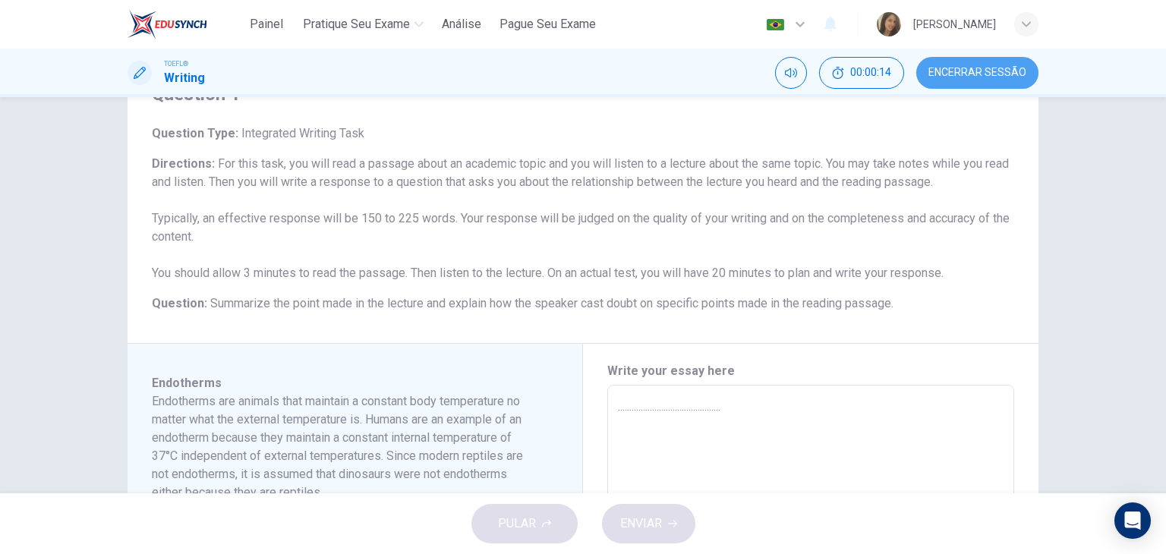
click at [967, 68] on span "Encerrar Sessão" at bounding box center [977, 73] width 98 height 12
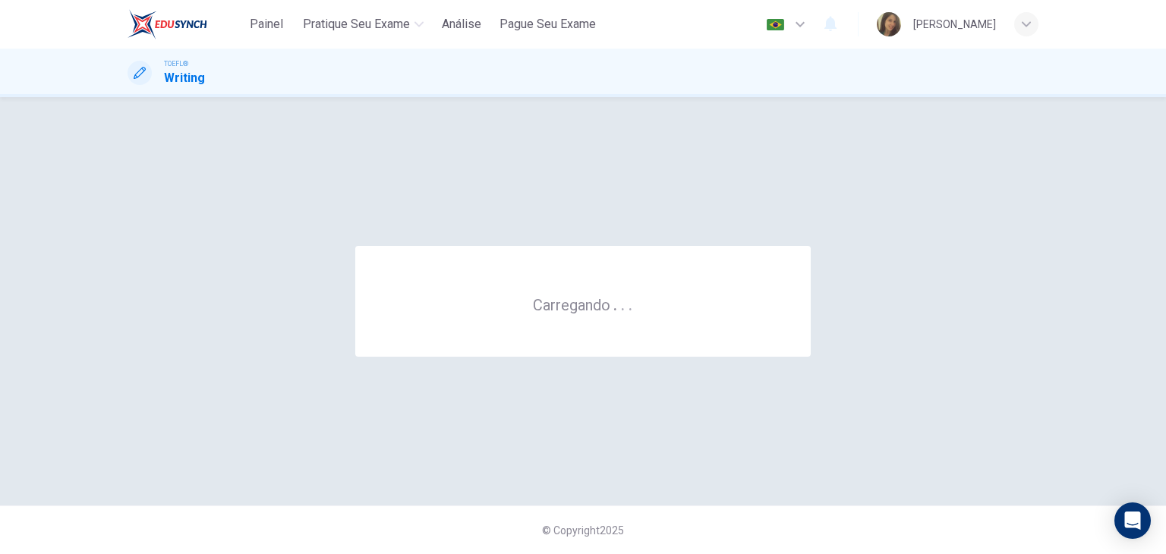
scroll to position [0, 0]
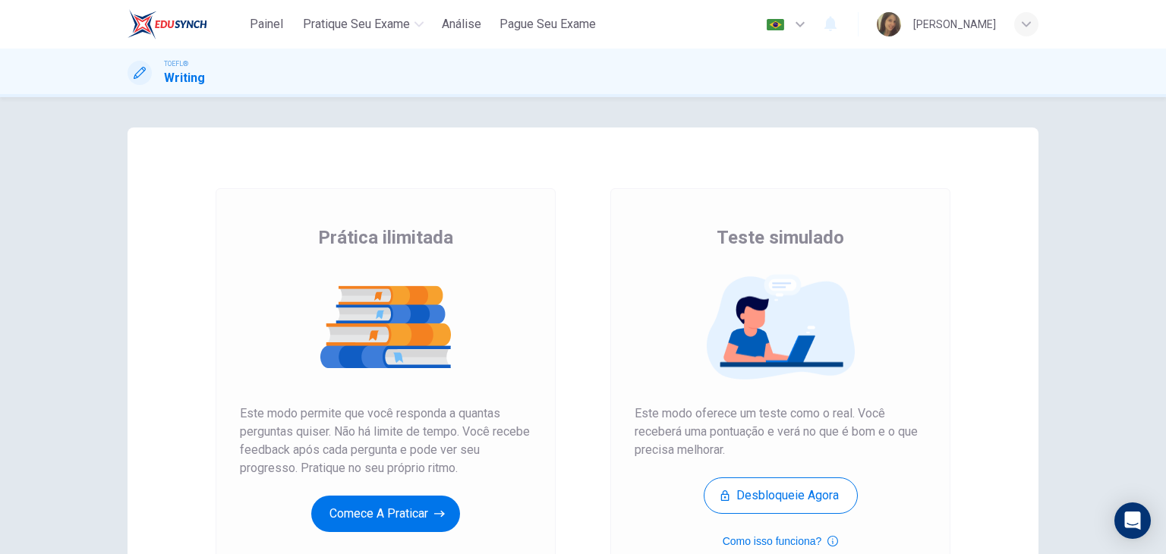
click at [370, 539] on div "Prática ilimitada Este modo permite que você responda a quantas perguntas quise…" at bounding box center [386, 391] width 340 height 406
click at [383, 512] on button "Comece a praticar" at bounding box center [385, 514] width 149 height 36
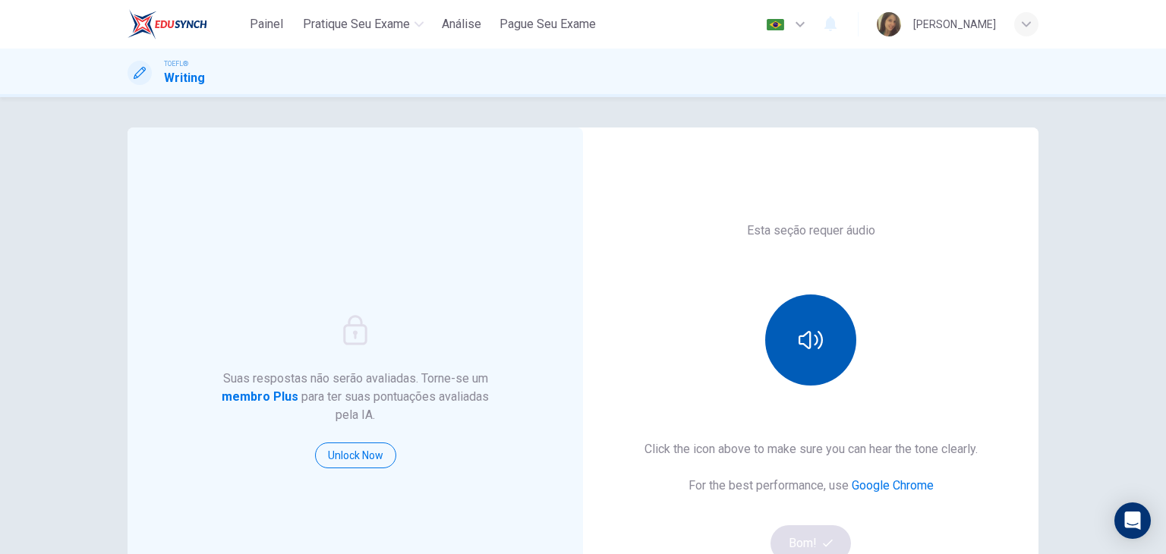
click at [814, 354] on button "button" at bounding box center [810, 339] width 91 height 91
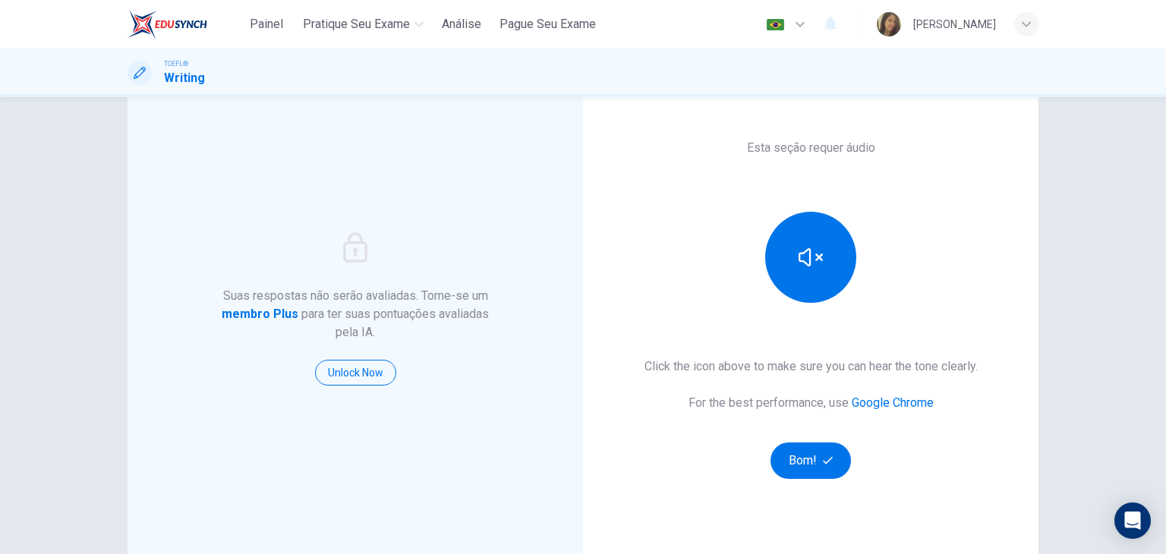
scroll to position [180, 0]
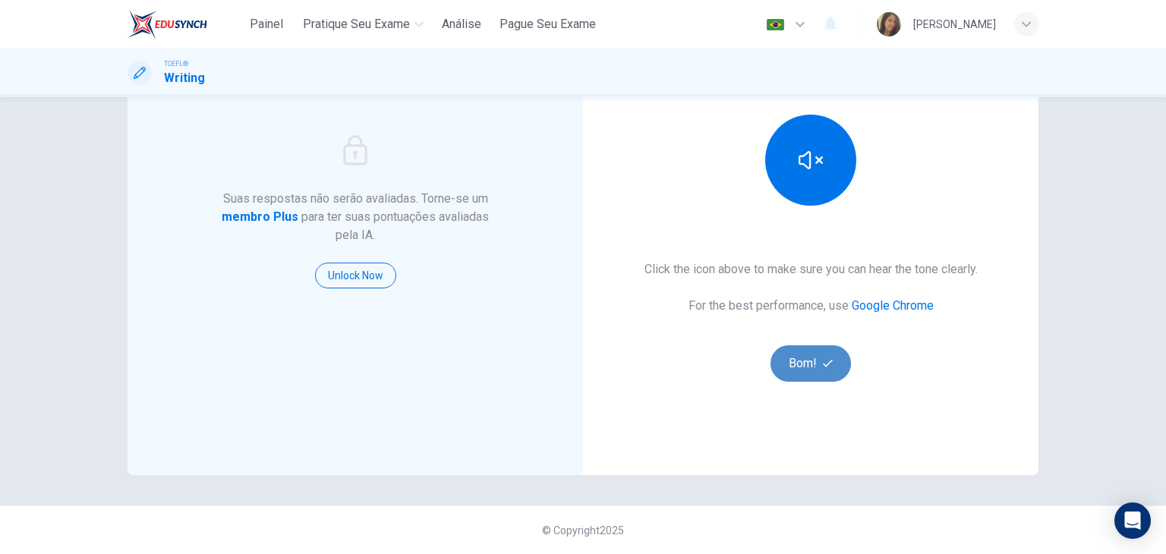
click at [801, 364] on button "Bom!" at bounding box center [810, 363] width 81 height 36
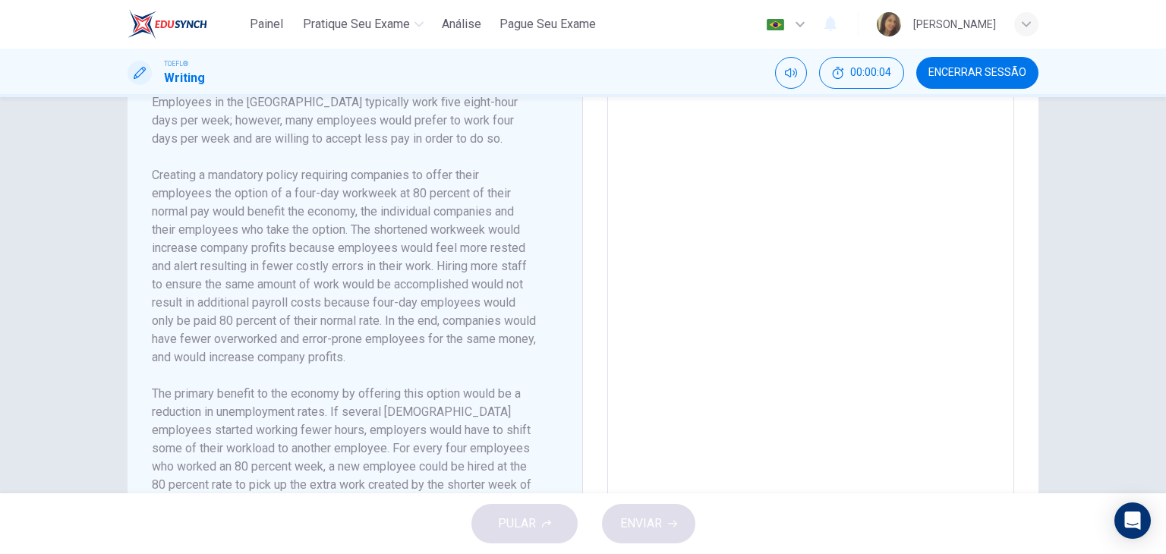
scroll to position [0, 0]
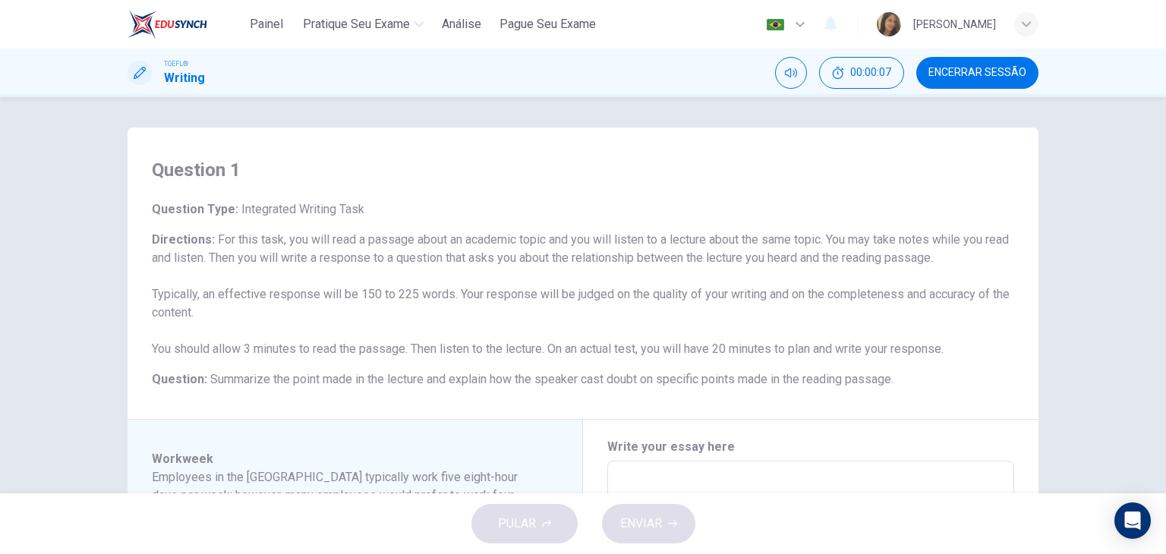
click at [995, 74] on span "Encerrar Sessão" at bounding box center [977, 73] width 98 height 12
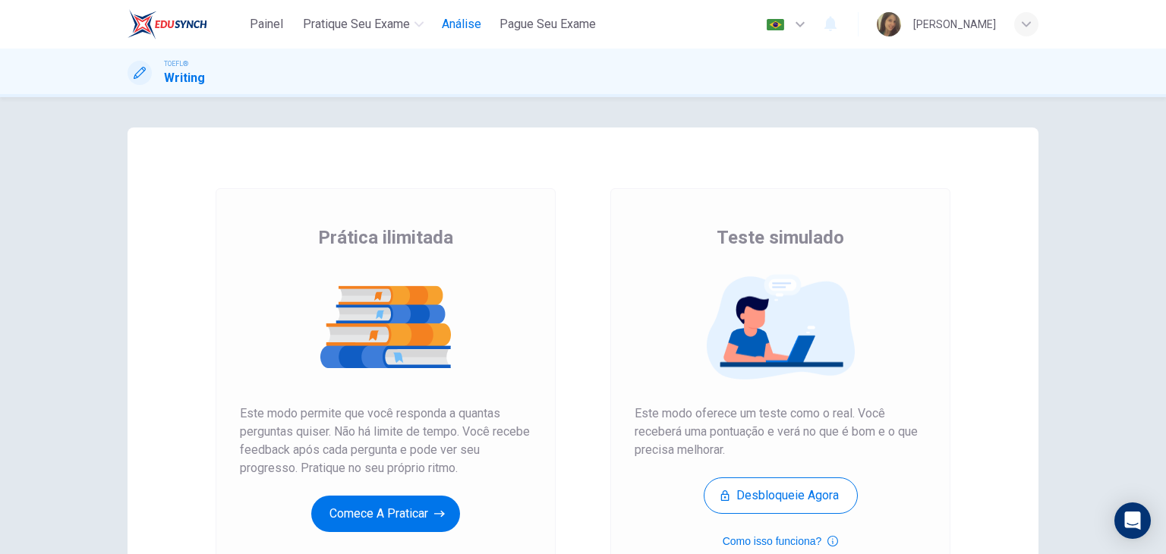
click at [468, 22] on span "Análise" at bounding box center [461, 24] width 39 height 18
click at [386, 526] on button "Comece a praticar" at bounding box center [385, 514] width 149 height 36
